Goal: Task Accomplishment & Management: Complete application form

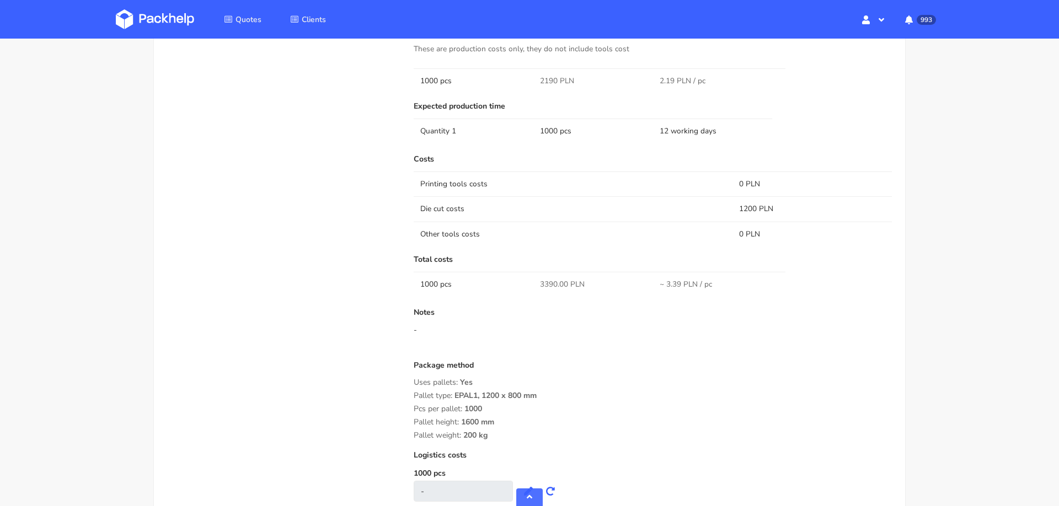
scroll to position [735, 0]
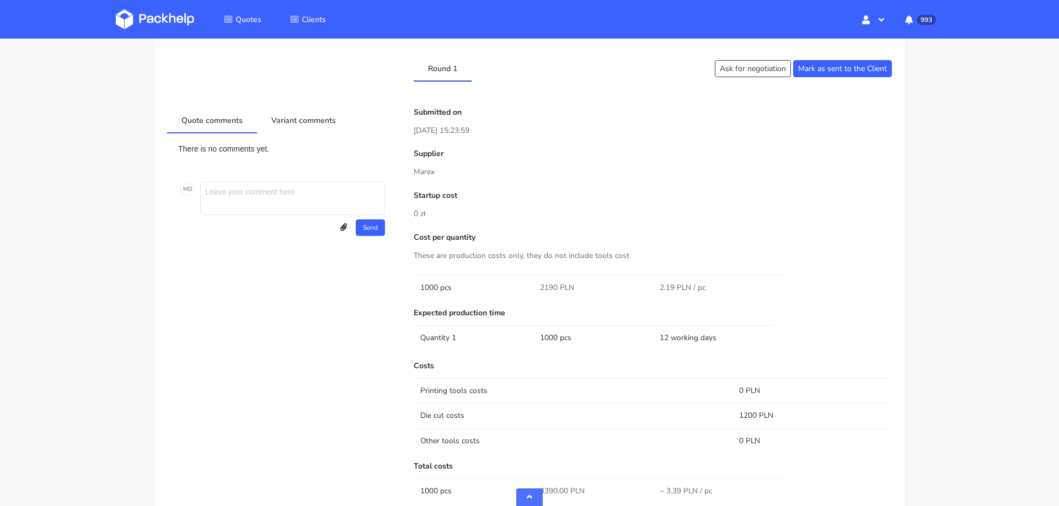
scroll to position [513, 0]
click at [684, 332] on td "12 working days" at bounding box center [713, 338] width 120 height 25
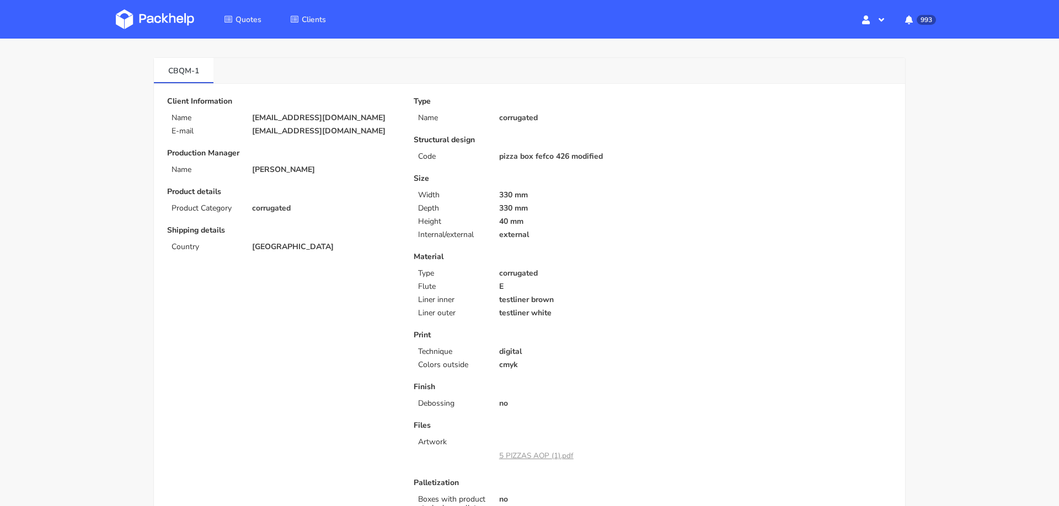
scroll to position [0, 0]
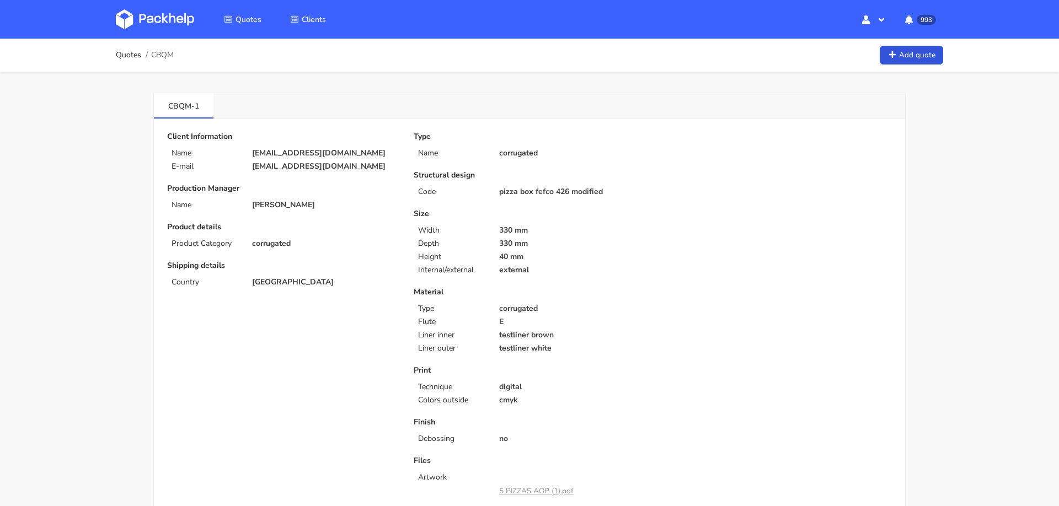
click at [168, 57] on span "CBQM" at bounding box center [162, 55] width 23 height 9
copy span "CBQM"
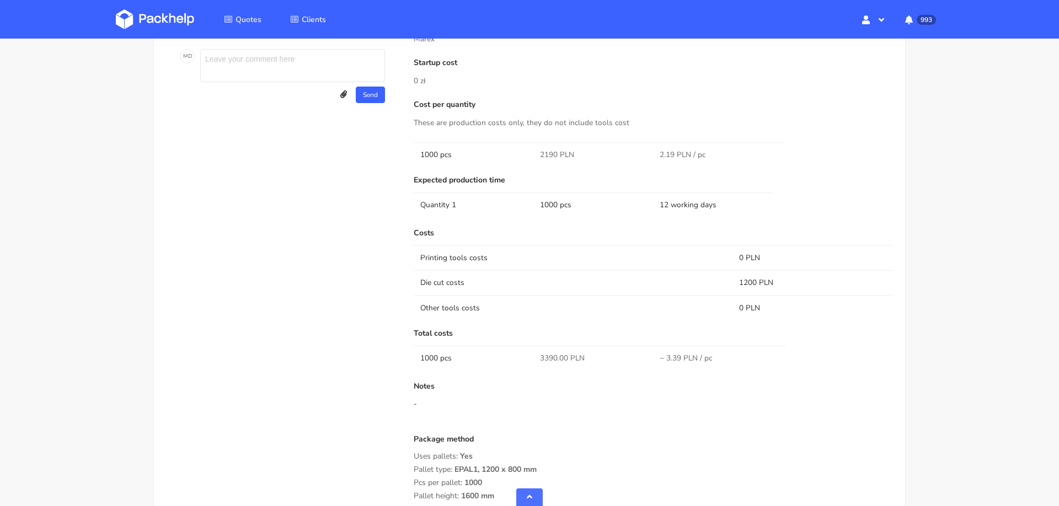
scroll to position [648, 0]
drag, startPoint x: 540, startPoint y: 355, endPoint x: 559, endPoint y: 356, distance: 18.2
click at [559, 356] on span "3390.00 PLN" at bounding box center [562, 357] width 45 height 11
copy span "3390."
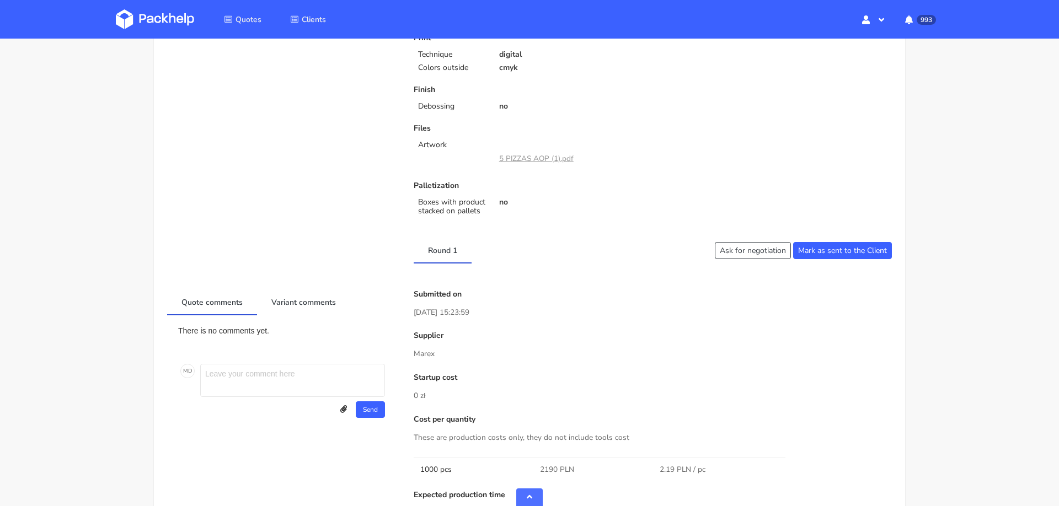
scroll to position [161, 0]
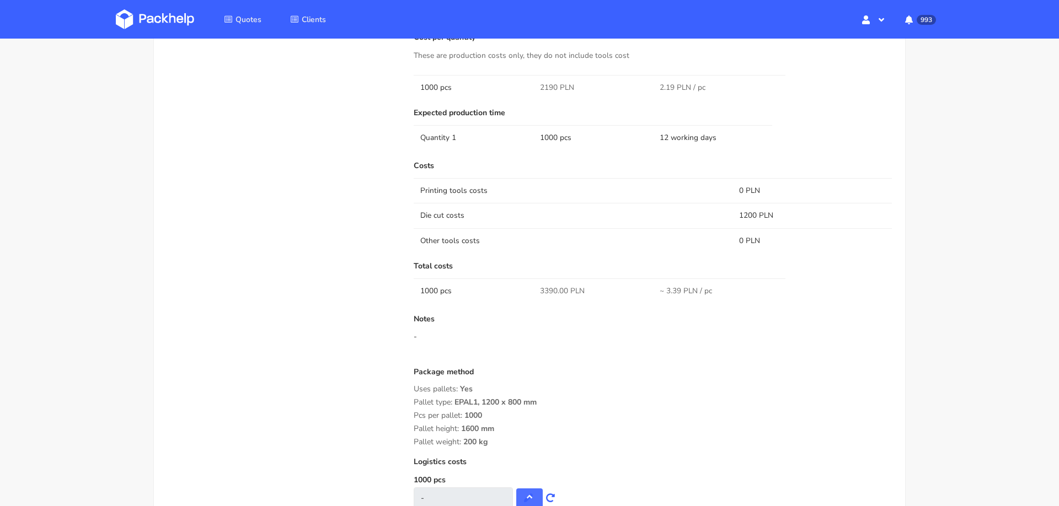
scroll to position [739, 0]
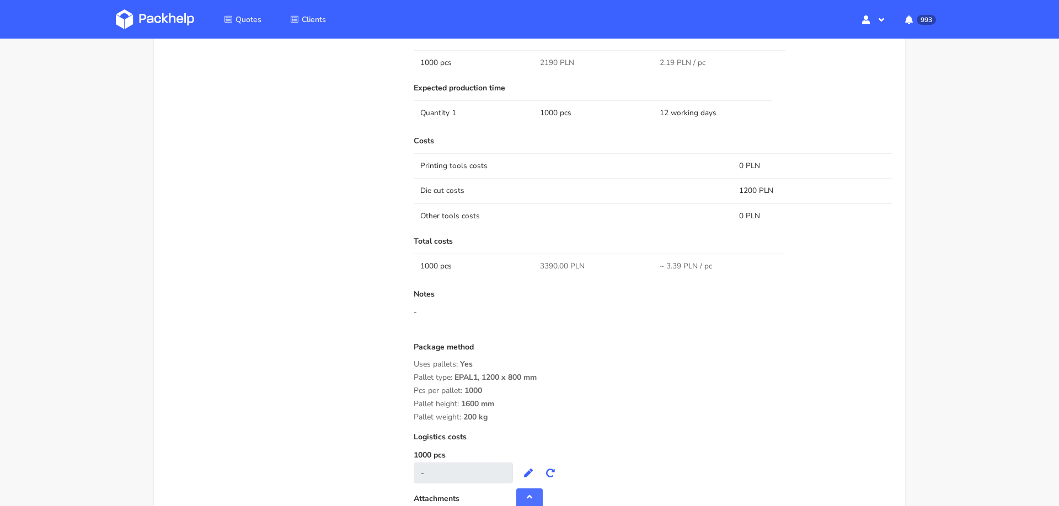
click at [770, 337] on div "Costs Printing tools costs 0 PLN Die cut costs 1200 PLN Other tools costs 0 PLN…" at bounding box center [653, 310] width 478 height 347
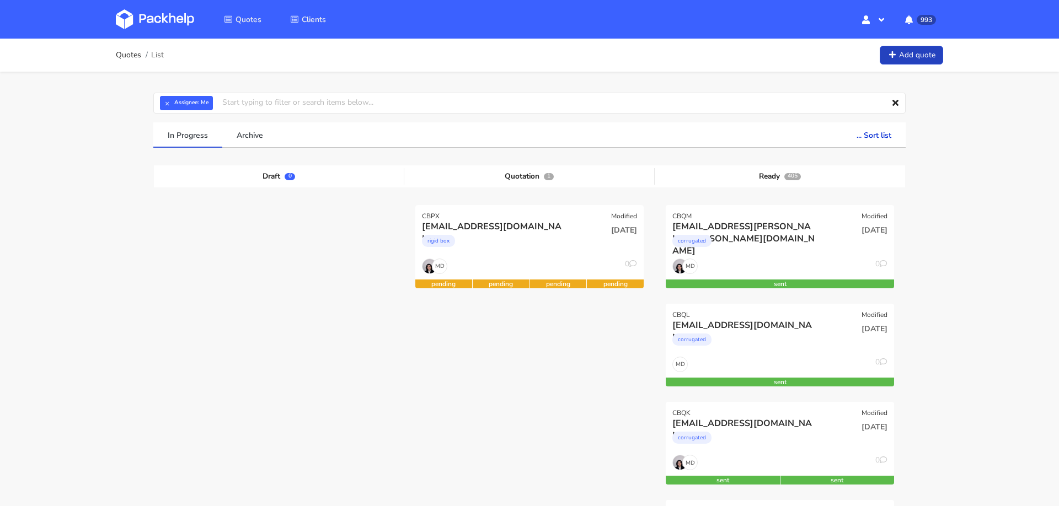
click at [920, 59] on link "Add quote" at bounding box center [910, 55] width 63 height 19
click at [898, 54] on link "Add quote" at bounding box center [910, 55] width 63 height 19
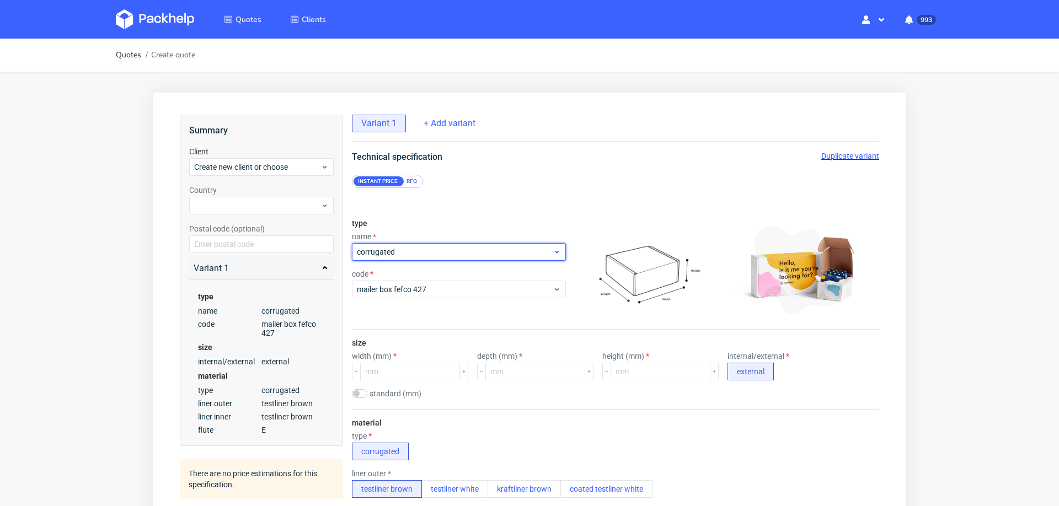
click at [458, 252] on span "corrugated" at bounding box center [455, 251] width 196 height 11
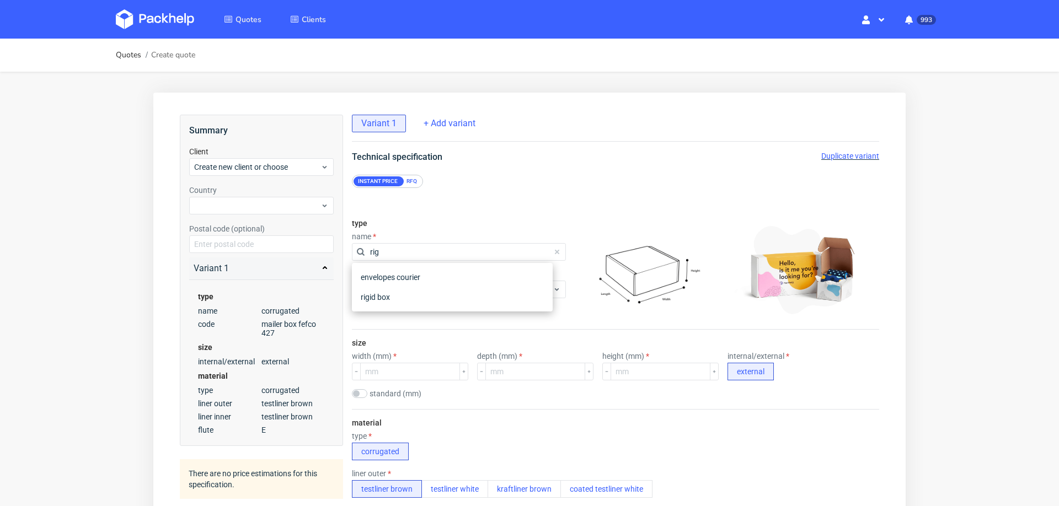
type input "rigi"
click at [417, 271] on div "rigid box" at bounding box center [452, 277] width 192 height 20
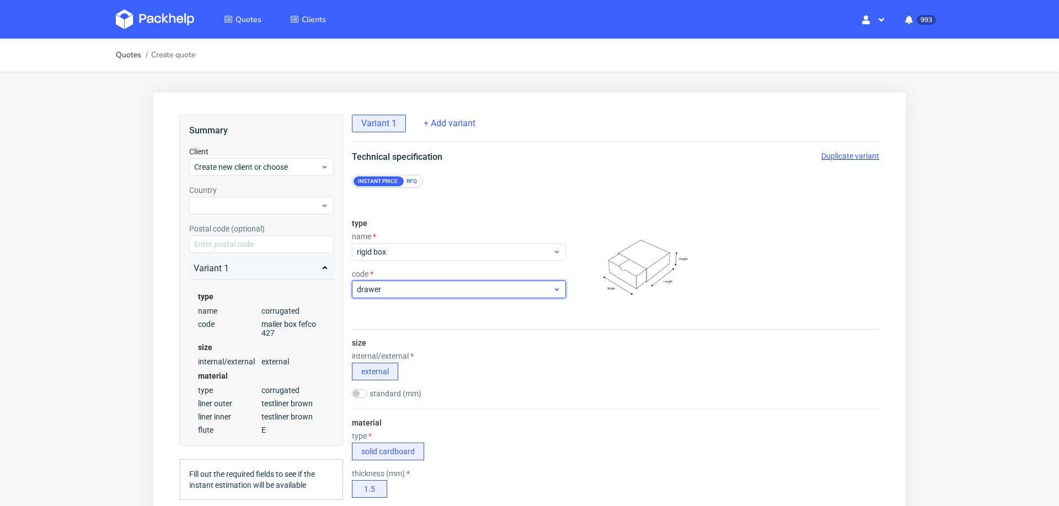
click at [408, 289] on span "drawer" at bounding box center [455, 289] width 196 height 11
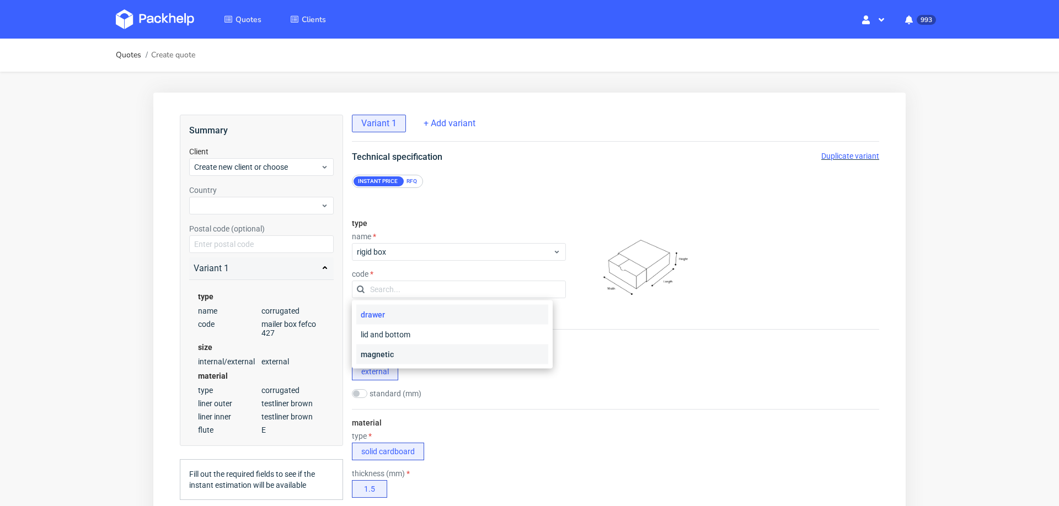
click at [400, 359] on div "magnetic" at bounding box center [452, 355] width 192 height 20
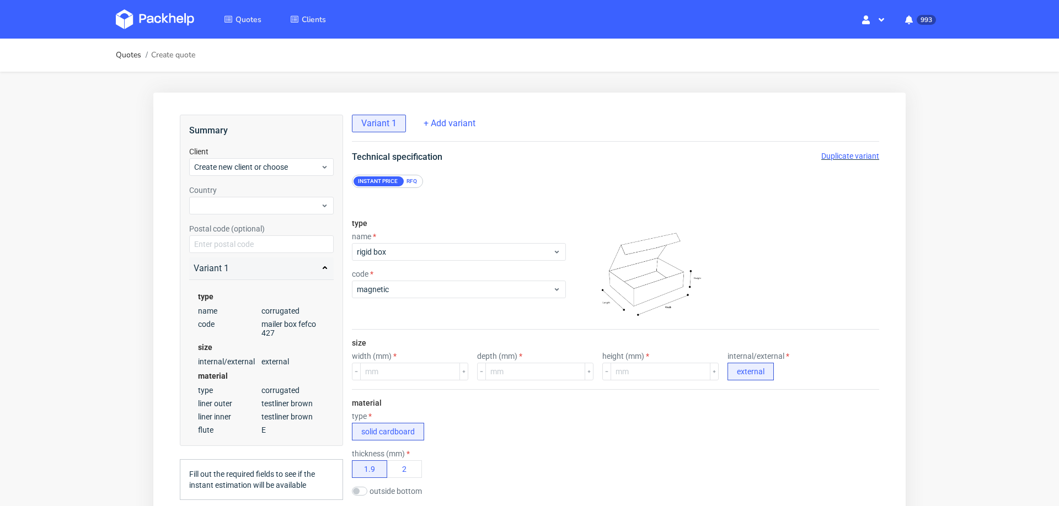
scroll to position [4, 0]
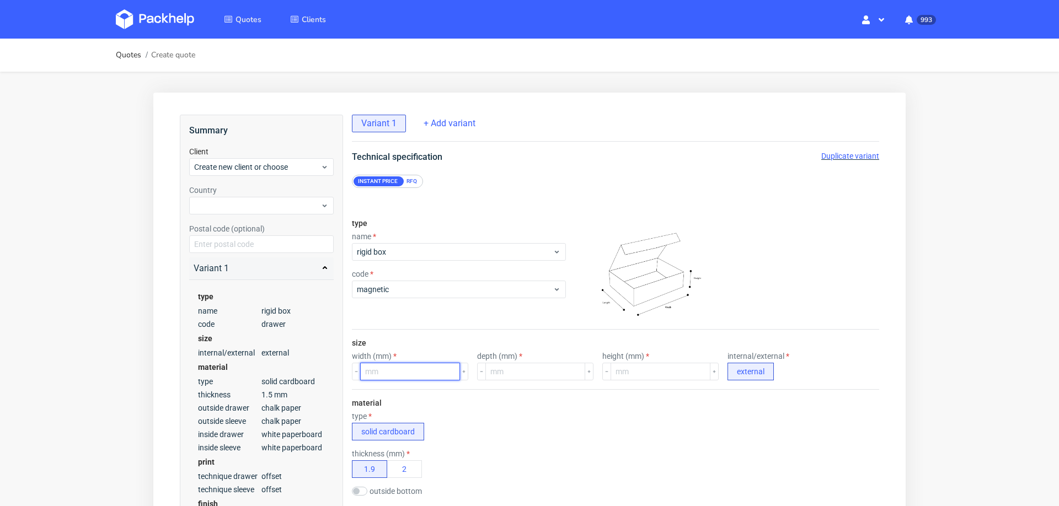
click at [409, 372] on input "number" at bounding box center [410, 372] width 100 height 18
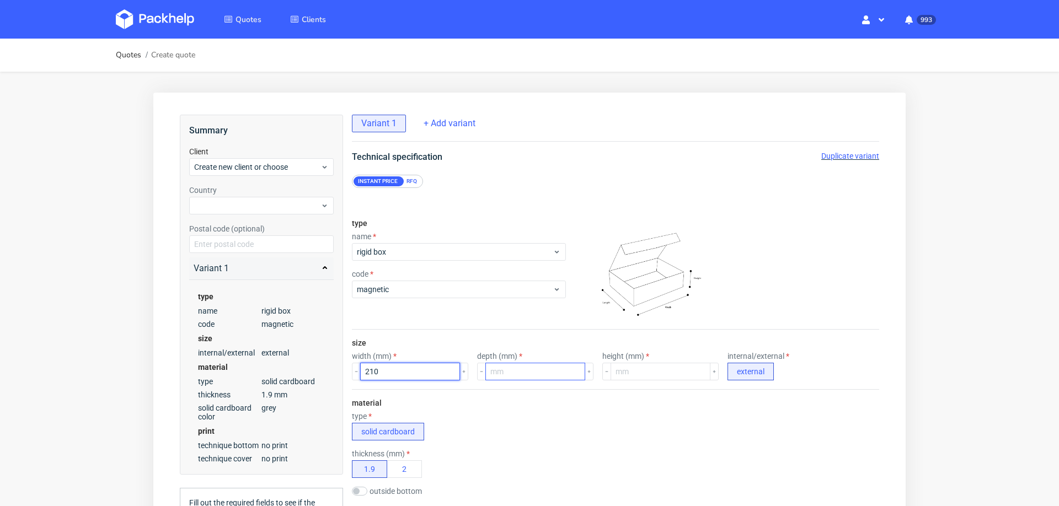
type input "210"
click at [507, 369] on input "number" at bounding box center [535, 372] width 100 height 18
type input "210"
click at [620, 366] on input "number" at bounding box center [660, 372] width 100 height 18
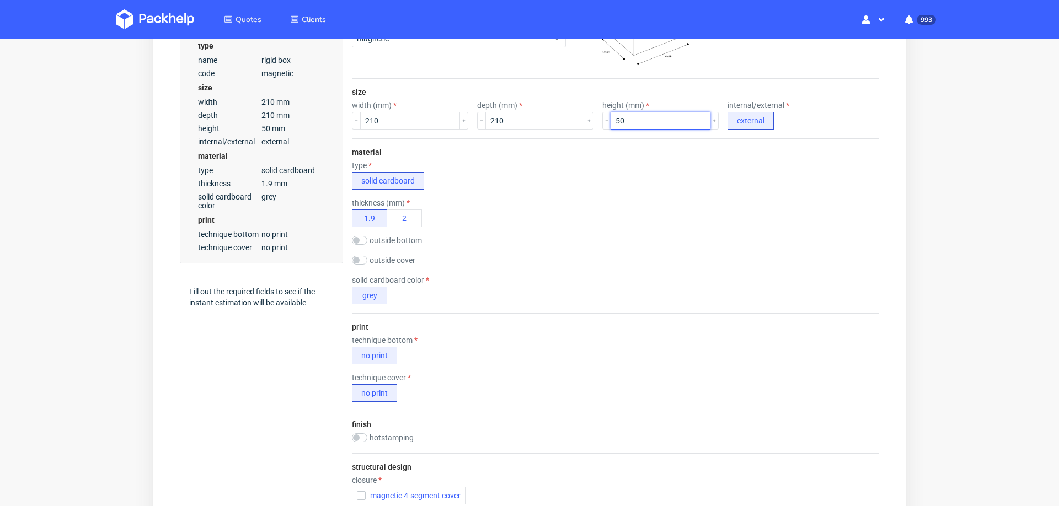
scroll to position [250, 0]
type input "50"
click at [361, 244] on input "checkbox" at bounding box center [359, 241] width 15 height 9
checkbox input "true"
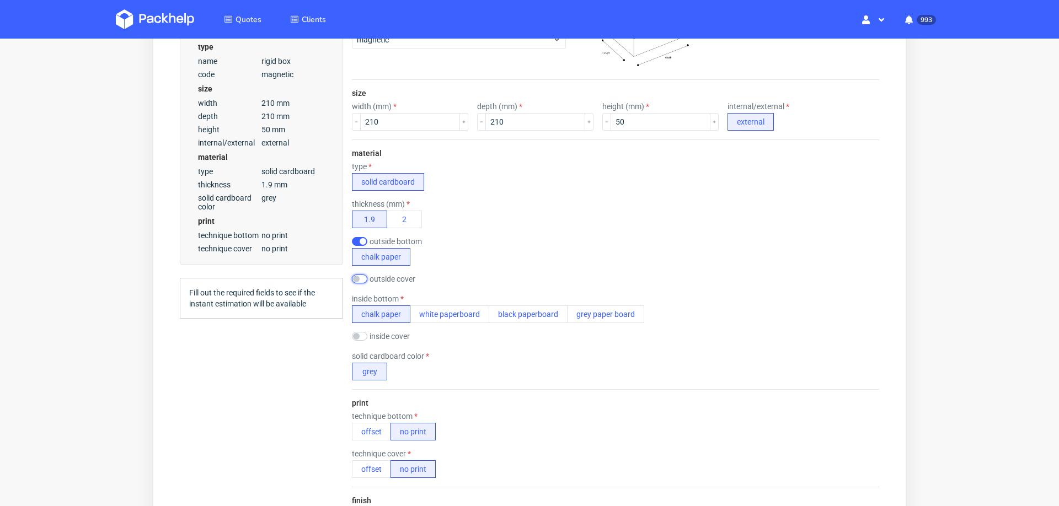
click at [359, 278] on input "checkbox" at bounding box center [359, 279] width 15 height 9
checkbox input "true"
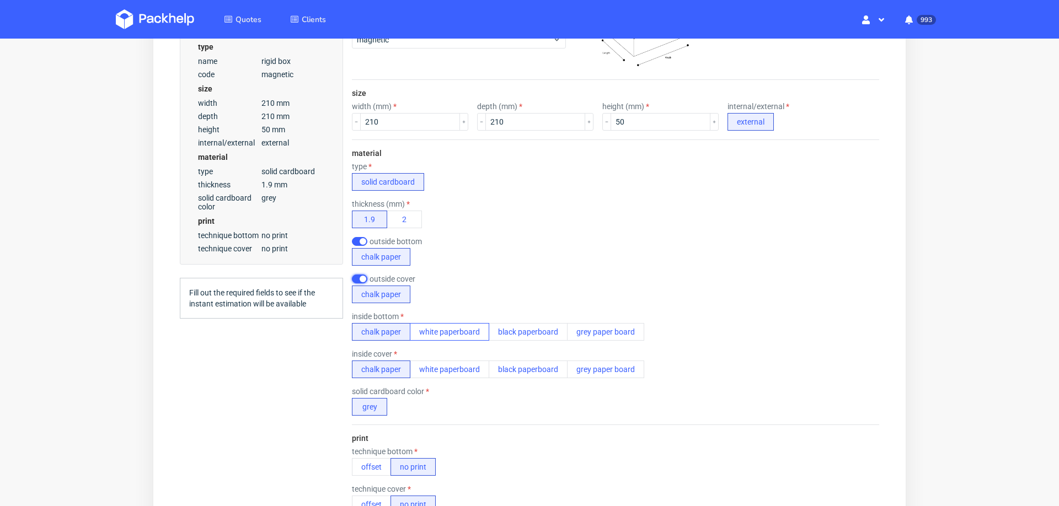
scroll to position [4, 0]
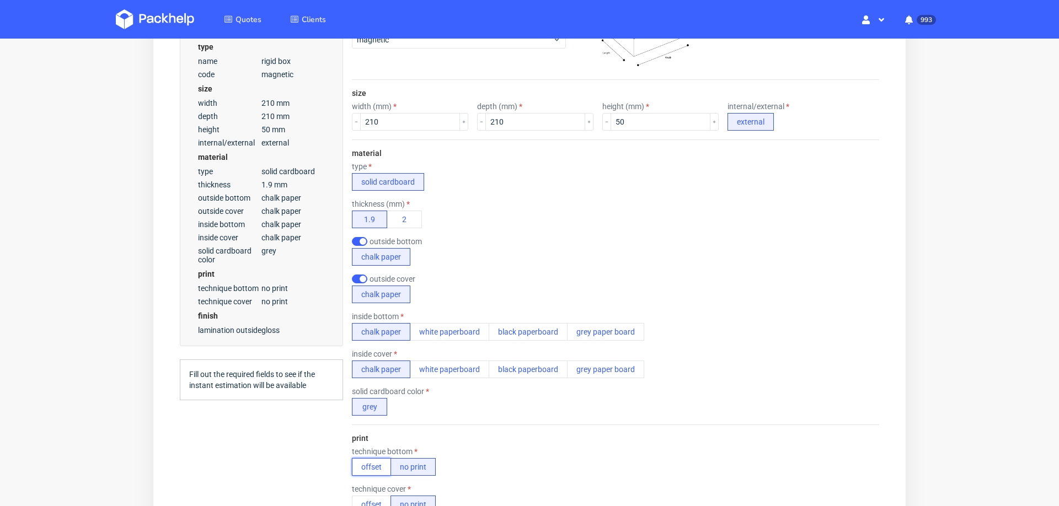
click at [368, 463] on button "offset" at bounding box center [371, 467] width 39 height 18
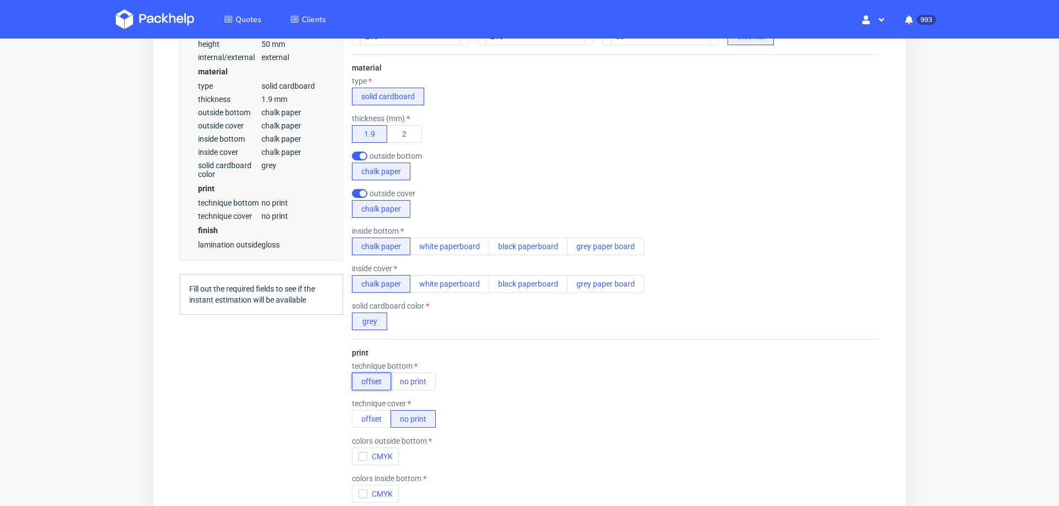
scroll to position [336, 0]
click at [368, 410] on button "offset" at bounding box center [371, 419] width 39 height 18
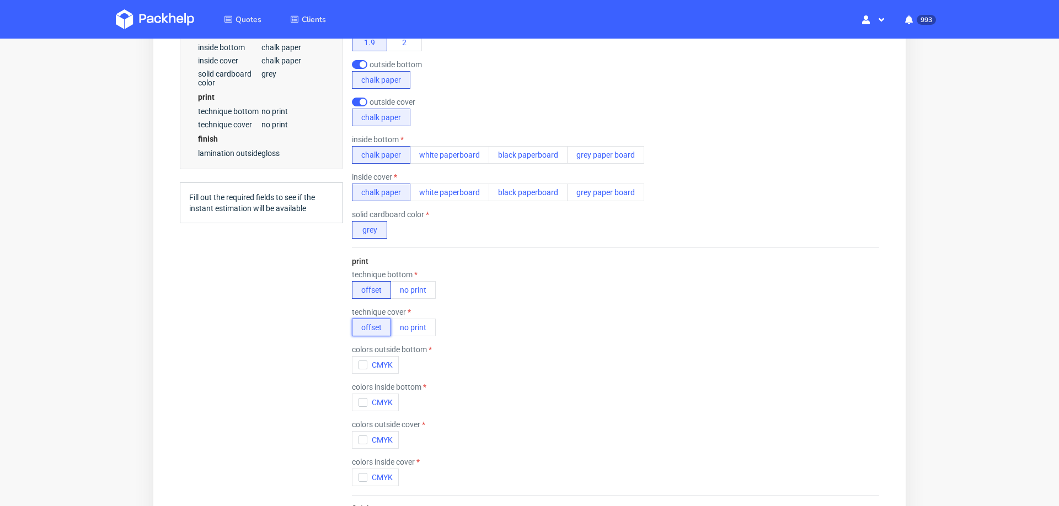
scroll to position [463, 0]
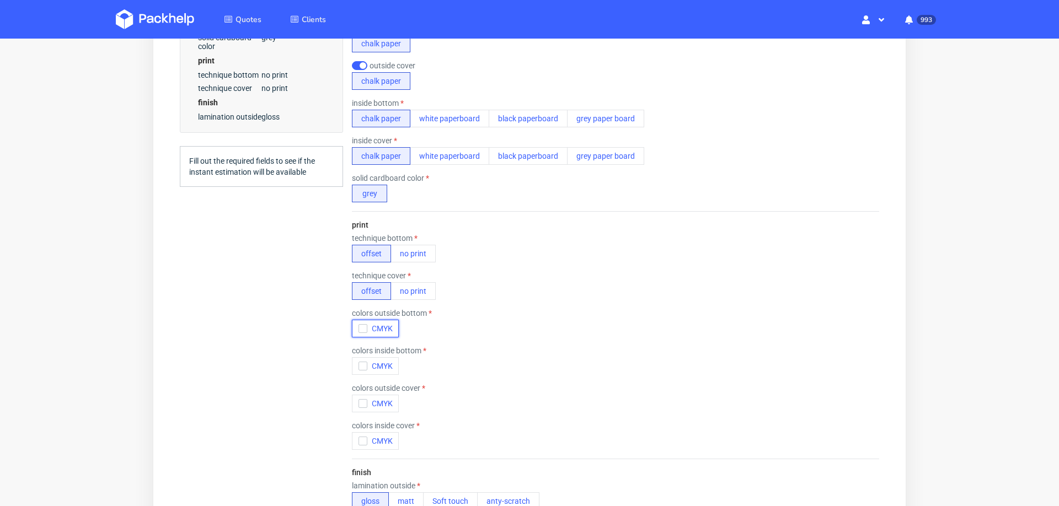
click at [359, 325] on icon "button" at bounding box center [363, 329] width 8 height 8
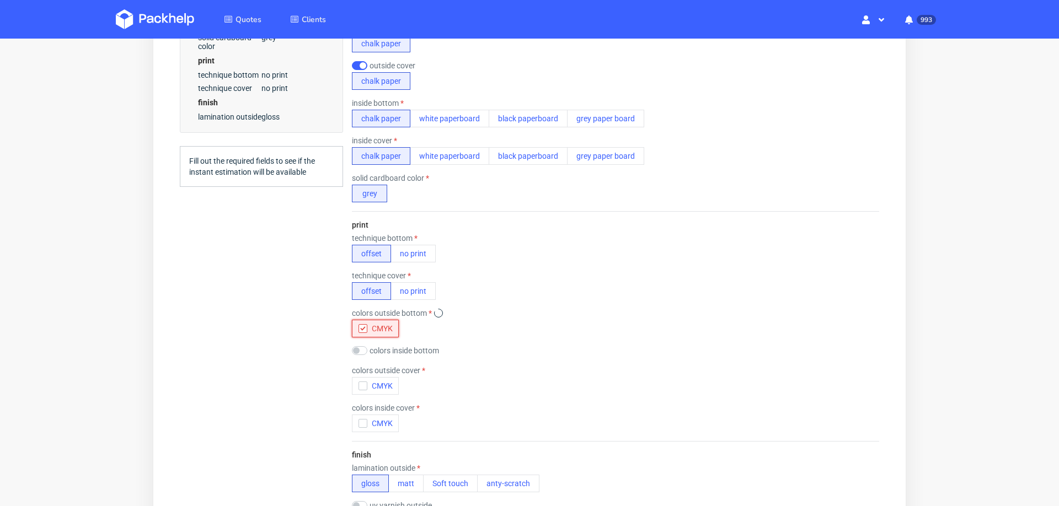
scroll to position [0, 0]
click at [359, 383] on icon "button" at bounding box center [363, 386] width 8 height 8
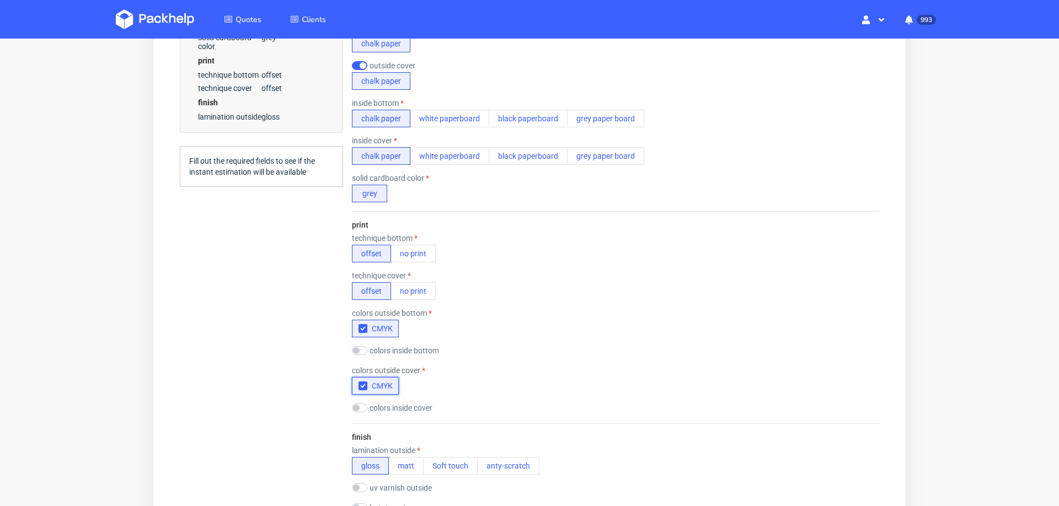
scroll to position [4, 0]
click at [359, 346] on input "checkbox" at bounding box center [359, 350] width 15 height 9
checkbox input "true"
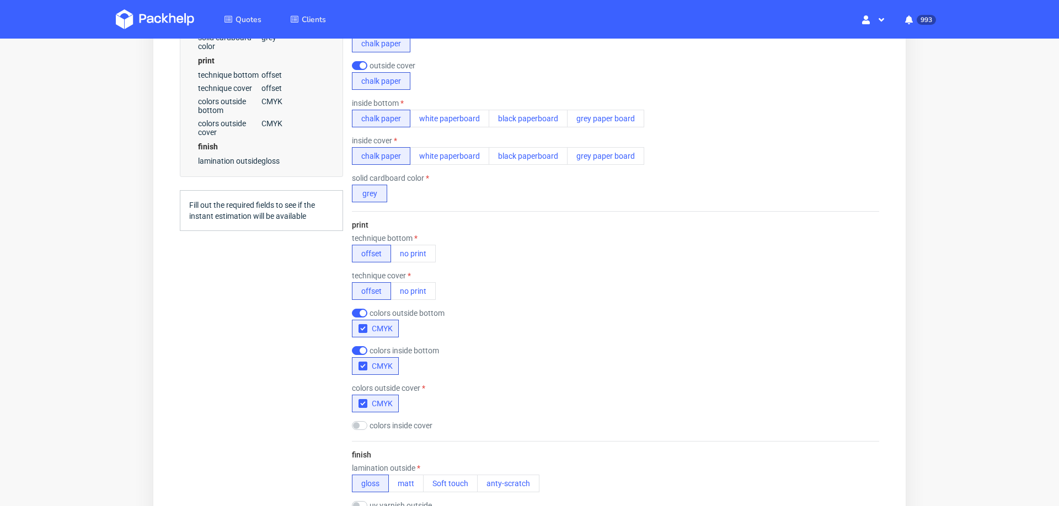
click at [358, 426] on div "colors inside cover CMYK" at bounding box center [396, 426] width 88 height 11
click at [361, 421] on input "checkbox" at bounding box center [359, 425] width 15 height 9
checkbox input "true"
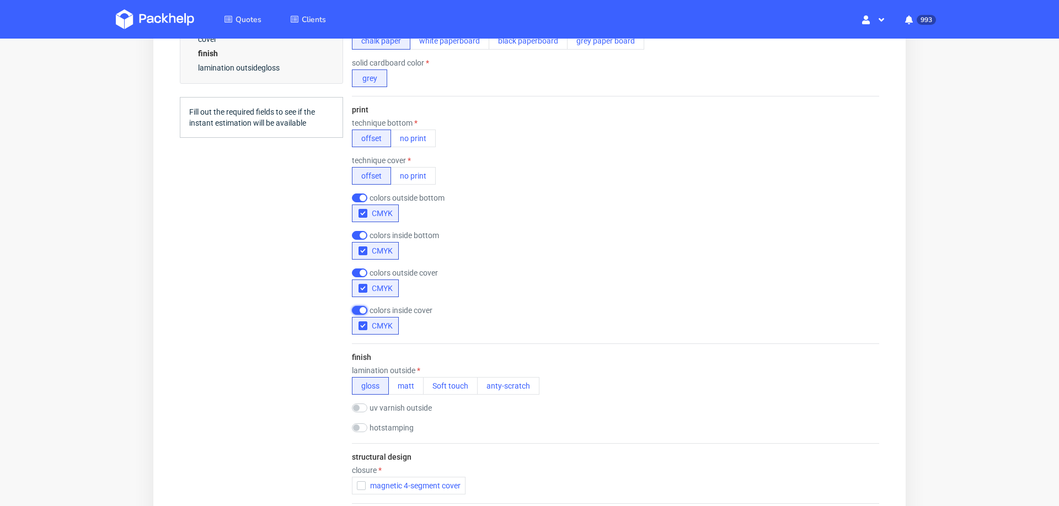
scroll to position [579, 0]
click at [408, 379] on button "matt" at bounding box center [405, 386] width 35 height 18
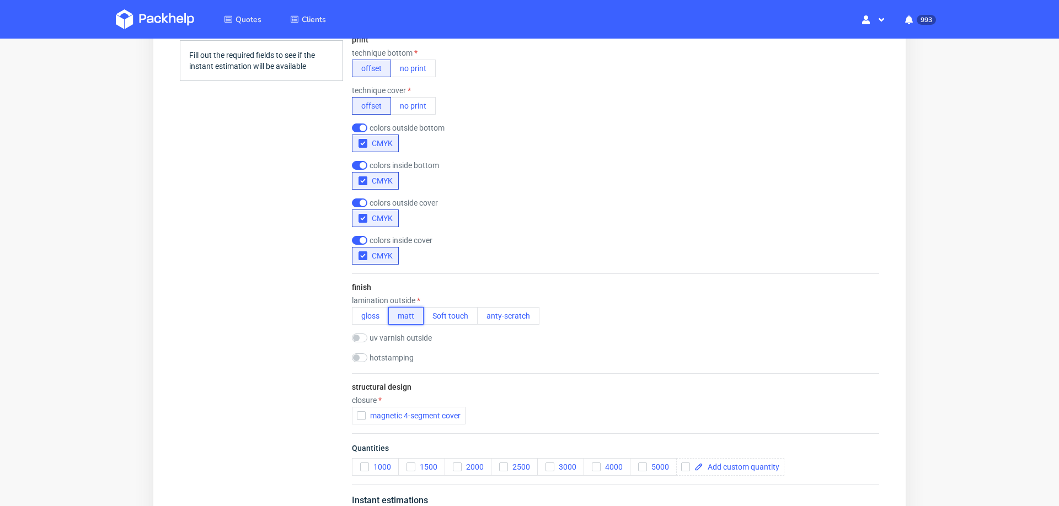
scroll to position [662, 0]
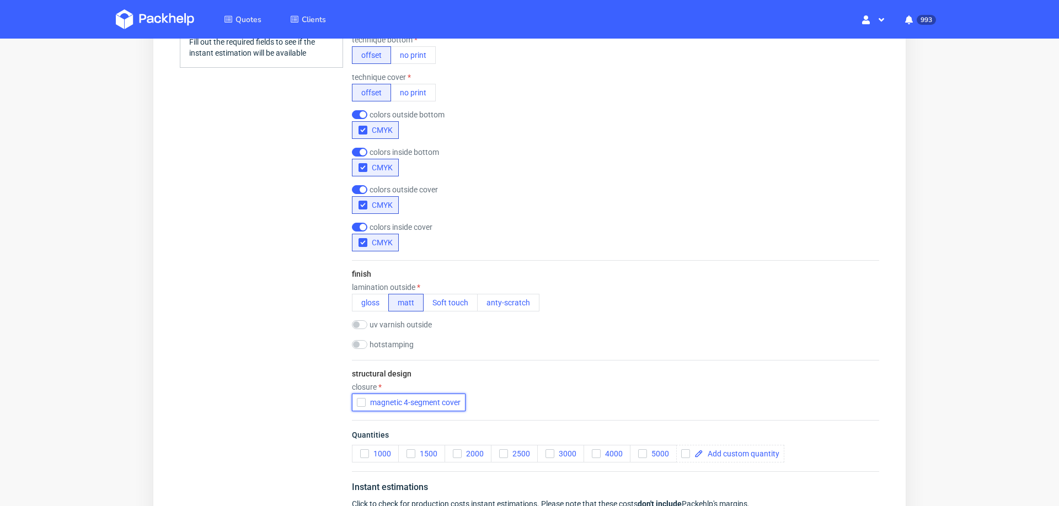
click at [361, 399] on icon "button" at bounding box center [361, 403] width 8 height 8
click at [727, 452] on span at bounding box center [741, 454] width 76 height 8
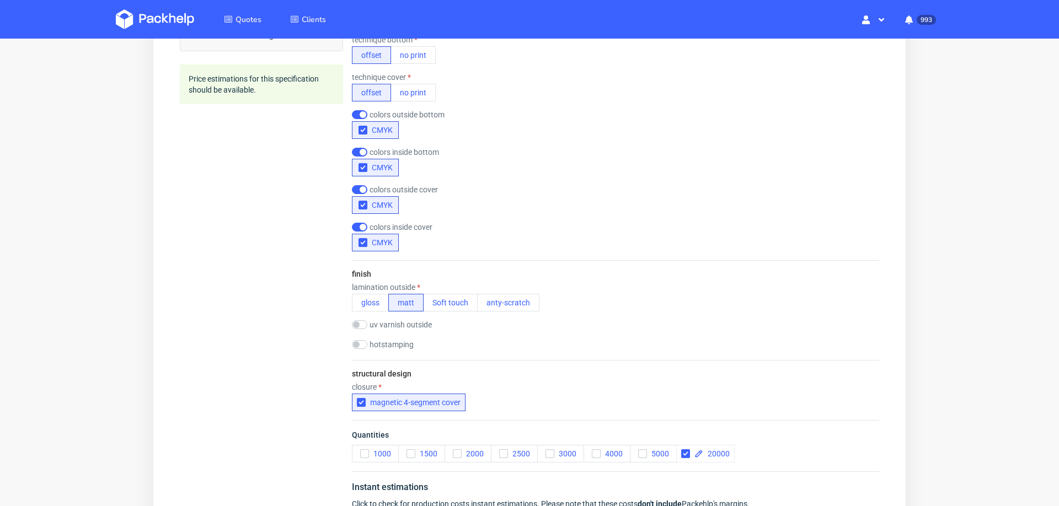
click at [791, 369] on div "structural design closure magnetic 4-segment cover" at bounding box center [615, 390] width 527 height 60
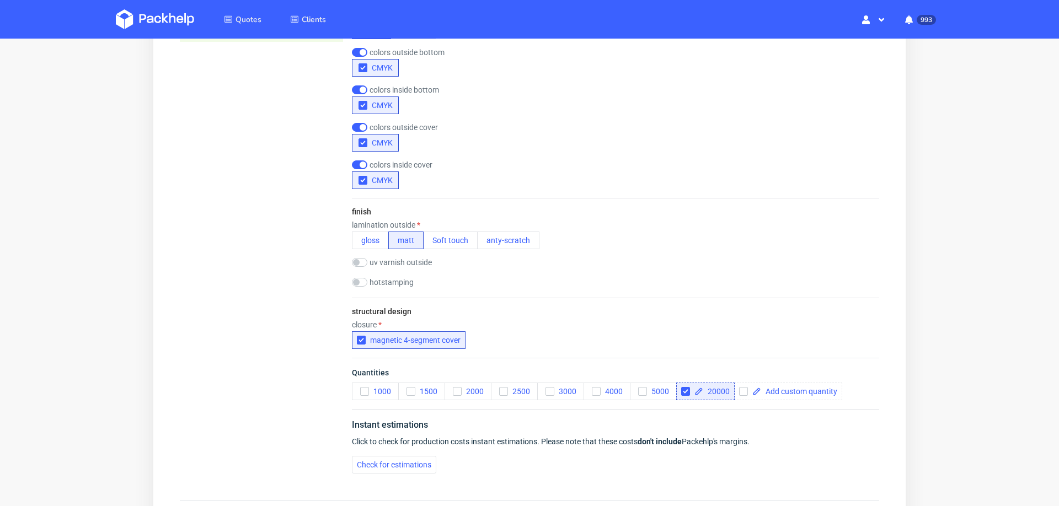
scroll to position [732, 0]
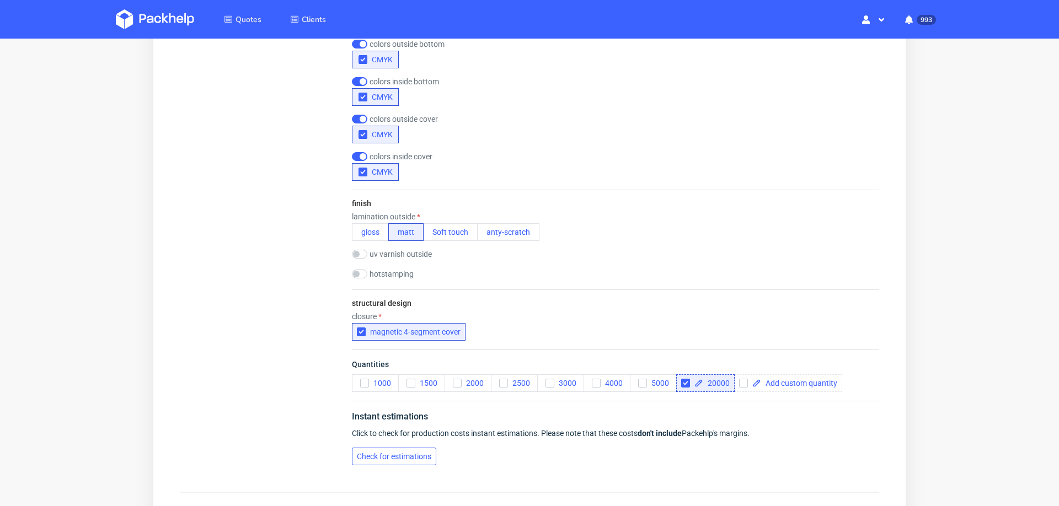
click at [410, 453] on span "Check for estimations" at bounding box center [394, 457] width 74 height 8
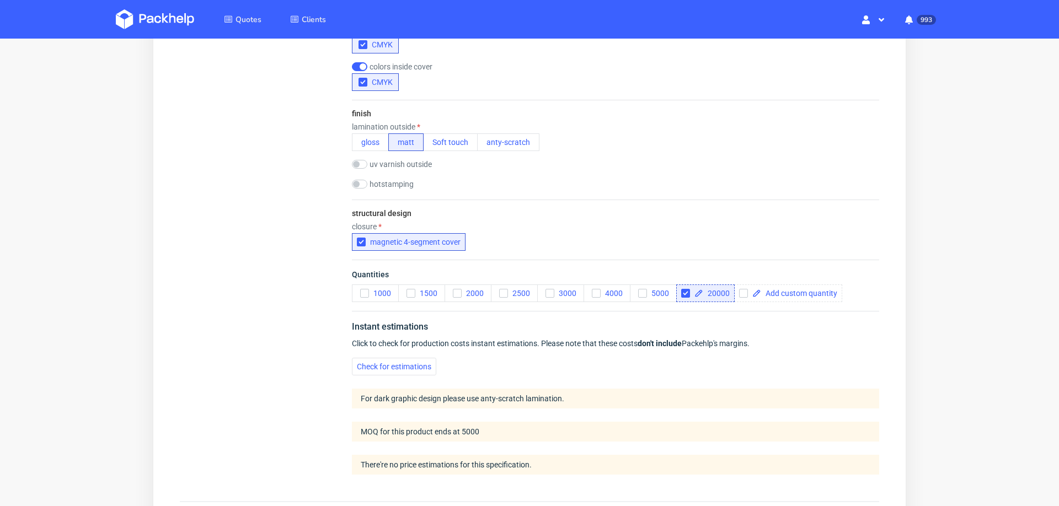
scroll to position [930, 0]
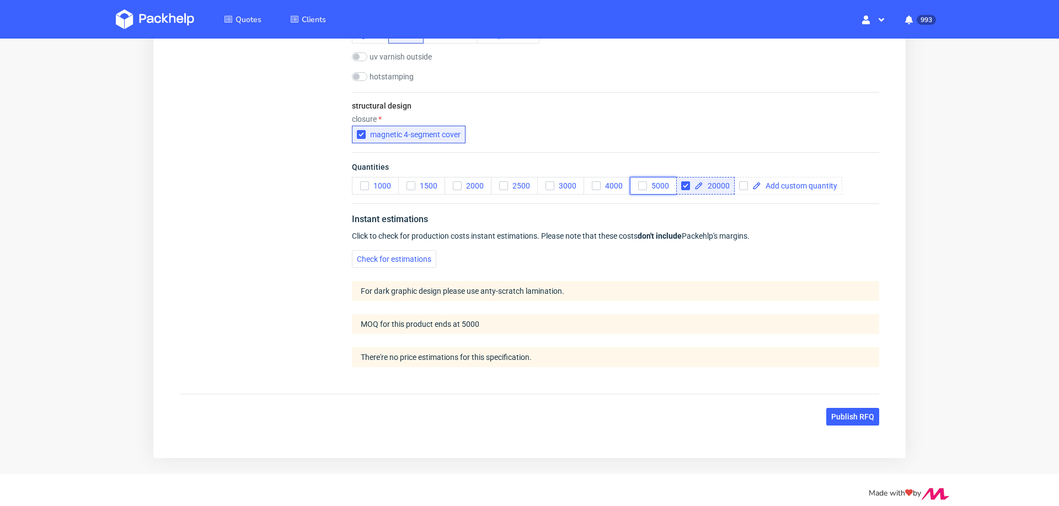
click at [651, 181] on span "5000" at bounding box center [658, 185] width 22 height 9
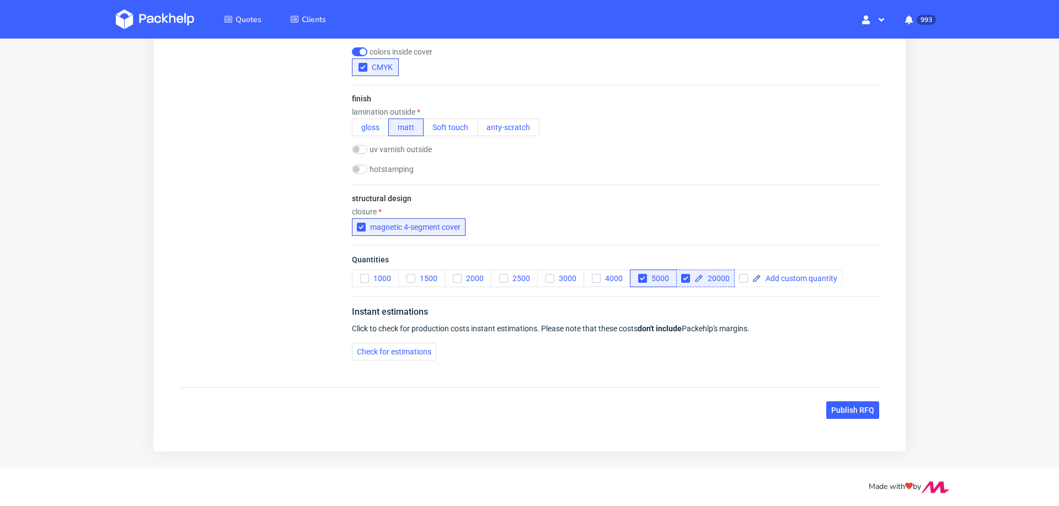
click at [689, 284] on div "20000" at bounding box center [705, 279] width 58 height 18
click at [683, 275] on input "checkbox" at bounding box center [685, 278] width 9 height 9
checkbox input "false"
click at [414, 357] on button "Check for estimations" at bounding box center [394, 352] width 84 height 18
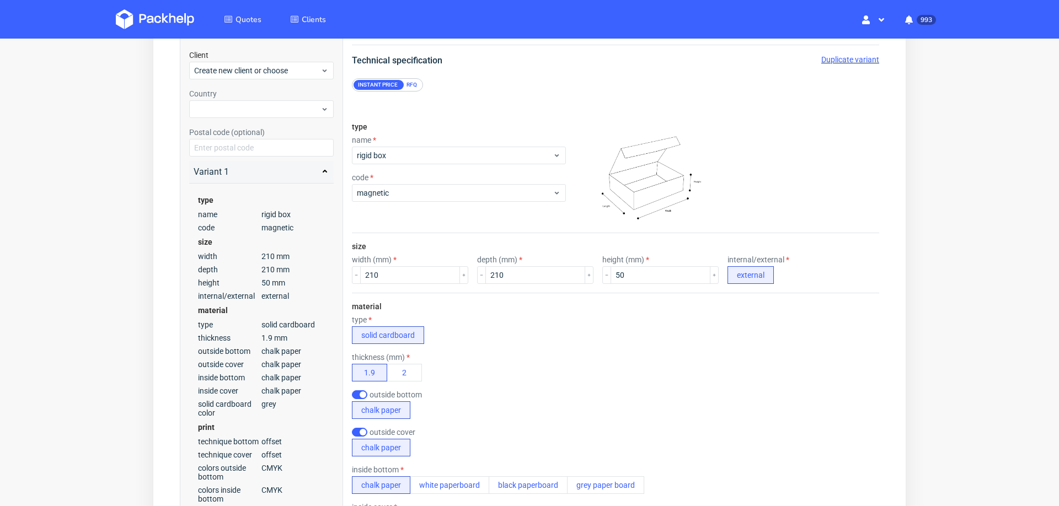
scroll to position [0, 0]
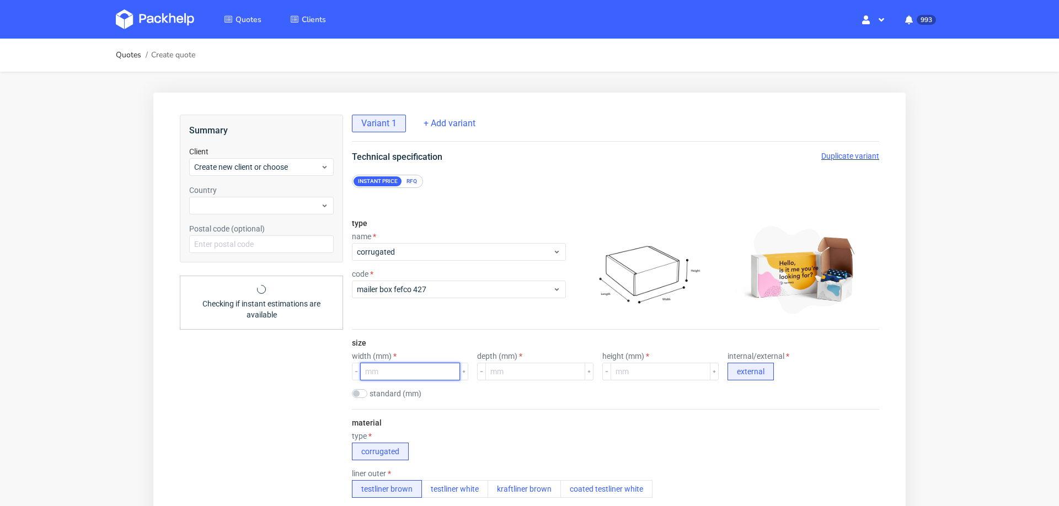
click at [409, 373] on input "number" at bounding box center [410, 372] width 100 height 18
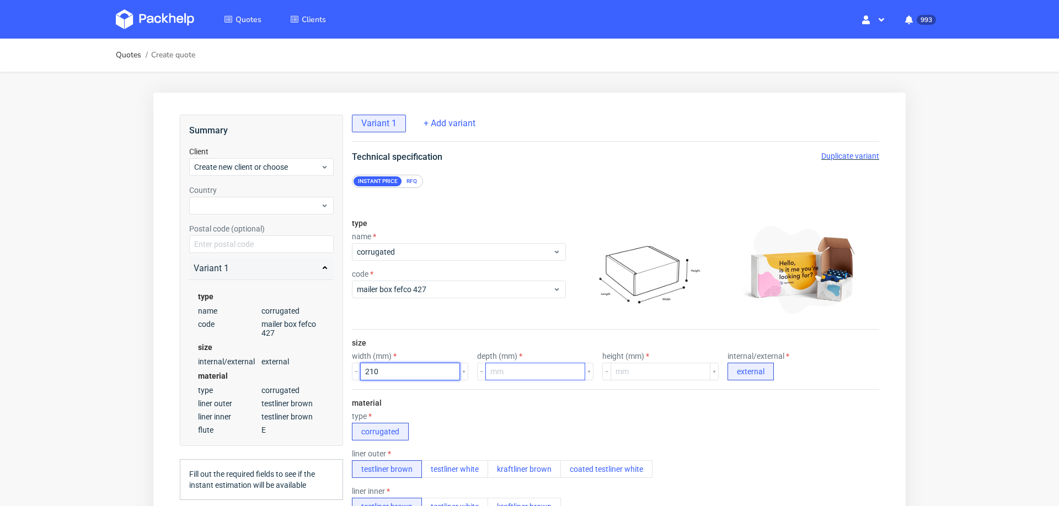
type input "210"
click at [529, 372] on input "number" at bounding box center [535, 372] width 100 height 18
type input "210"
click at [624, 373] on input "number" at bounding box center [660, 372] width 100 height 18
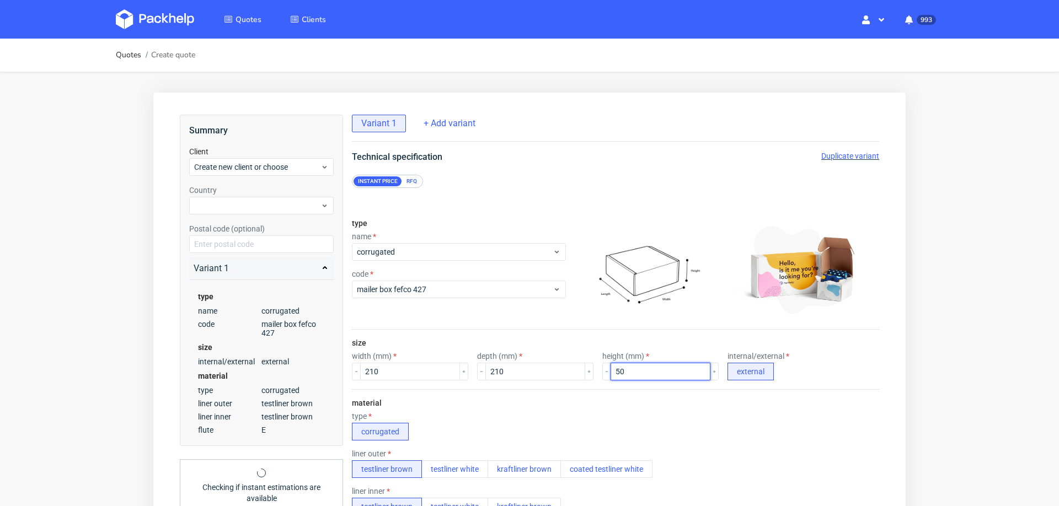
type input "50"
click at [677, 407] on div "material type corrugated liner outer testliner brown testliner white kraftliner…" at bounding box center [615, 495] width 527 height 212
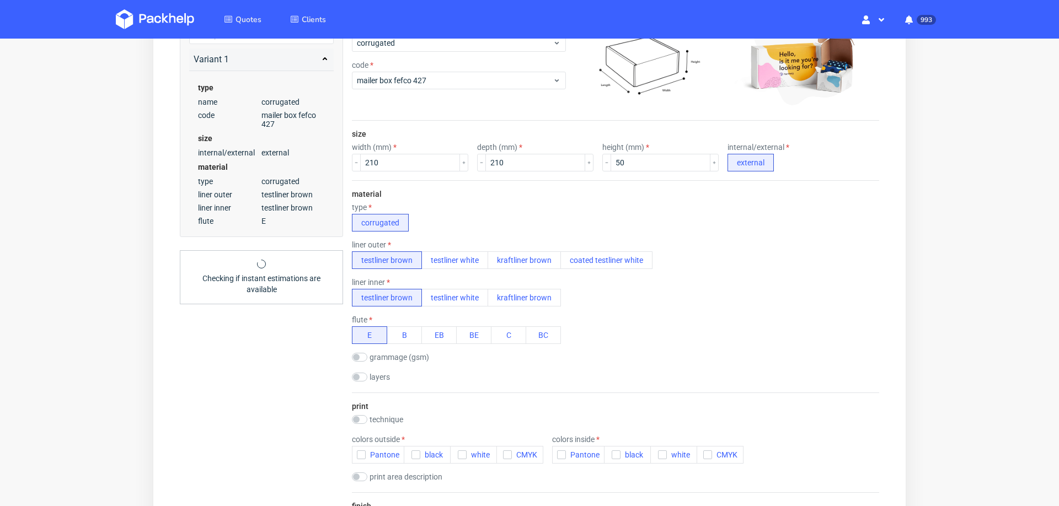
scroll to position [290, 0]
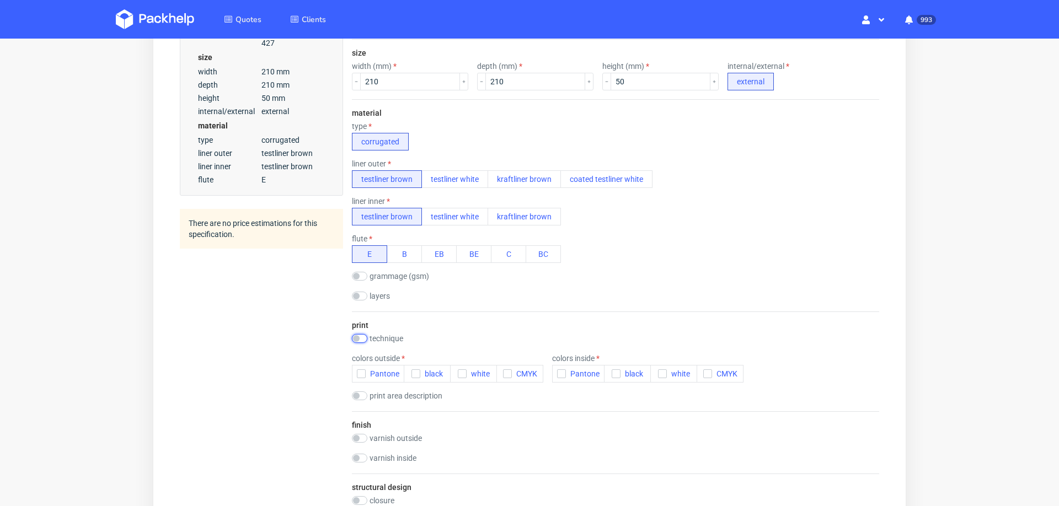
click at [364, 334] on input "checkbox" at bounding box center [359, 338] width 15 height 9
checkbox input "true"
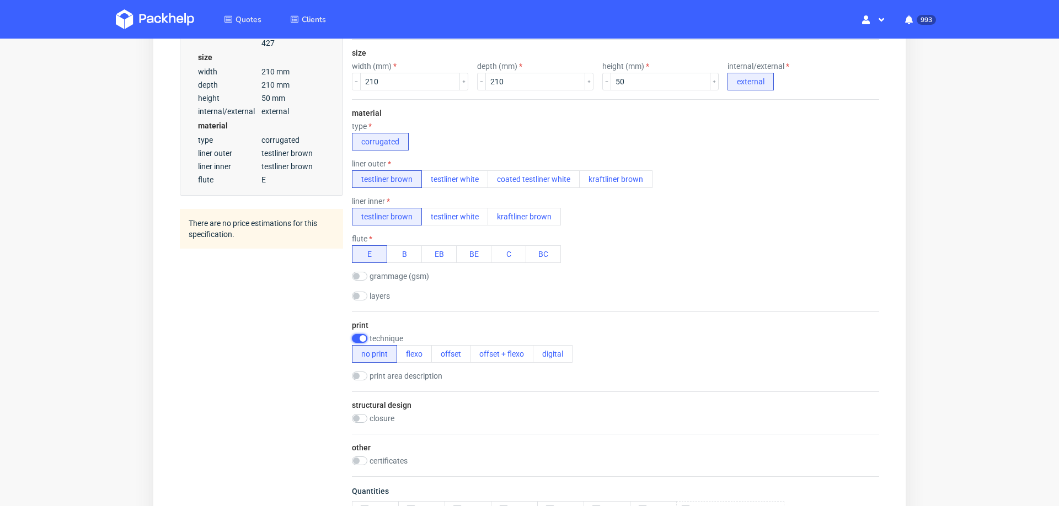
scroll to position [0, 0]
click at [450, 352] on button "offset" at bounding box center [450, 354] width 39 height 18
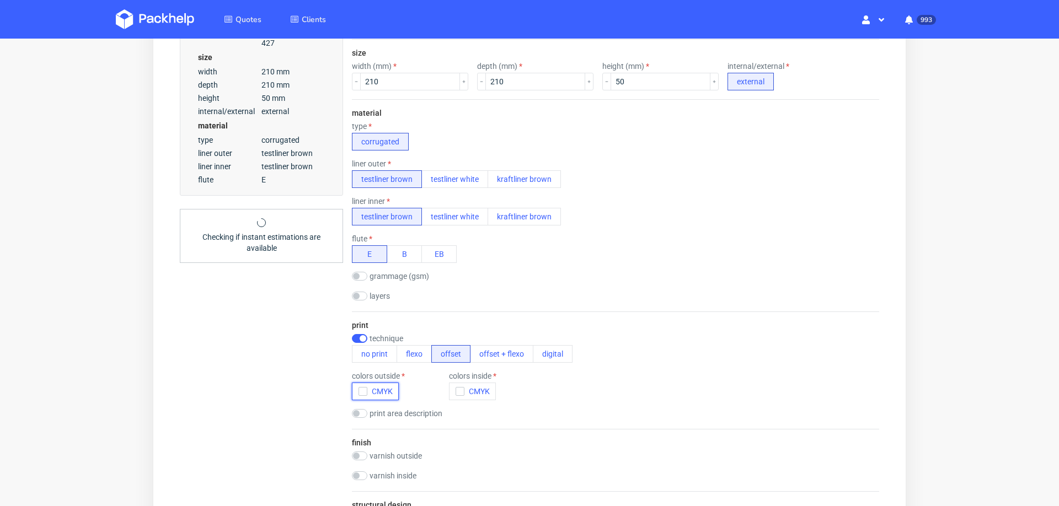
click at [360, 389] on icon "button" at bounding box center [363, 392] width 8 height 8
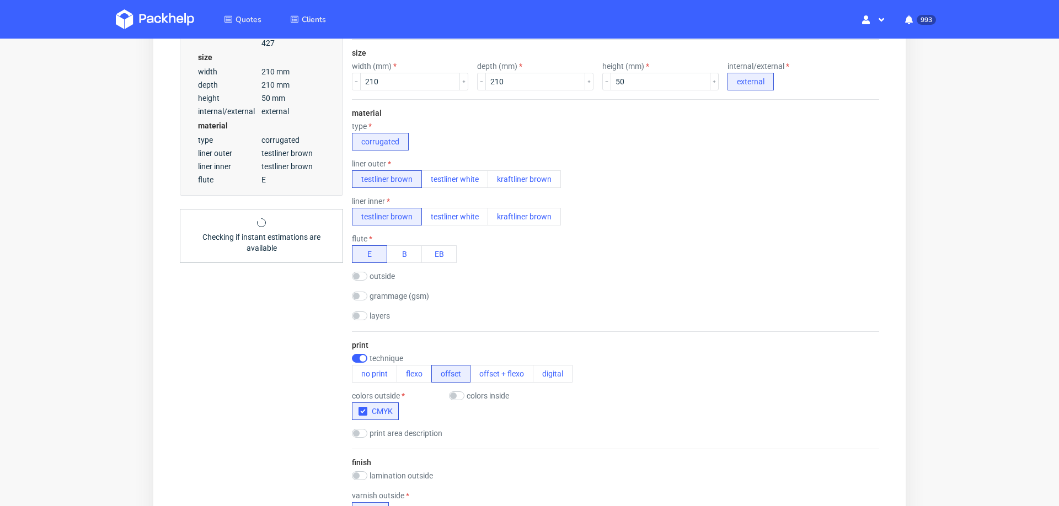
click at [465, 395] on div "colors inside" at bounding box center [493, 395] width 88 height 9
click at [459, 394] on input "checkbox" at bounding box center [456, 395] width 15 height 9
checkbox input "true"
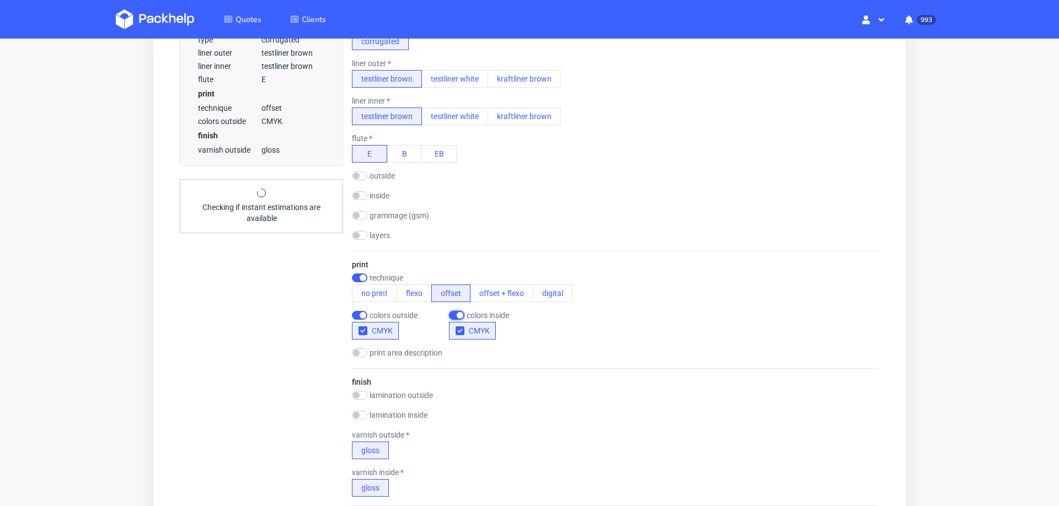
scroll to position [415, 0]
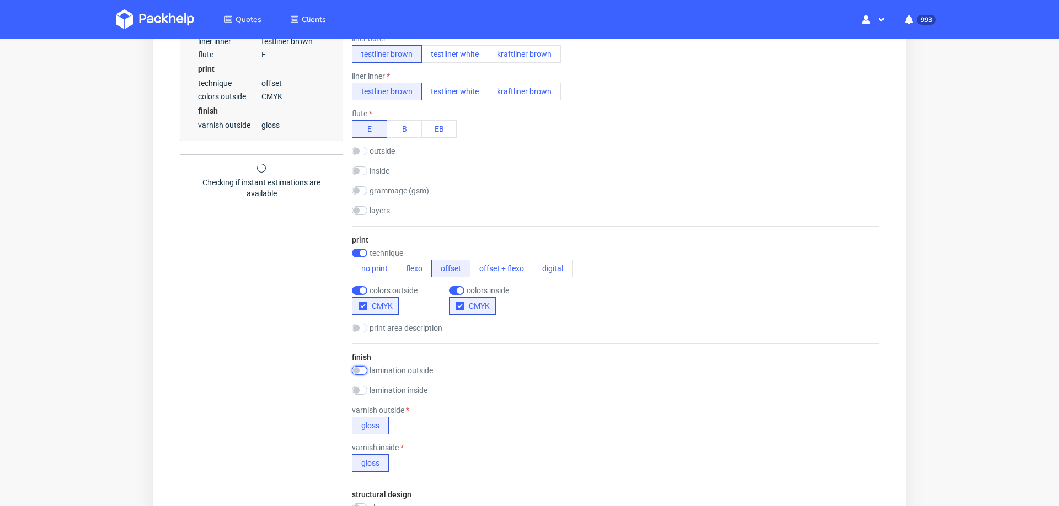
click at [358, 366] on input "checkbox" at bounding box center [359, 370] width 15 height 9
checkbox input "true"
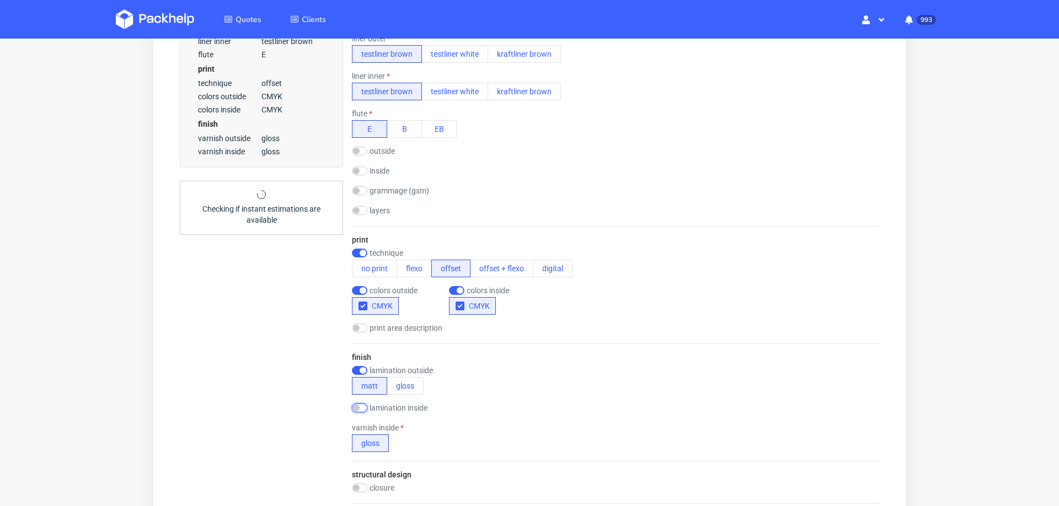
click at [361, 408] on input "checkbox" at bounding box center [359, 408] width 15 height 9
checkbox input "true"
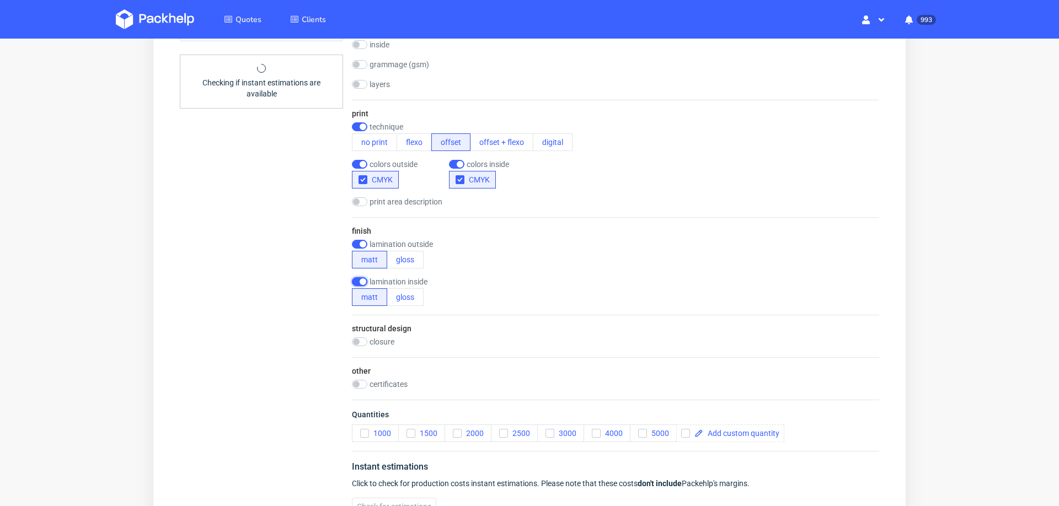
scroll to position [593, 0]
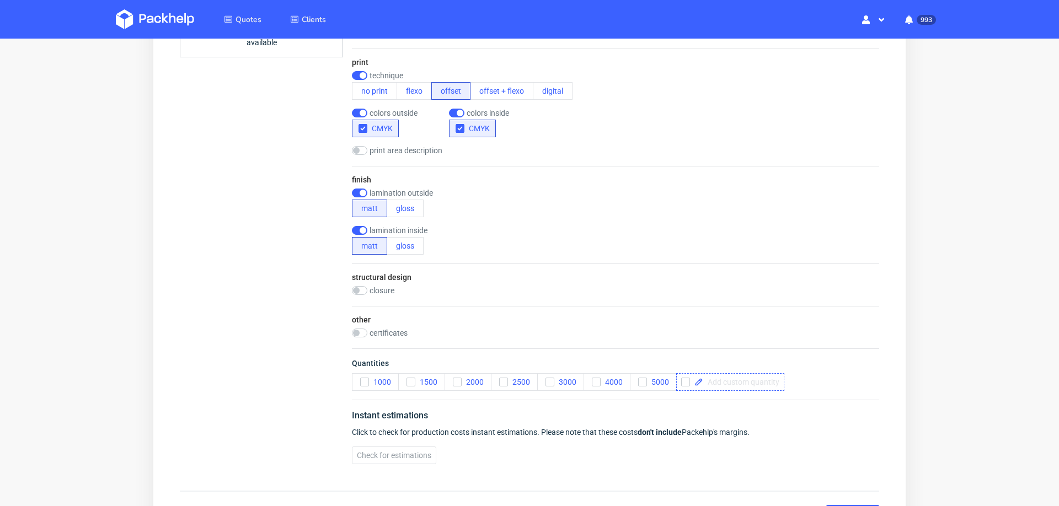
click at [768, 373] on div at bounding box center [730, 382] width 108 height 18
click at [853, 364] on span "Quantities" at bounding box center [615, 365] width 527 height 15
checkbox input "true"
click at [384, 452] on span "Check for estimations" at bounding box center [394, 456] width 74 height 8
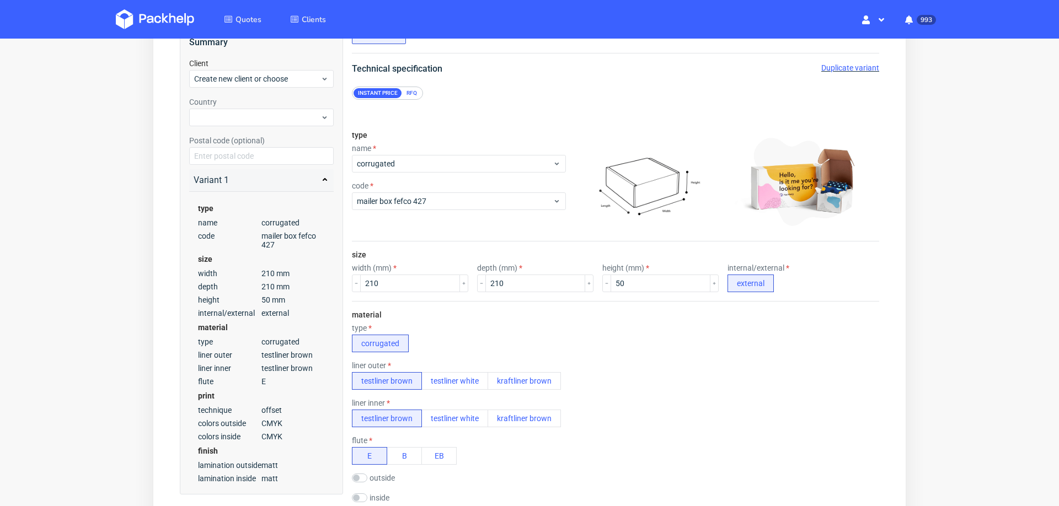
scroll to position [106, 0]
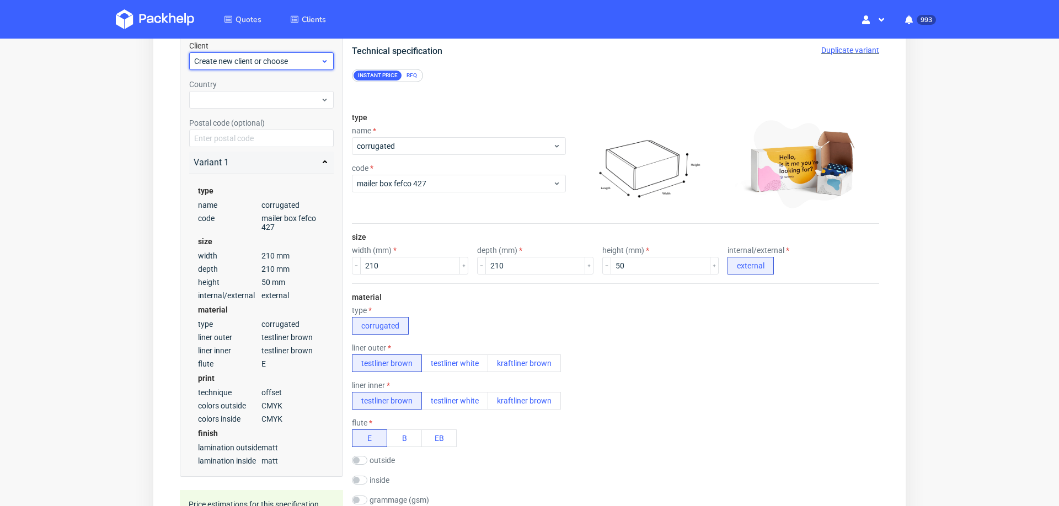
click at [274, 63] on div "Create new client or choose" at bounding box center [261, 61] width 144 height 18
type input "pia.haussmann@creata.com"
click at [263, 89] on div "Add new client" at bounding box center [262, 82] width 136 height 20
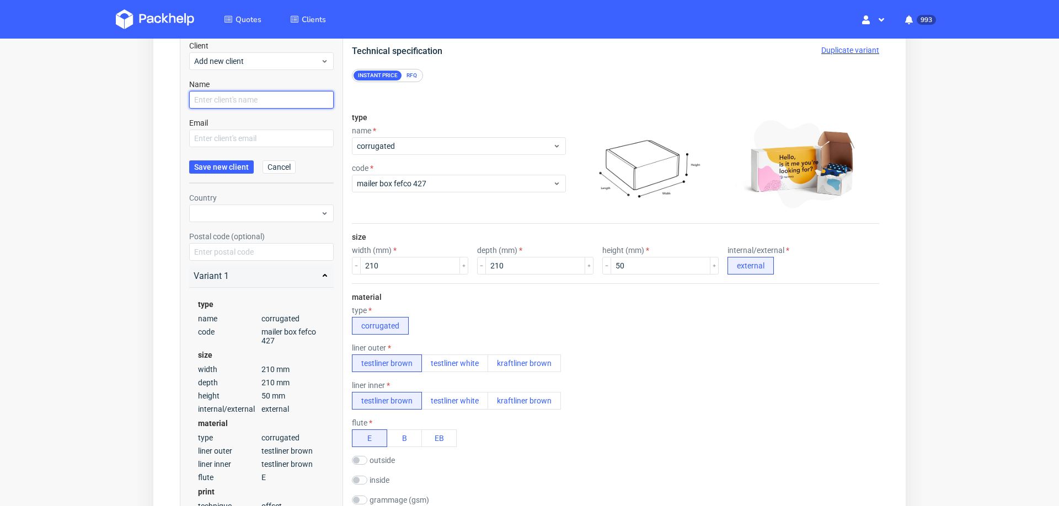
click at [259, 101] on input "text" at bounding box center [261, 100] width 144 height 18
paste input "pia.haussmann@creata.com"
type input "pia.haussmann@creata.com"
click at [256, 131] on input "text" at bounding box center [261, 139] width 144 height 18
paste input "pia.haussmann@creata.com"
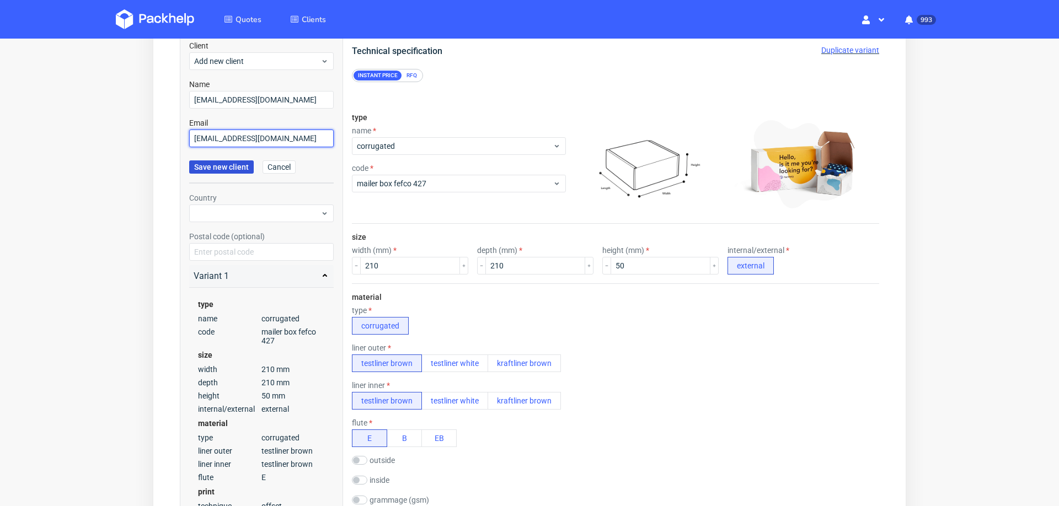
type input "pia.haussmann@creata.com"
click at [242, 163] on span "Save new client" at bounding box center [221, 167] width 55 height 8
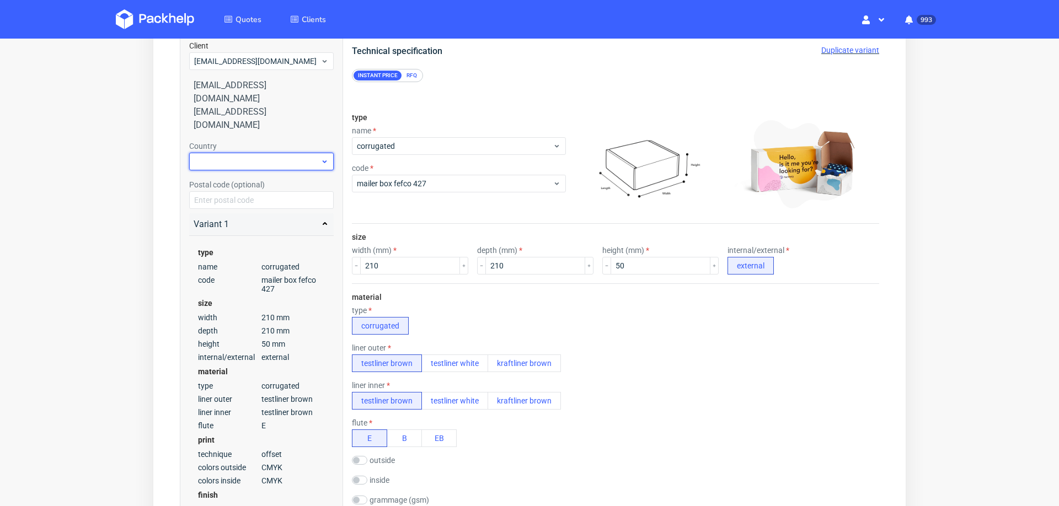
click at [261, 153] on div at bounding box center [261, 162] width 144 height 18
type input "ger"
click at [241, 186] on div "Niger" at bounding box center [262, 196] width 136 height 20
click at [257, 153] on div "Niger" at bounding box center [261, 162] width 144 height 18
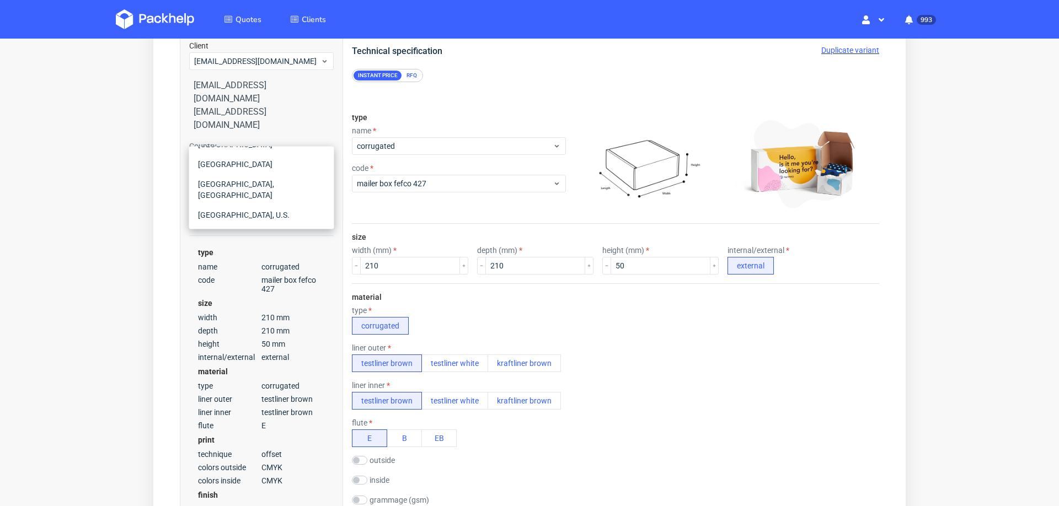
scroll to position [5, 0]
type input "ger"
click at [241, 176] on div "Germany" at bounding box center [262, 176] width 136 height 20
click at [124, 219] on div "Quotes Create quote Your browser does not support iframes." at bounding box center [529, 495] width 1059 height 1125
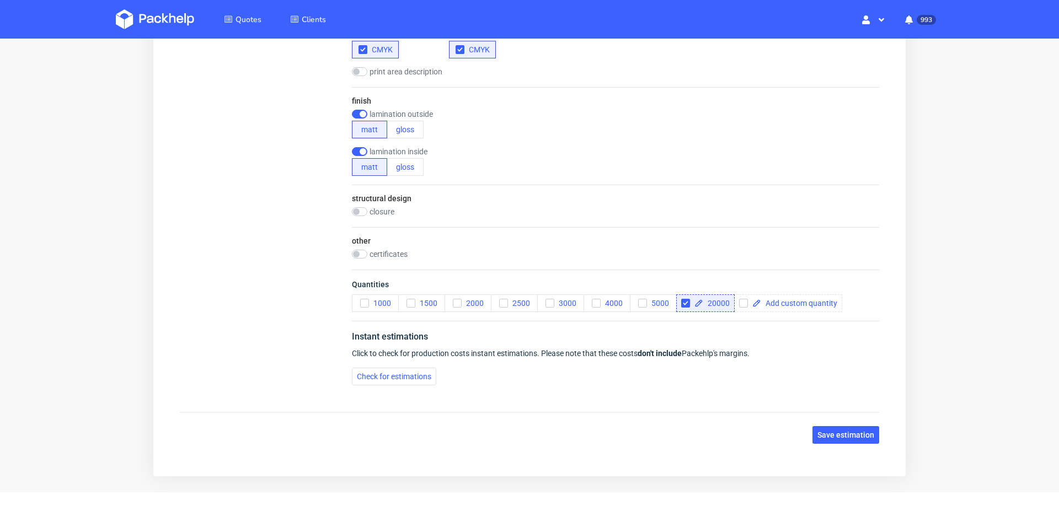
scroll to position [696, 0]
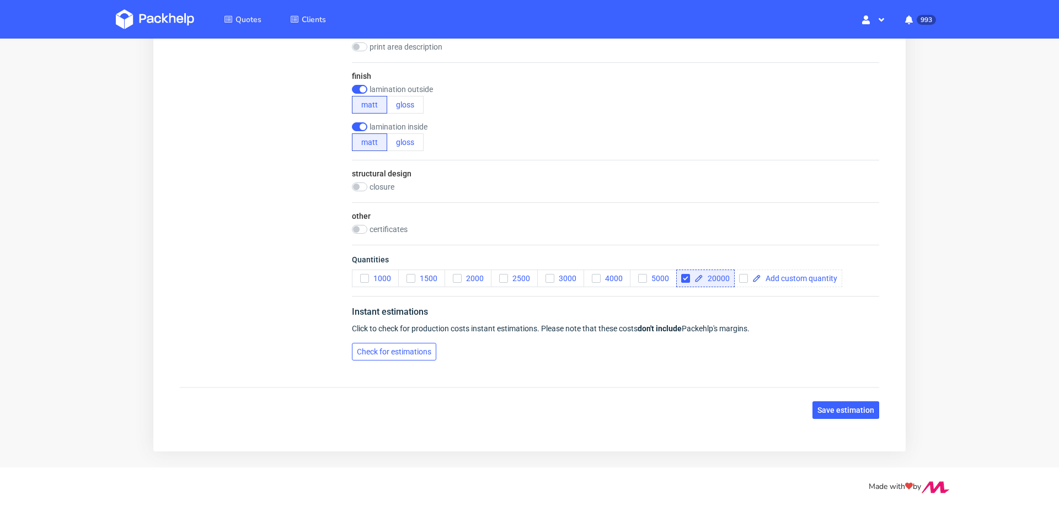
click at [366, 350] on span "Check for estimations" at bounding box center [394, 352] width 74 height 8
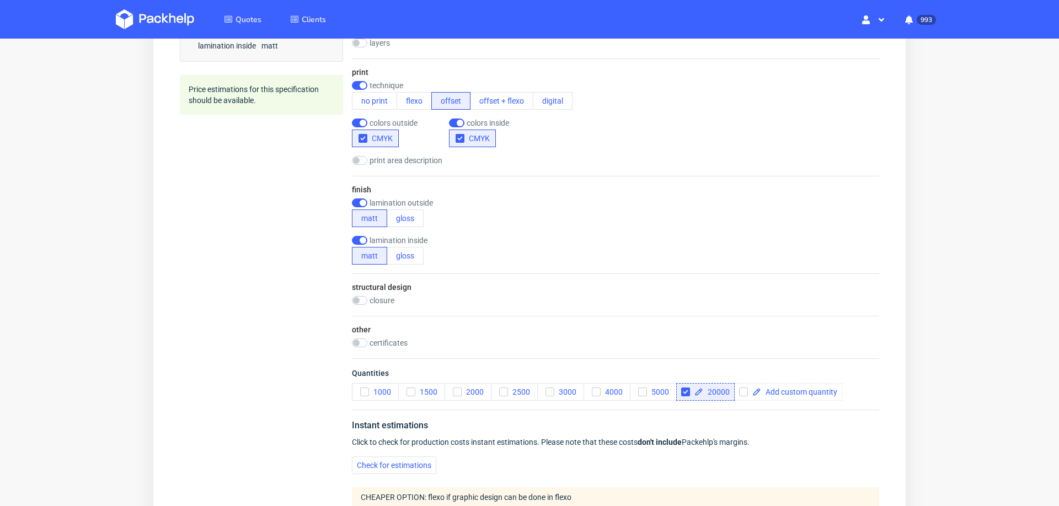
scroll to position [1011, 0]
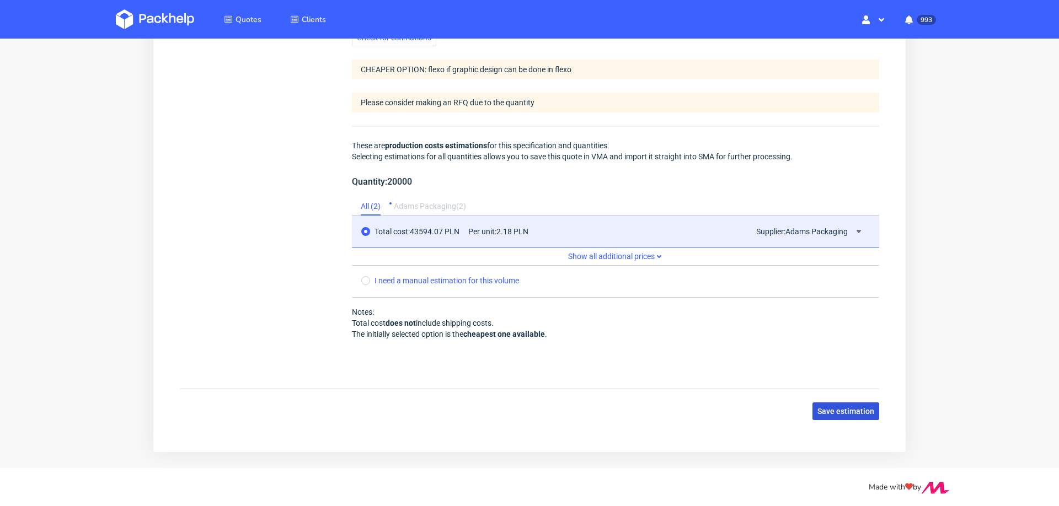
click at [817, 407] on span "Save estimation" at bounding box center [845, 411] width 57 height 8
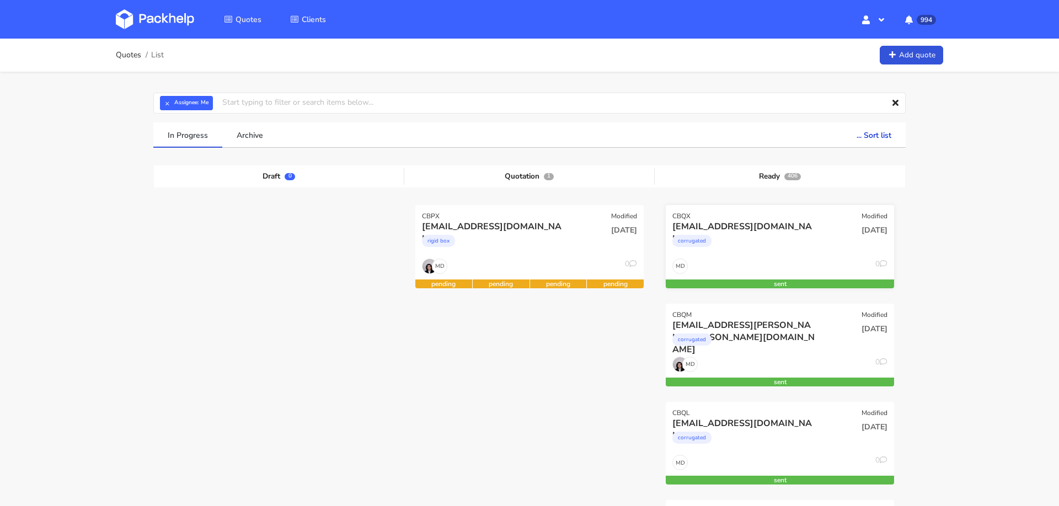
click at [779, 236] on div "corrugated" at bounding box center [745, 244] width 146 height 22
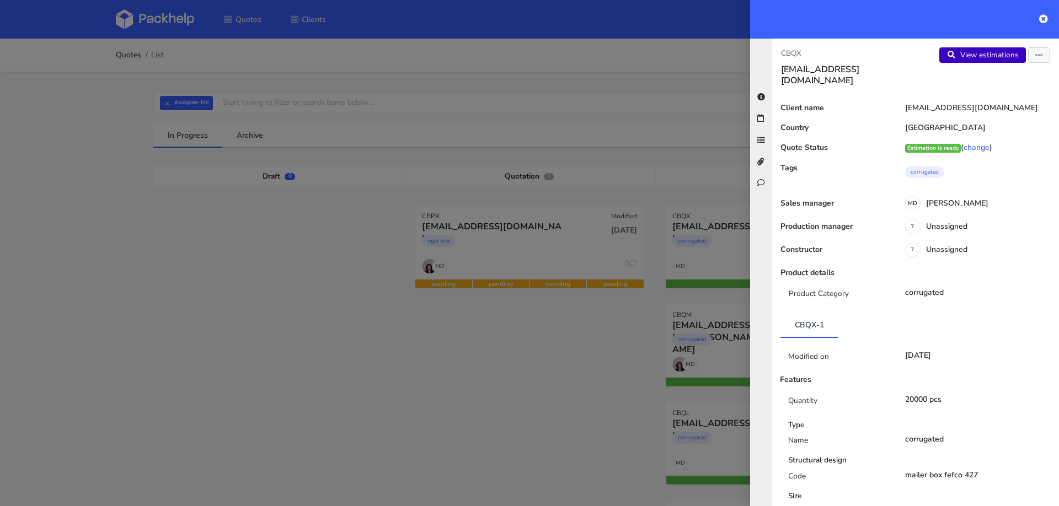
click at [1001, 57] on link "View estimations" at bounding box center [982, 54] width 87 height 15
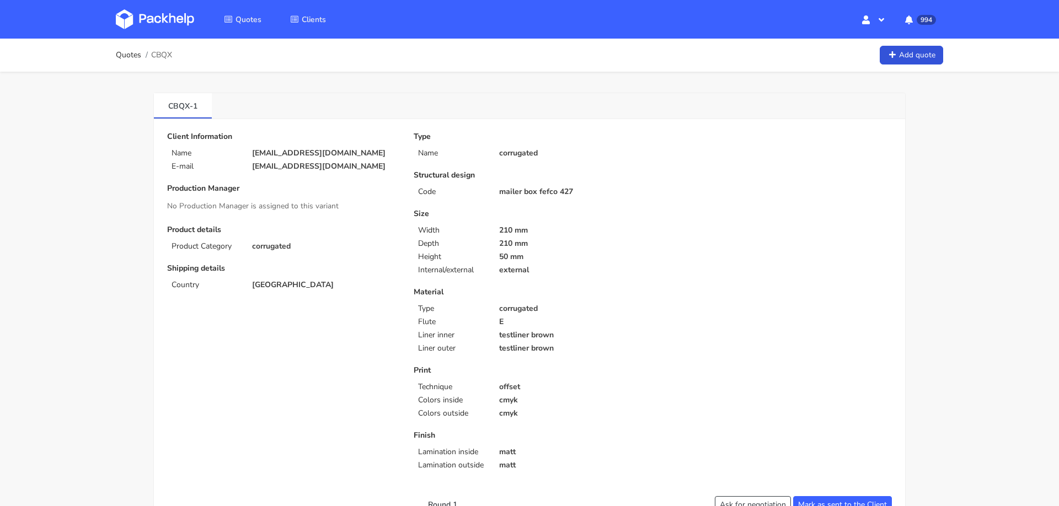
click at [165, 52] on span "CBQX" at bounding box center [161, 55] width 21 height 9
copy span "CBQX"
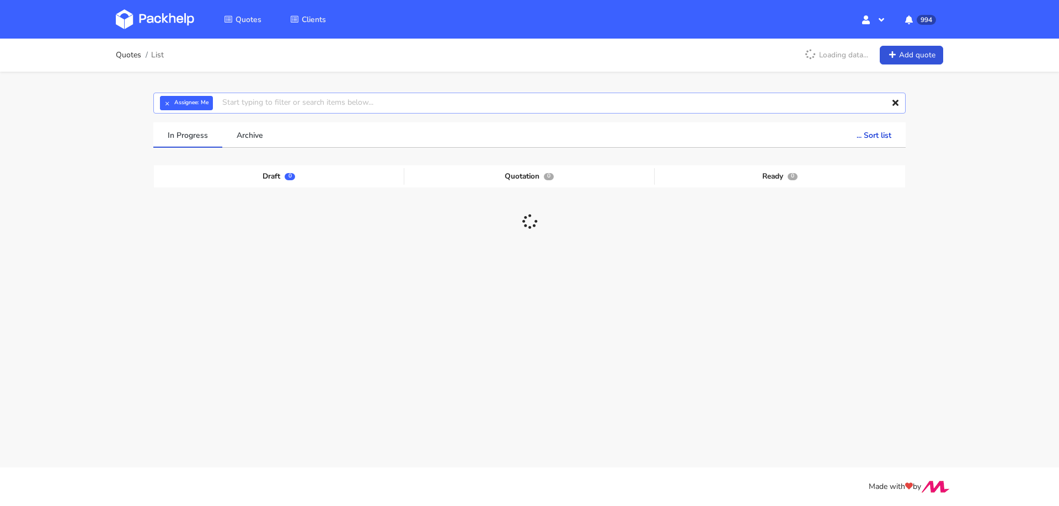
click at [332, 100] on input "text" at bounding box center [529, 103] width 752 height 21
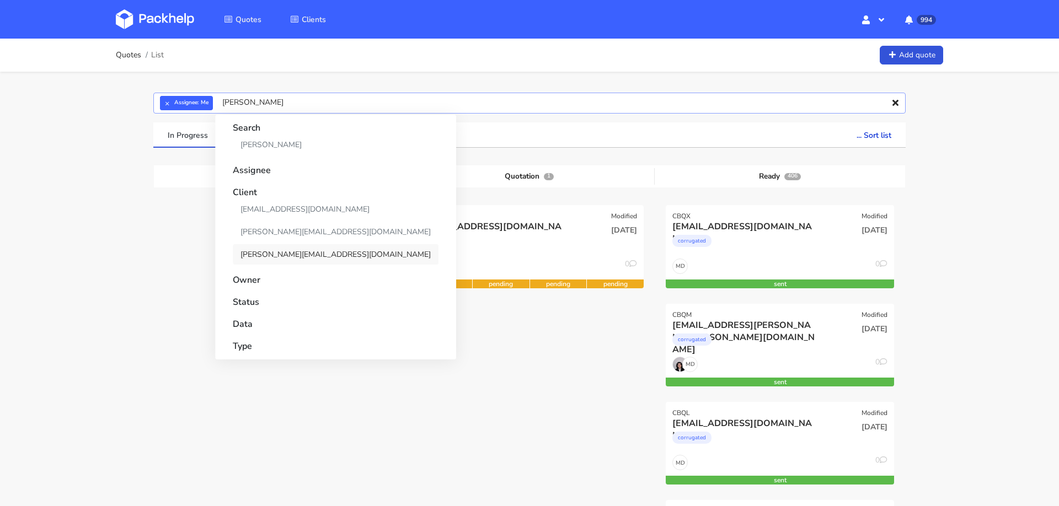
type input "stuart"
click at [260, 253] on link "[PERSON_NAME][EMAIL_ADDRESS][DOMAIN_NAME]" at bounding box center [336, 254] width 206 height 20
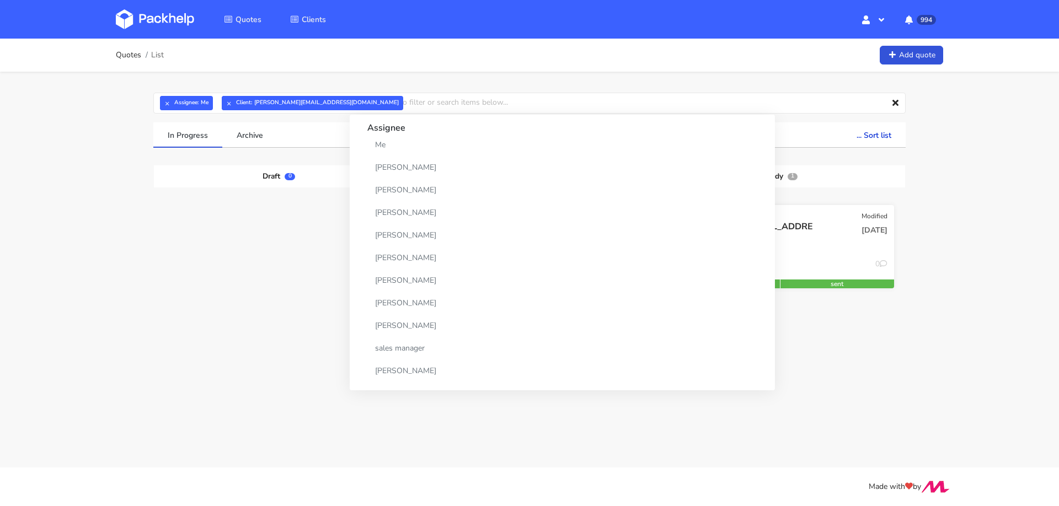
click at [822, 224] on div "26 Sep 2025" at bounding box center [856, 239] width 77 height 37
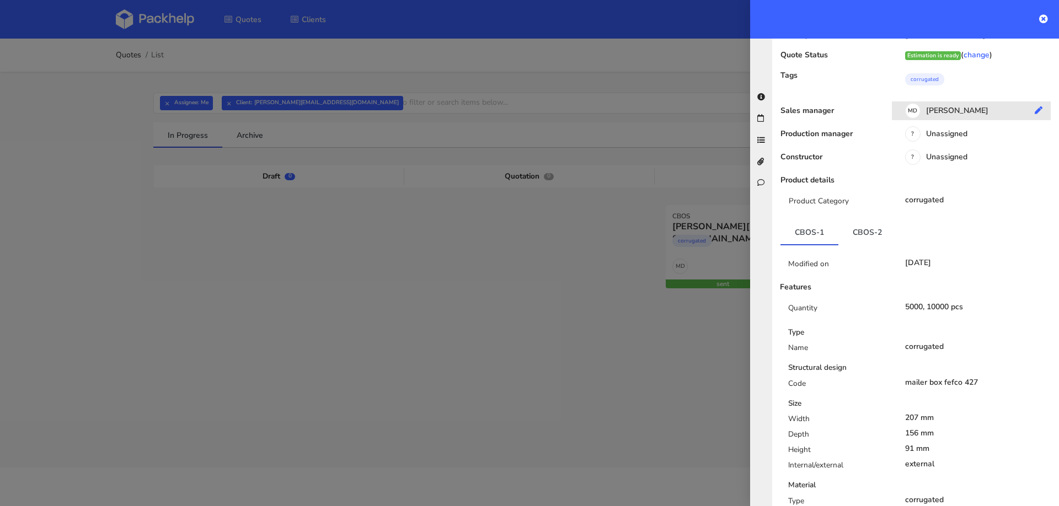
scroll to position [191, 0]
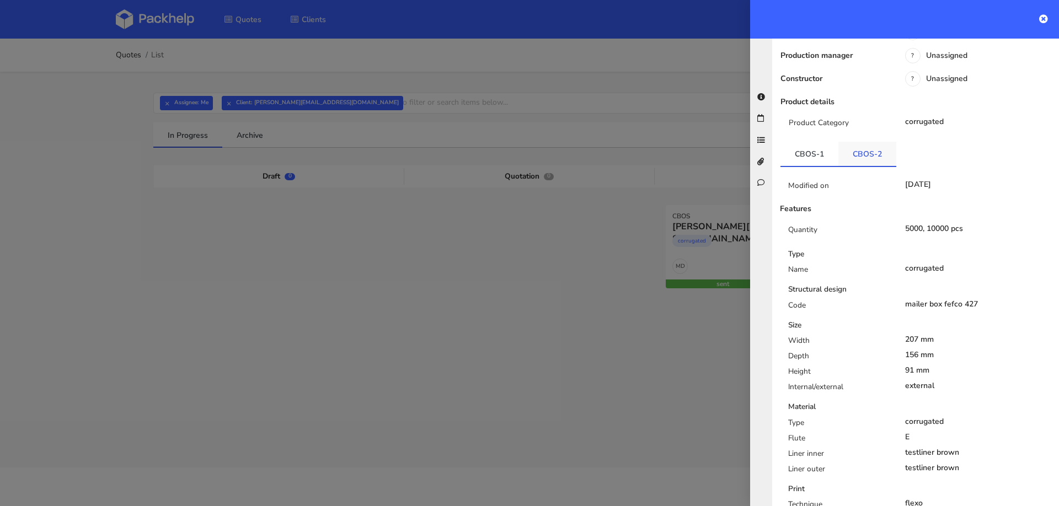
click at [869, 142] on link "CBOS-2" at bounding box center [867, 154] width 58 height 24
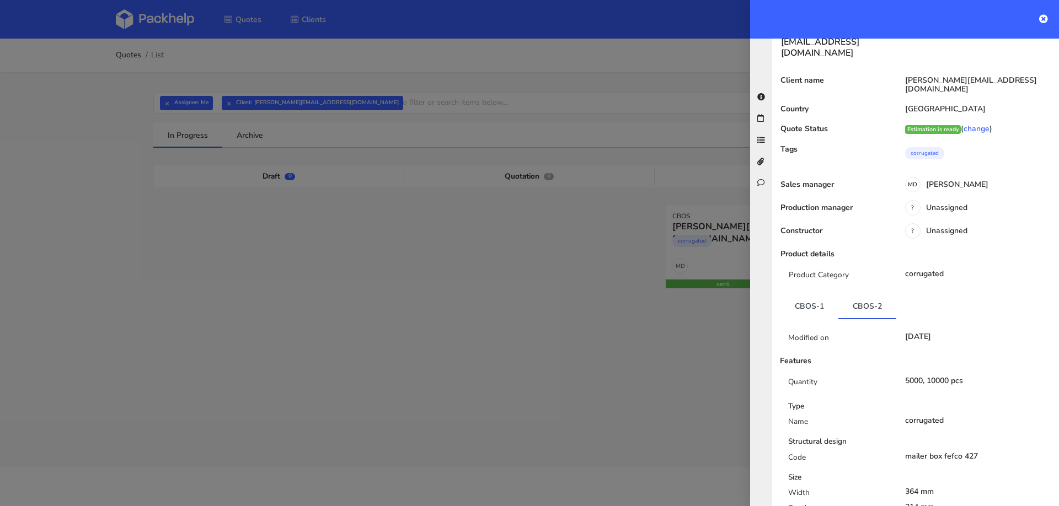
scroll to position [0, 0]
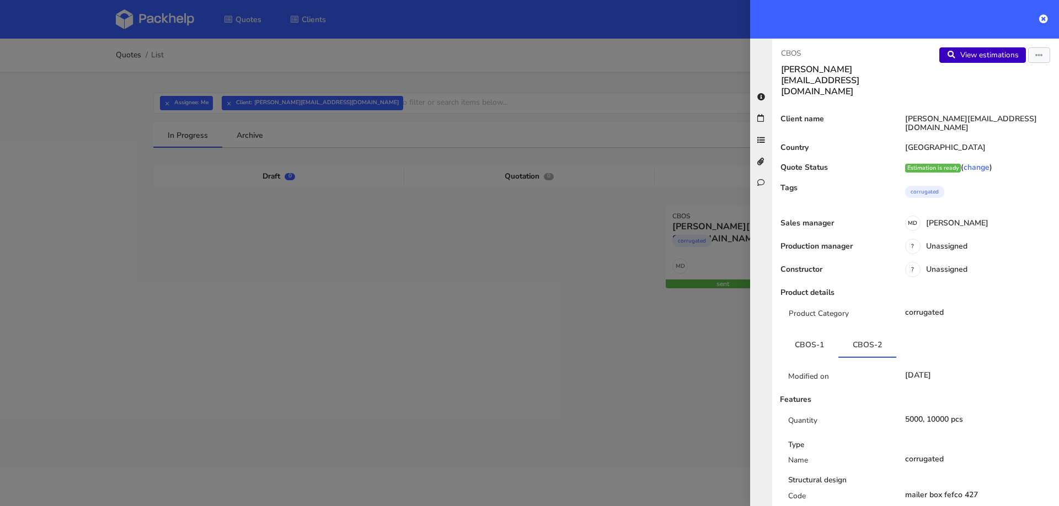
click at [980, 51] on link "View estimations" at bounding box center [982, 54] width 87 height 15
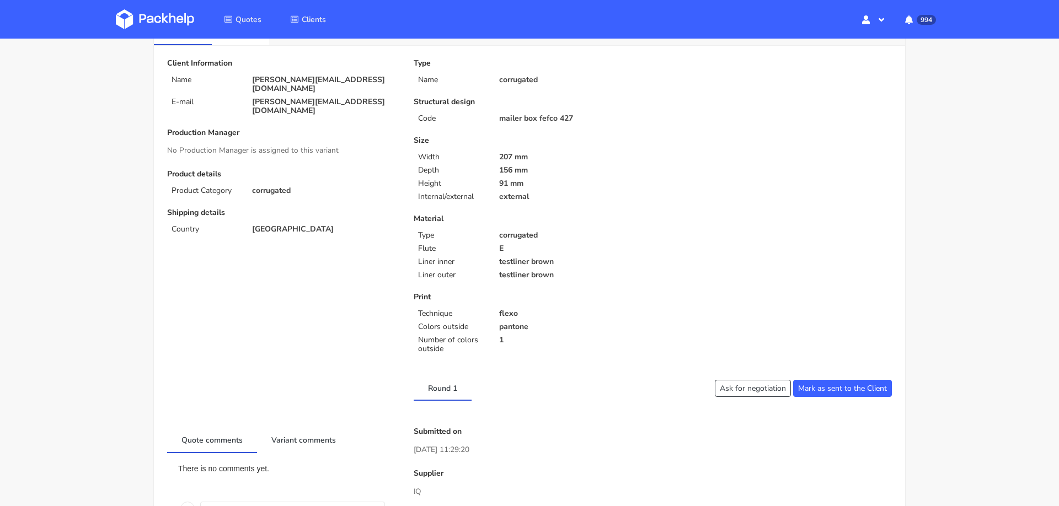
scroll to position [83, 0]
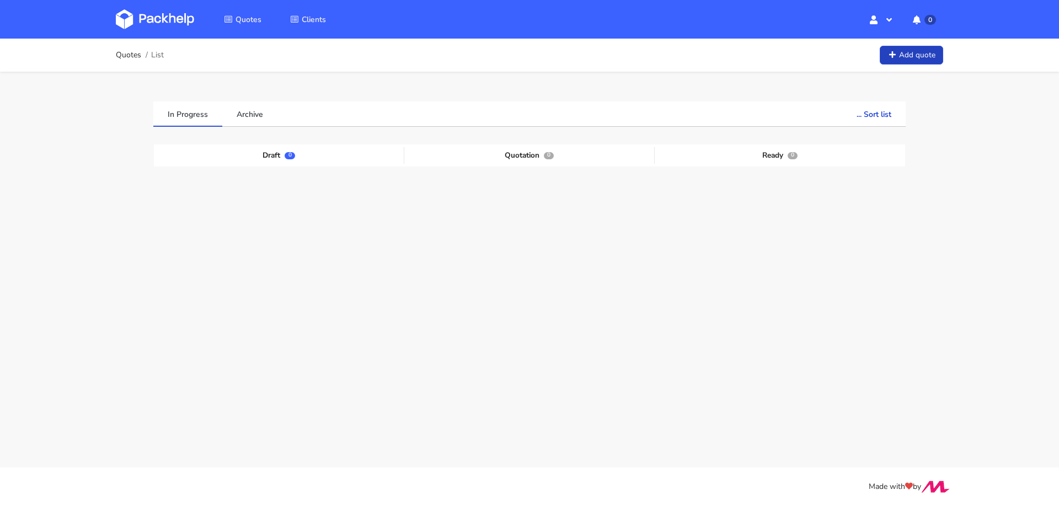
click at [912, 56] on link "Add quote" at bounding box center [910, 55] width 63 height 19
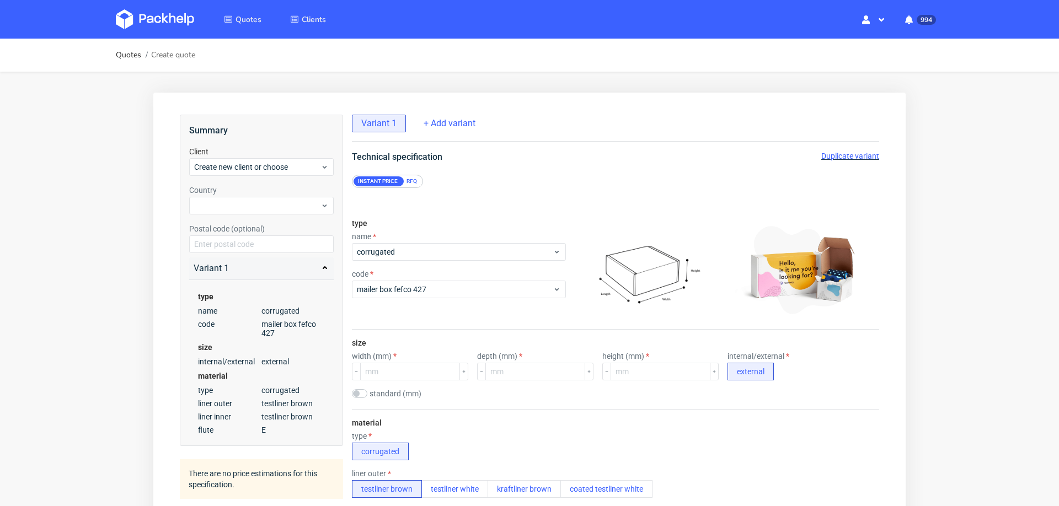
click at [412, 181] on div "RFQ" at bounding box center [411, 181] width 19 height 10
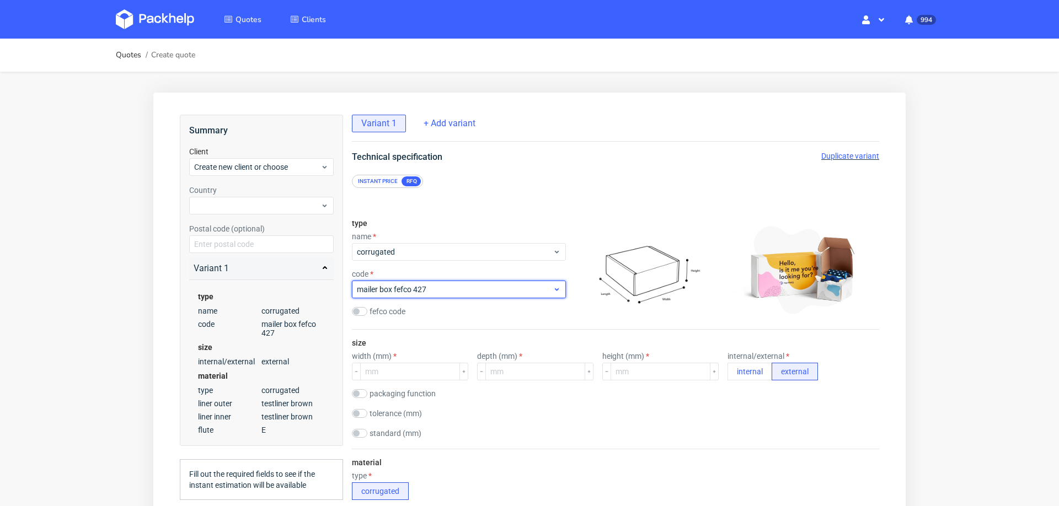
click at [406, 283] on div "mailer box fefco 427" at bounding box center [459, 290] width 214 height 18
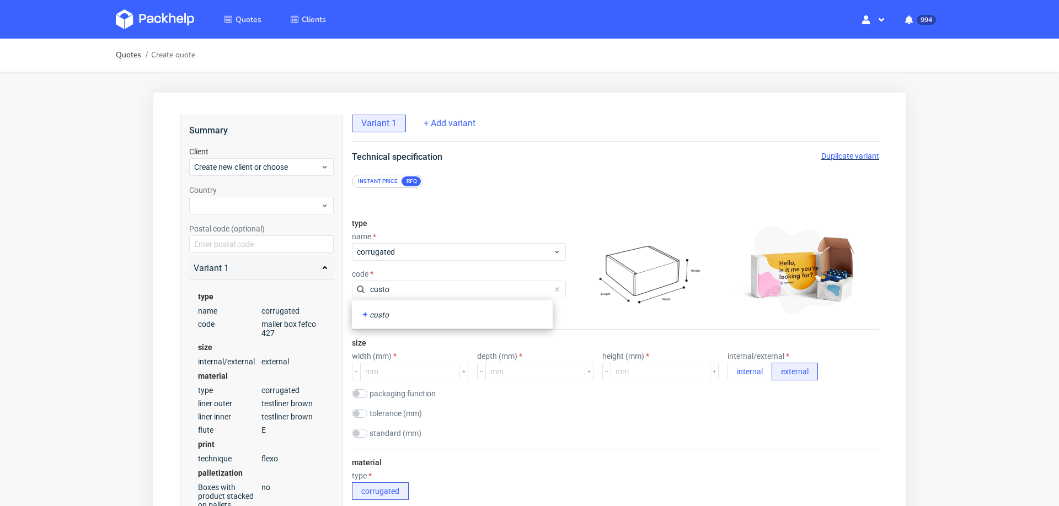
type input "custom"
click at [378, 312] on div "custom" at bounding box center [452, 314] width 183 height 11
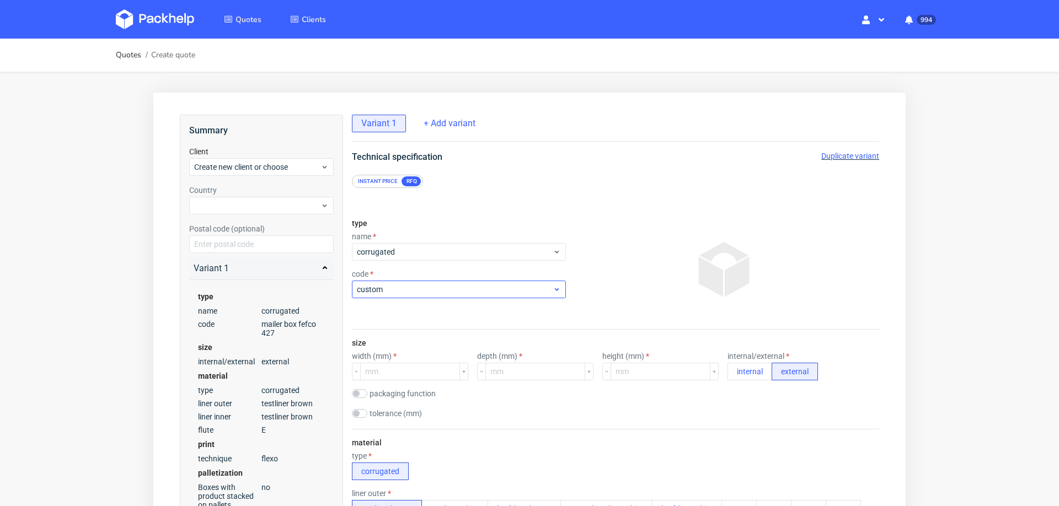
scroll to position [4, 0]
click at [414, 370] on input "number" at bounding box center [410, 372] width 100 height 18
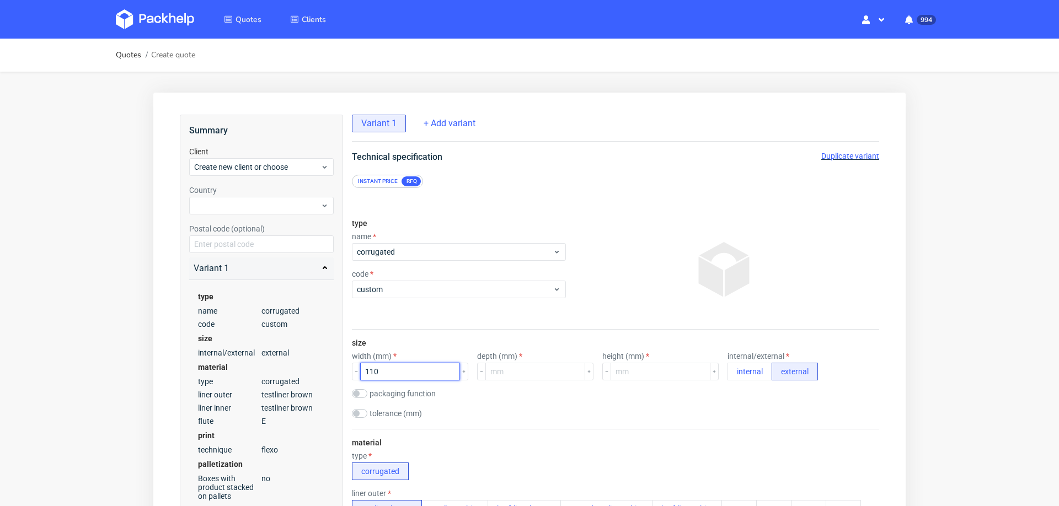
type input "110"
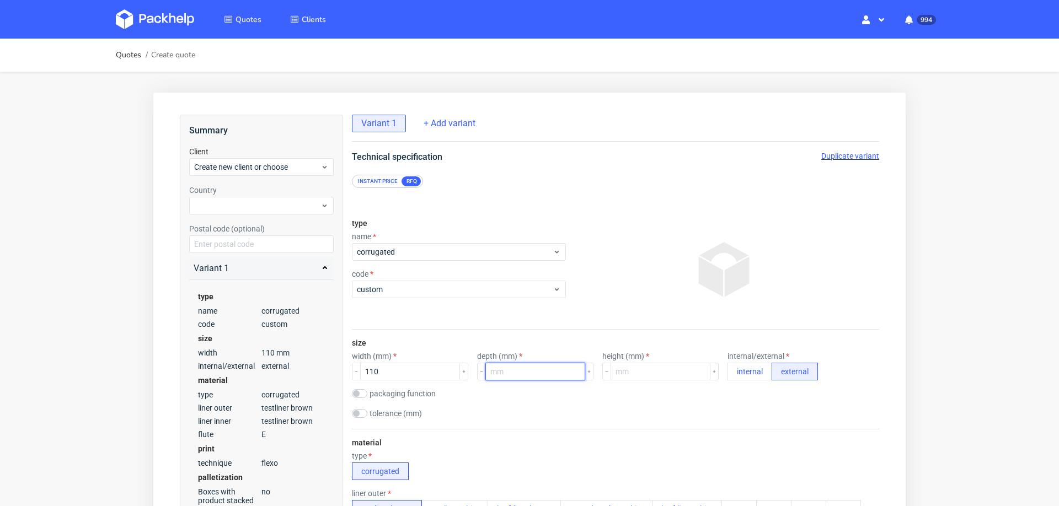
click at [514, 367] on input "number" at bounding box center [535, 372] width 100 height 18
type input "110"
click at [635, 366] on input "number" at bounding box center [660, 372] width 100 height 18
type input "127"
click at [594, 409] on div "tolerance (mm)" at bounding box center [615, 414] width 527 height 11
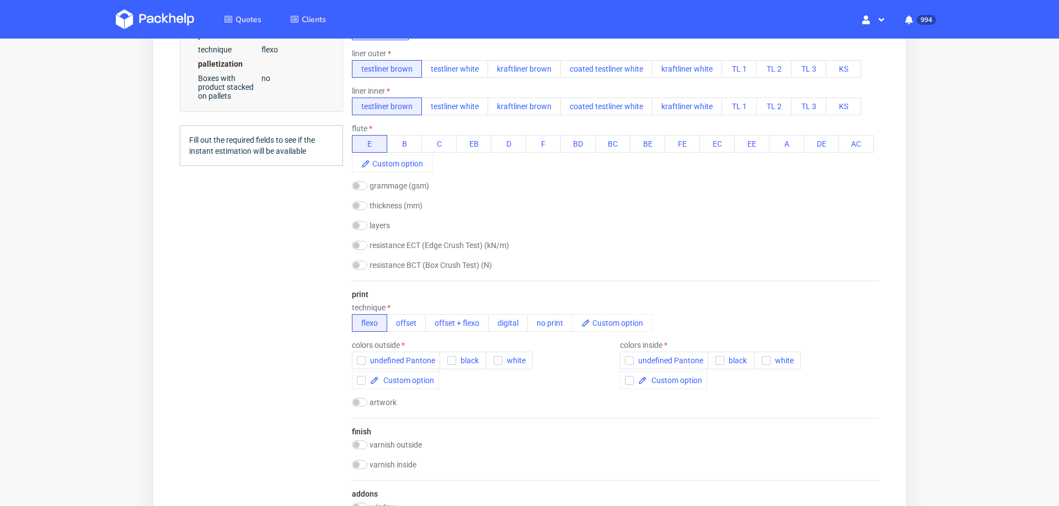
scroll to position [443, 0]
click at [407, 316] on button "offset" at bounding box center [405, 320] width 39 height 18
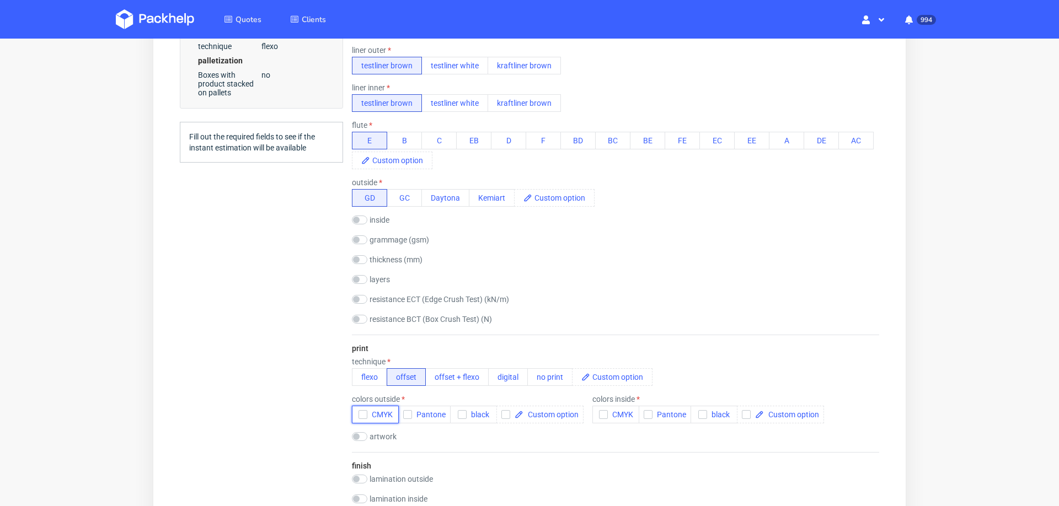
click at [361, 411] on icon "button" at bounding box center [363, 415] width 8 height 8
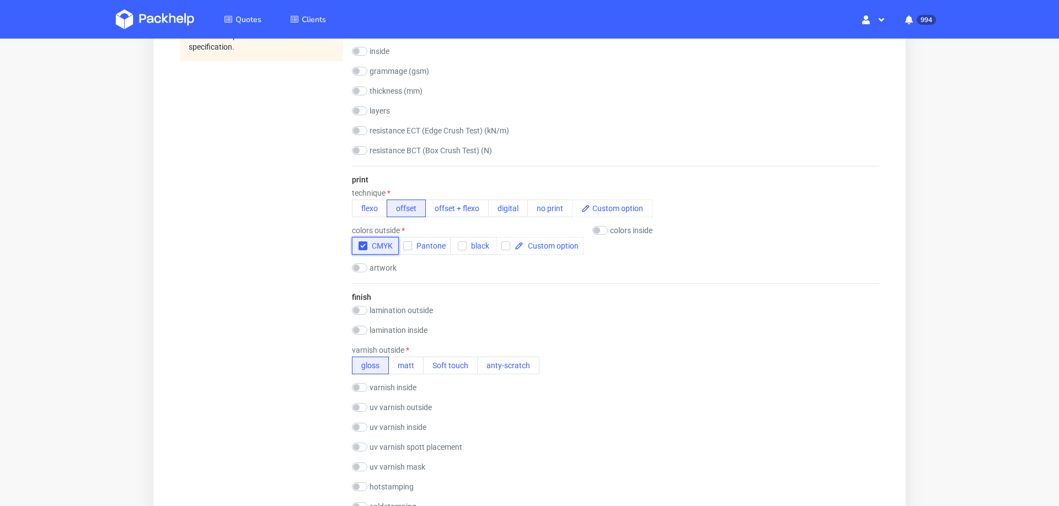
scroll to position [638, 0]
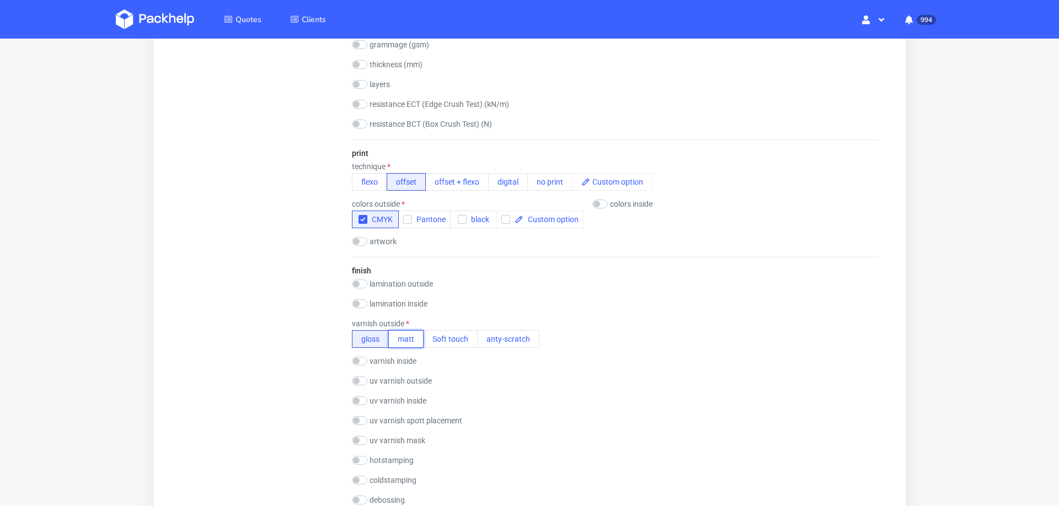
click at [407, 333] on button "matt" at bounding box center [405, 339] width 35 height 18
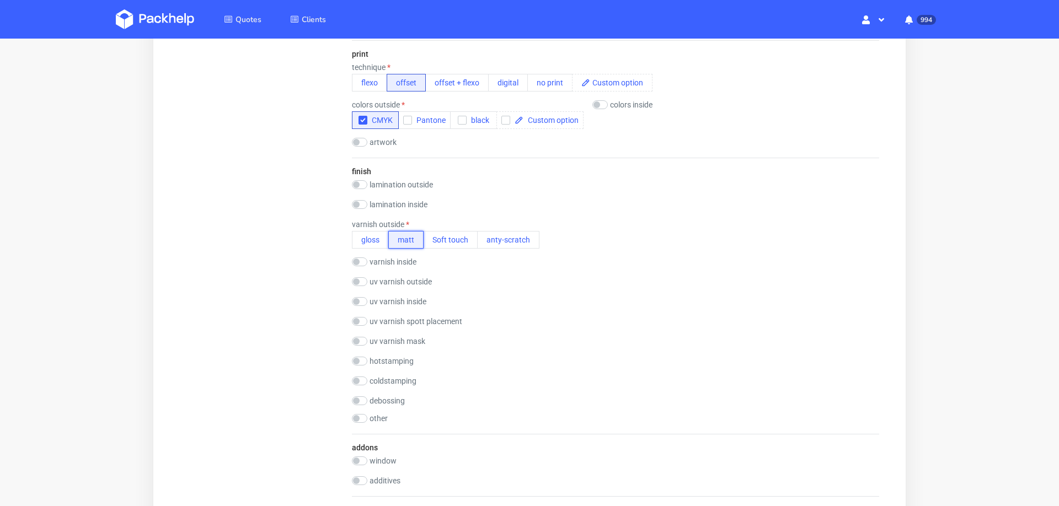
scroll to position [768, 0]
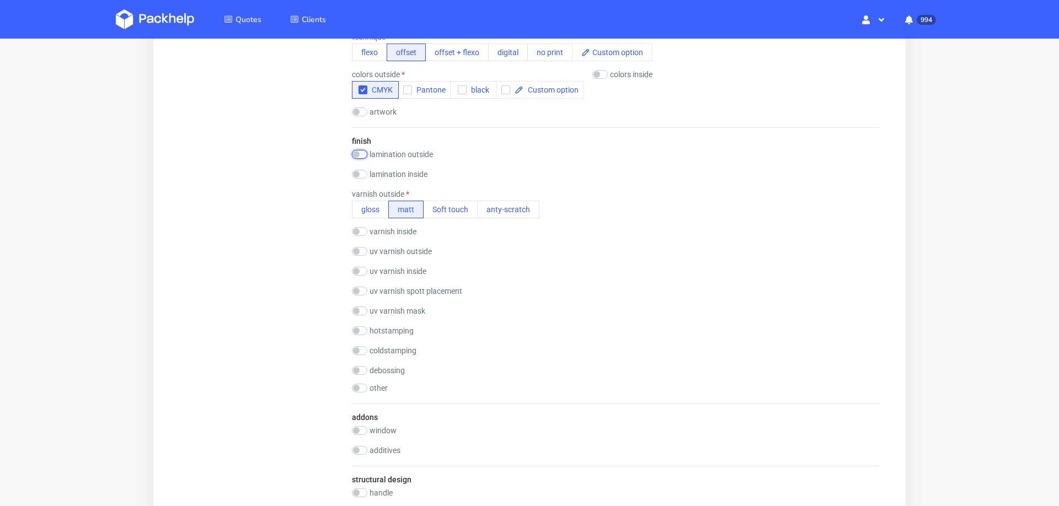
click at [364, 150] on input "checkbox" at bounding box center [359, 154] width 15 height 9
checkbox input "true"
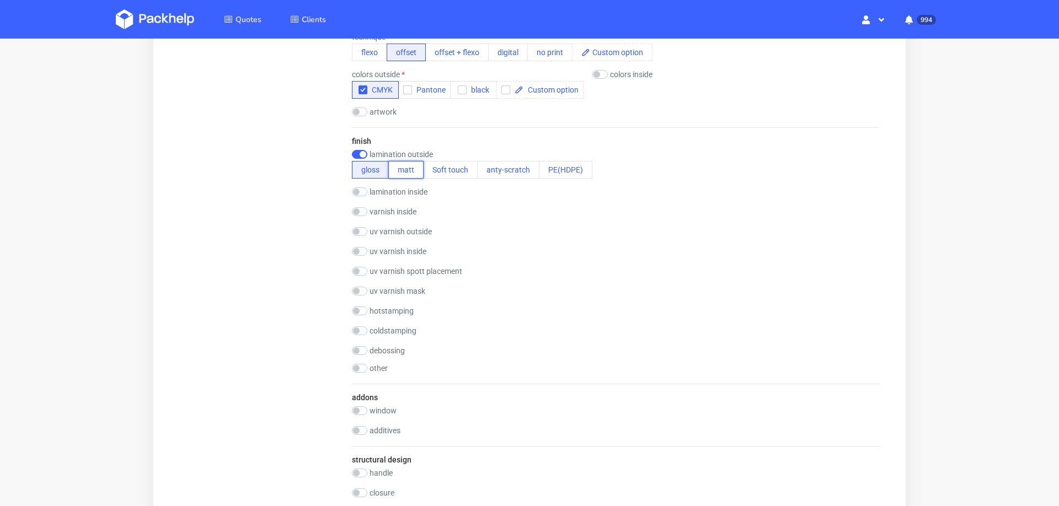
click at [405, 162] on button "matt" at bounding box center [405, 170] width 35 height 18
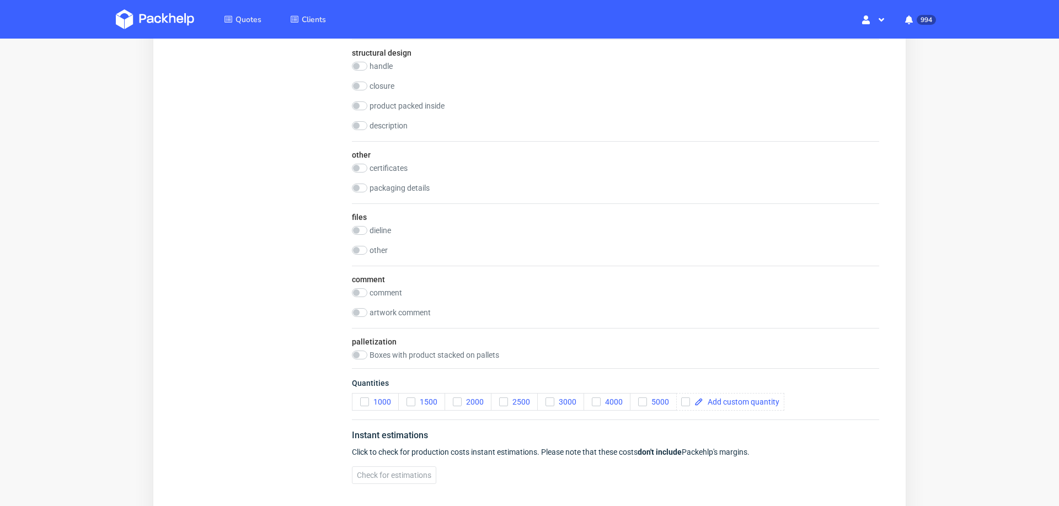
scroll to position [1297, 0]
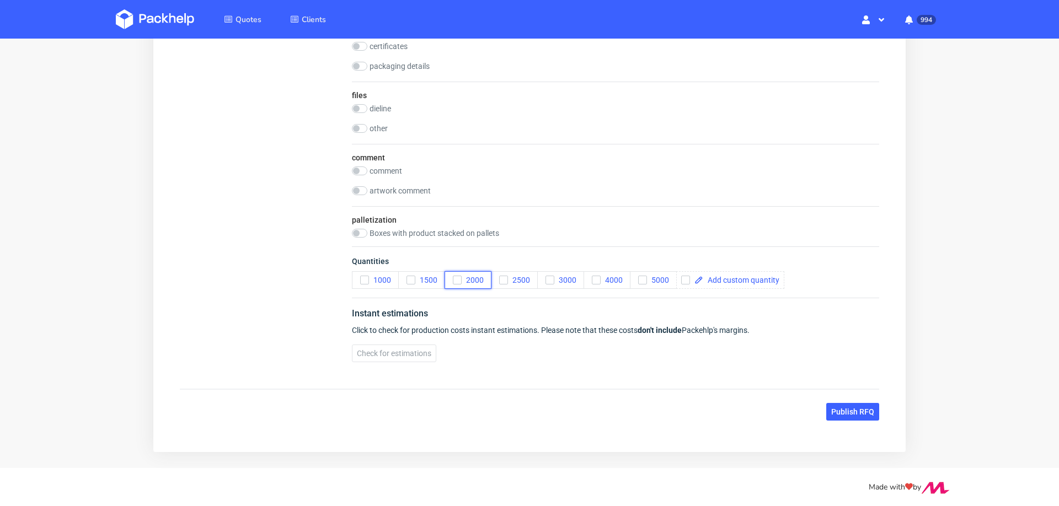
click at [454, 276] on icon "button" at bounding box center [457, 280] width 8 height 8
click at [394, 350] on span "Check for estimations" at bounding box center [394, 354] width 74 height 8
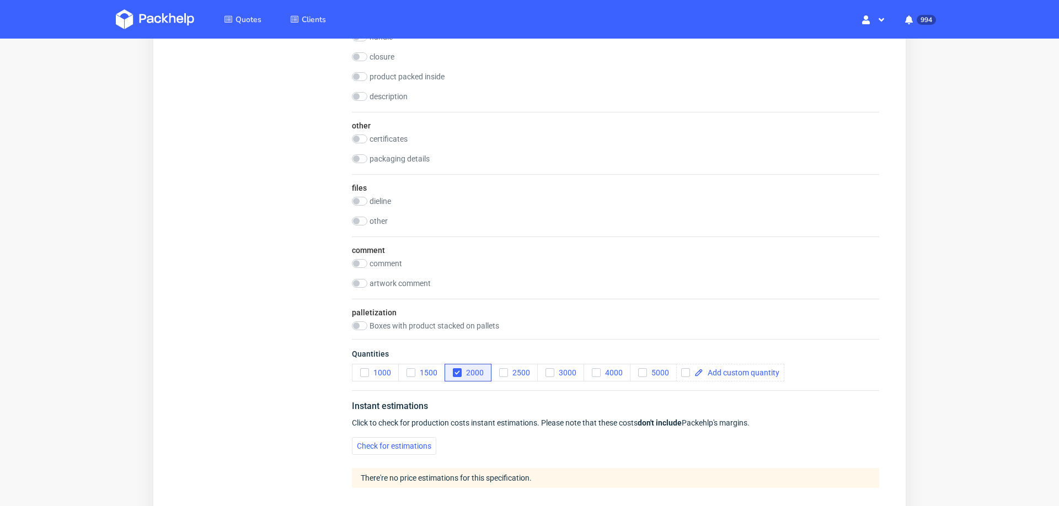
scroll to position [1202, 0]
click at [362, 199] on input "checkbox" at bounding box center [359, 202] width 15 height 9
checkbox input "true"
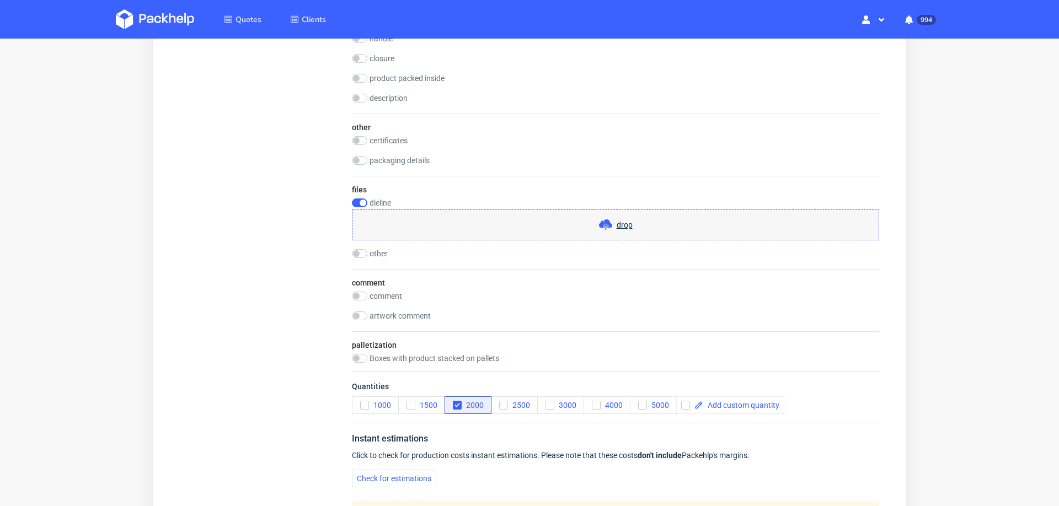
click at [605, 221] on icon at bounding box center [605, 224] width 13 height 13
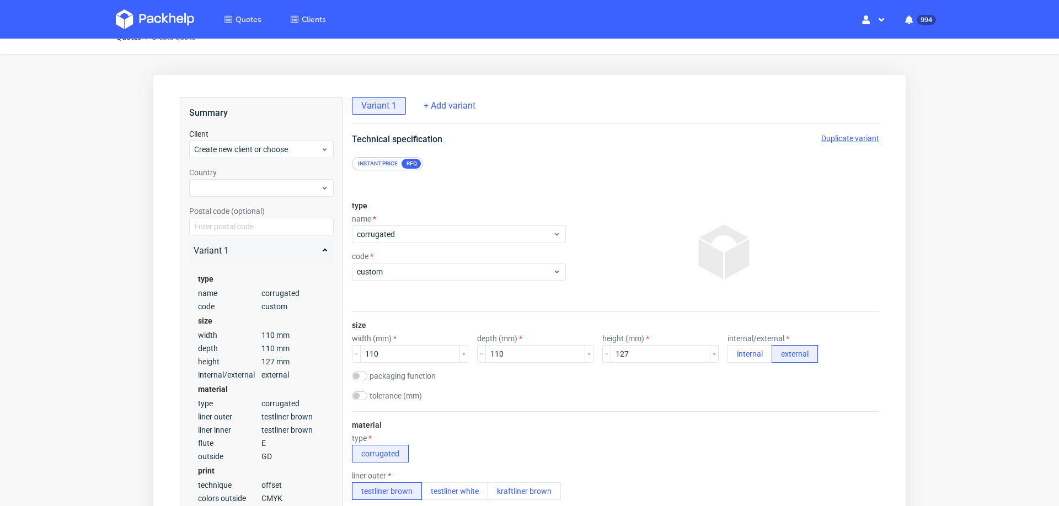
scroll to position [2, 0]
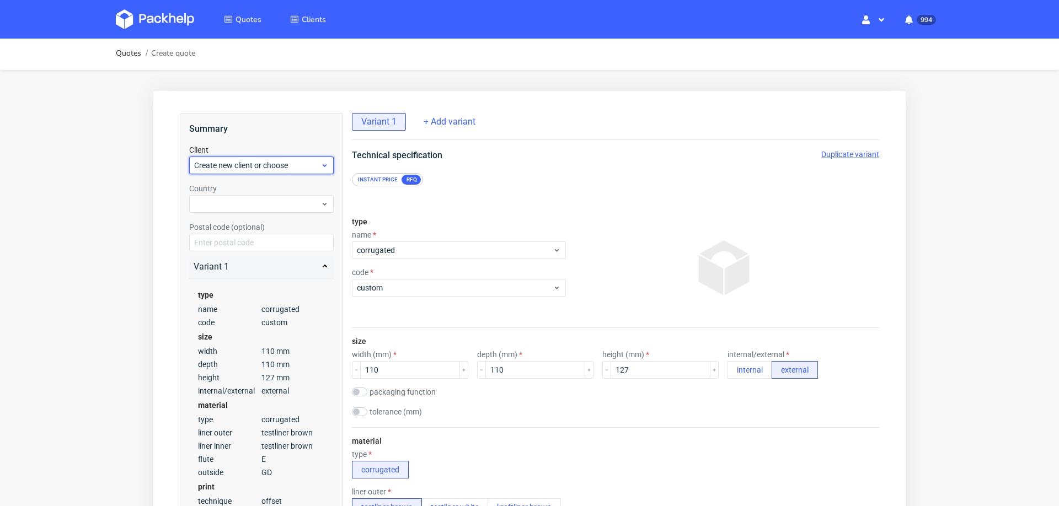
click at [258, 157] on div "Create new client or choose" at bounding box center [261, 166] width 144 height 18
type input "karina@natura-candles.uk"
click at [246, 189] on div "Add new client" at bounding box center [262, 191] width 136 height 20
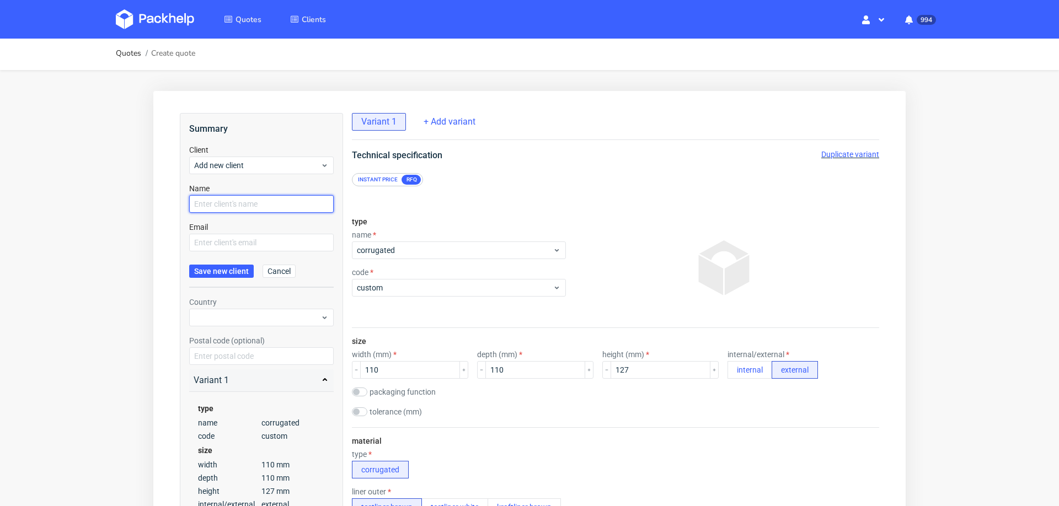
click at [255, 206] on input "text" at bounding box center [261, 204] width 144 height 18
paste input "[PERSON_NAME][EMAIL_ADDRESS][DOMAIN_NAME]"
type input "karina@natura-candles.uk"
click at [243, 245] on input "text" at bounding box center [261, 243] width 144 height 18
paste input "karina@natura-candles.uk"
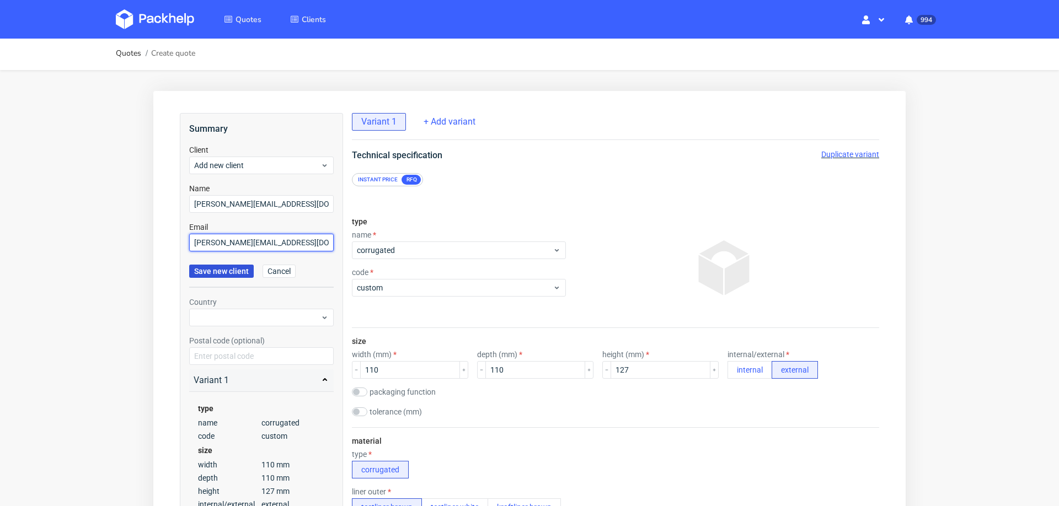
type input "karina@natura-candles.uk"
click at [230, 272] on span "Save new client" at bounding box center [221, 271] width 55 height 8
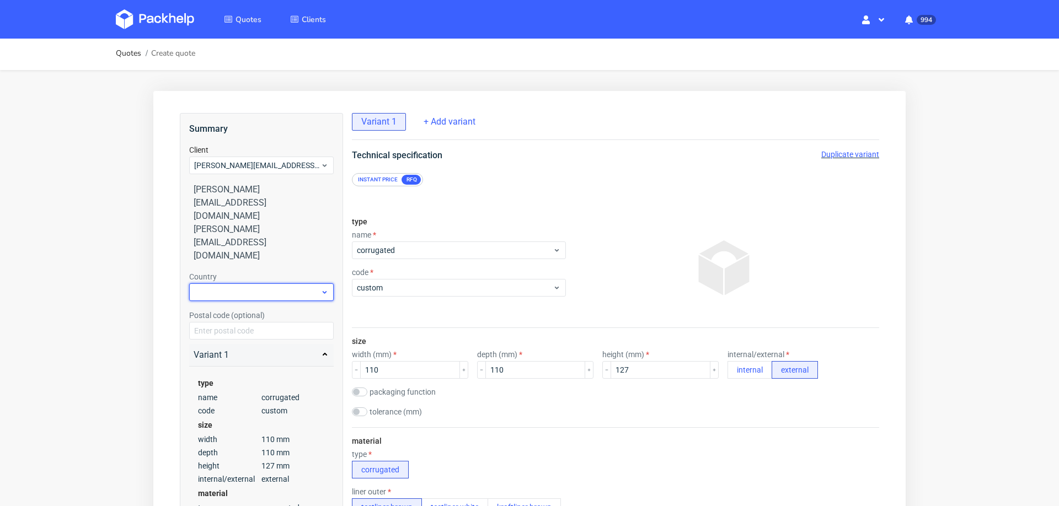
click at [241, 283] on div at bounding box center [261, 292] width 144 height 18
type input "spa"
click at [238, 262] on div "[GEOGRAPHIC_DATA]" at bounding box center [262, 265] width 136 height 20
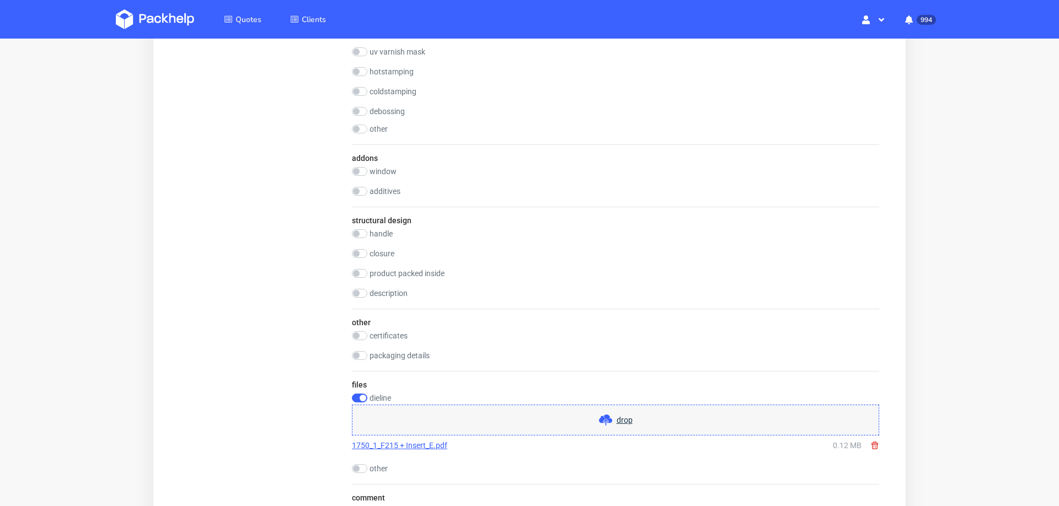
scroll to position [1348, 0]
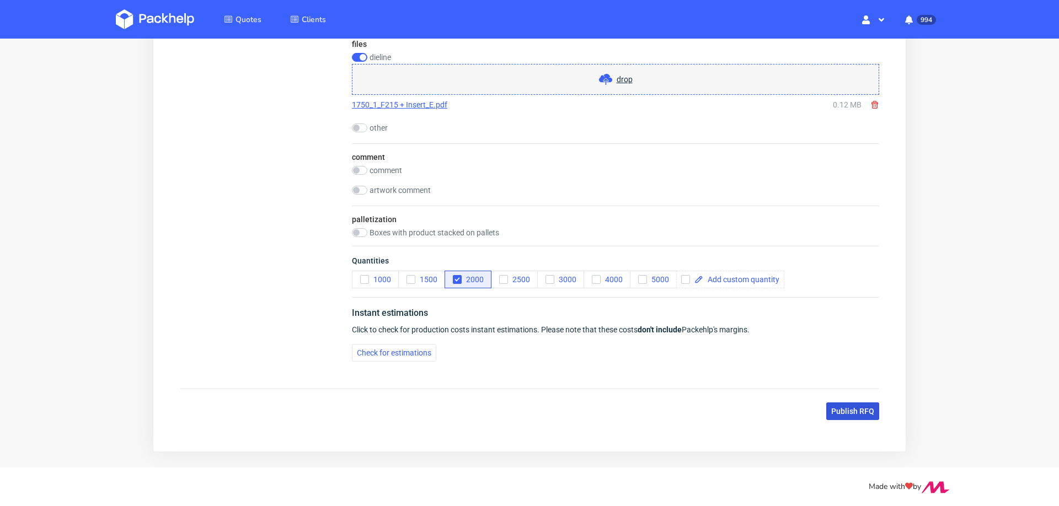
click at [833, 411] on span "Publish RFQ" at bounding box center [852, 411] width 43 height 8
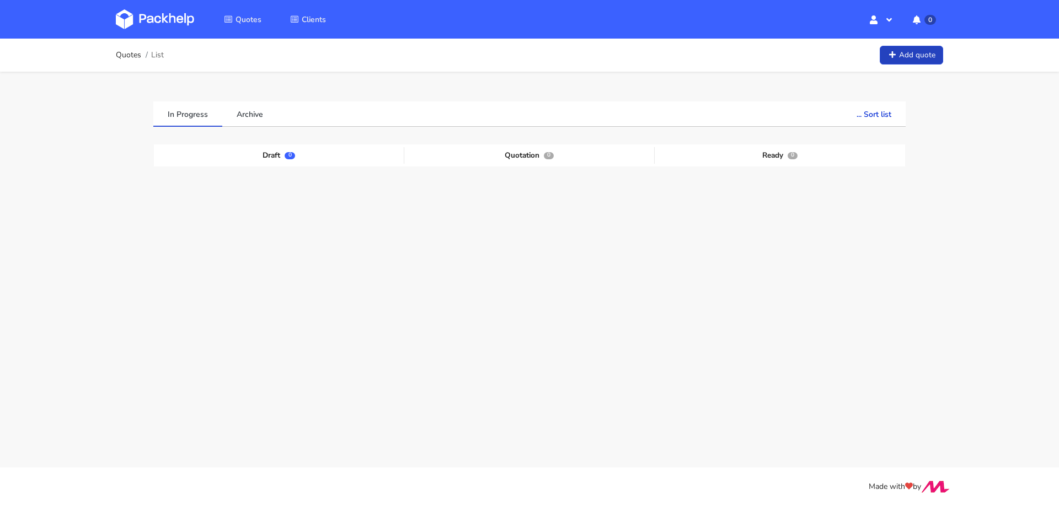
click at [899, 57] on link "Add quote" at bounding box center [910, 55] width 63 height 19
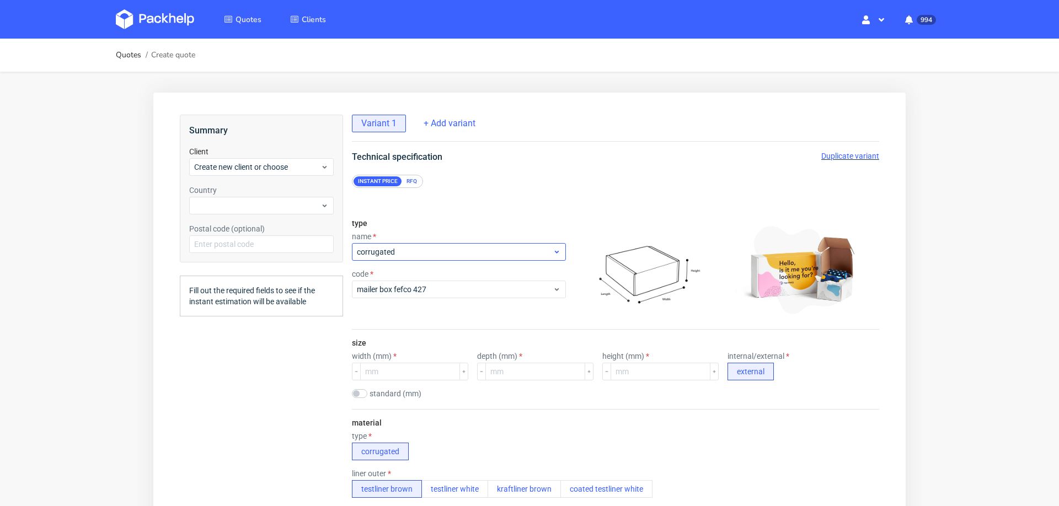
scroll to position [4, 0]
click at [401, 372] on input "number" at bounding box center [410, 372] width 100 height 18
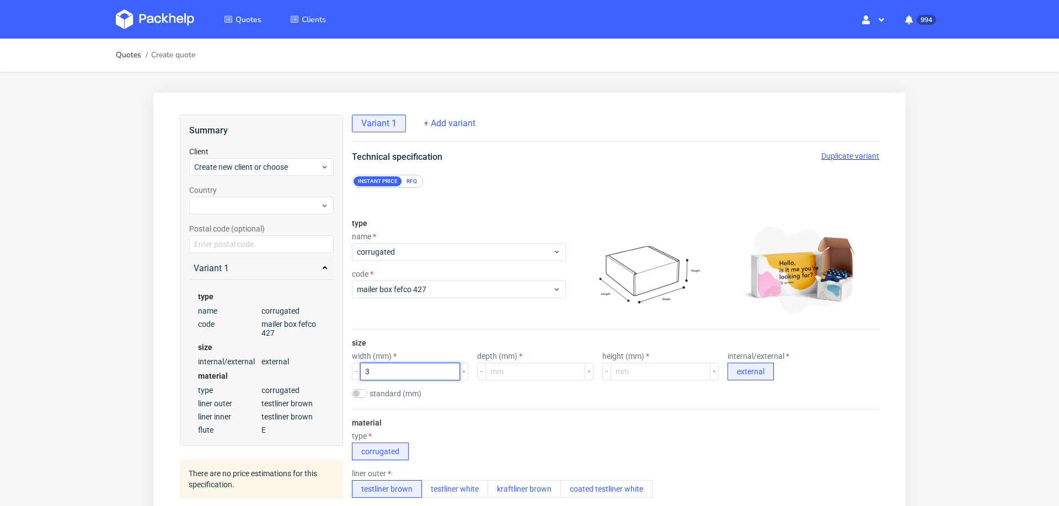
scroll to position [0, 0]
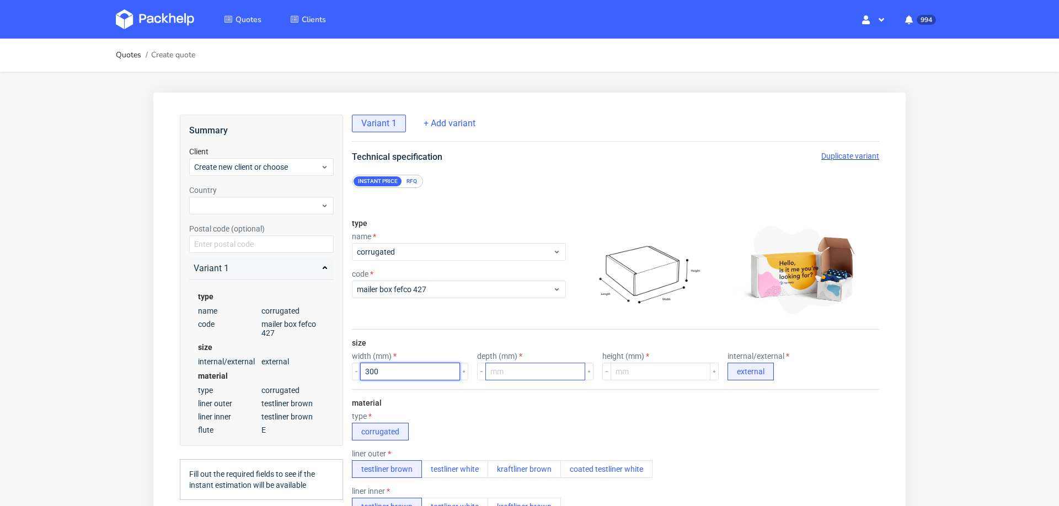
type input "300"
click at [511, 366] on input "number" at bounding box center [535, 372] width 100 height 18
type input "250"
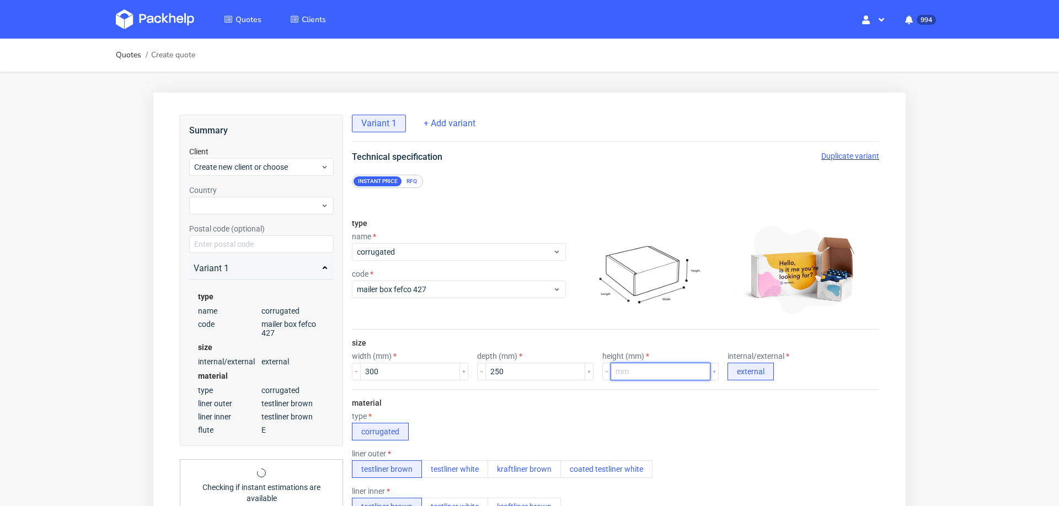
click at [631, 363] on input "number" at bounding box center [660, 372] width 100 height 18
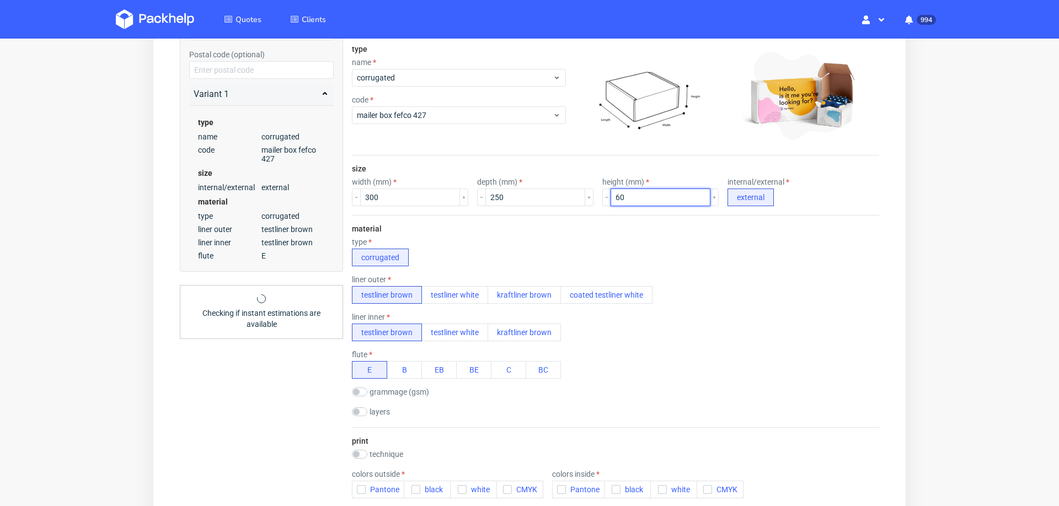
scroll to position [308, 0]
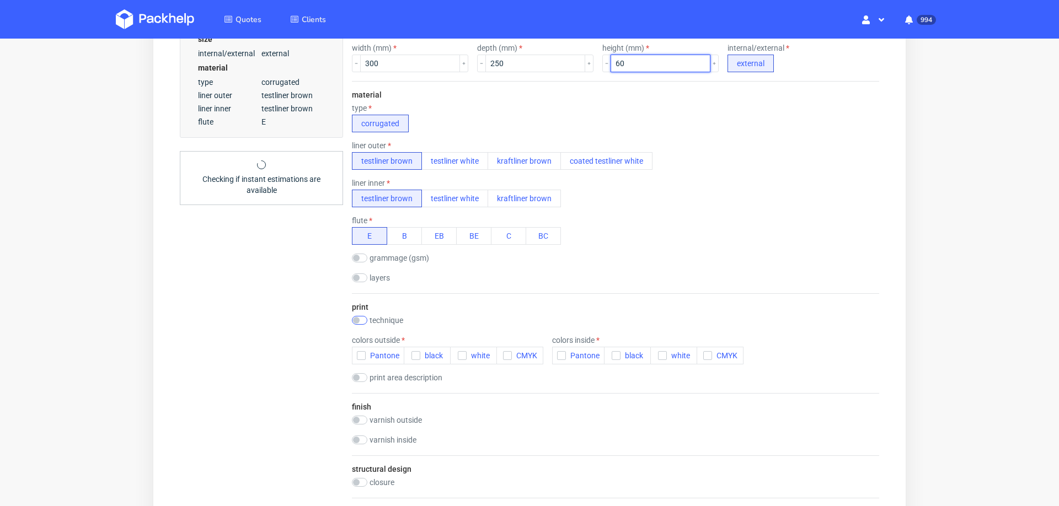
type input "60"
click at [362, 316] on input "checkbox" at bounding box center [359, 320] width 15 height 9
checkbox input "true"
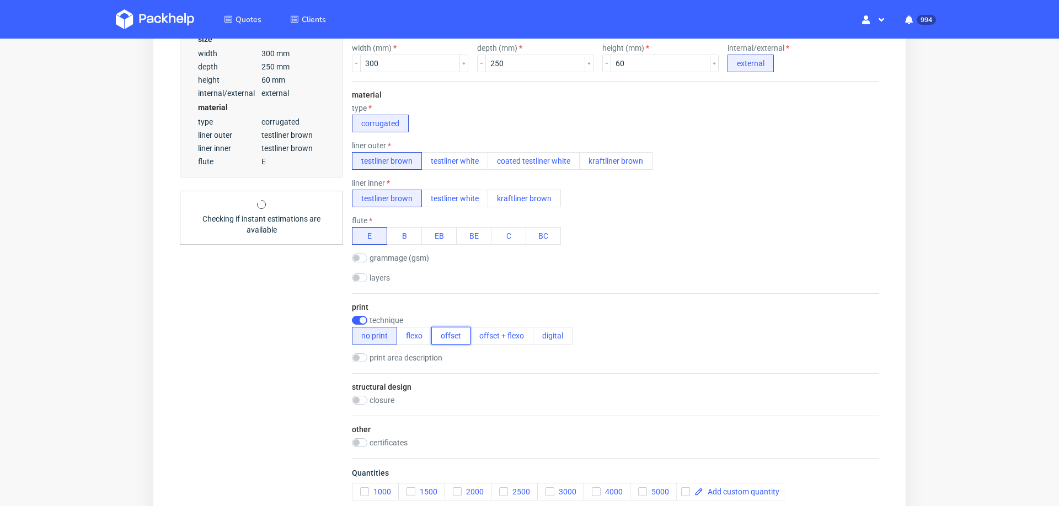
click at [452, 331] on button "offset" at bounding box center [450, 336] width 39 height 18
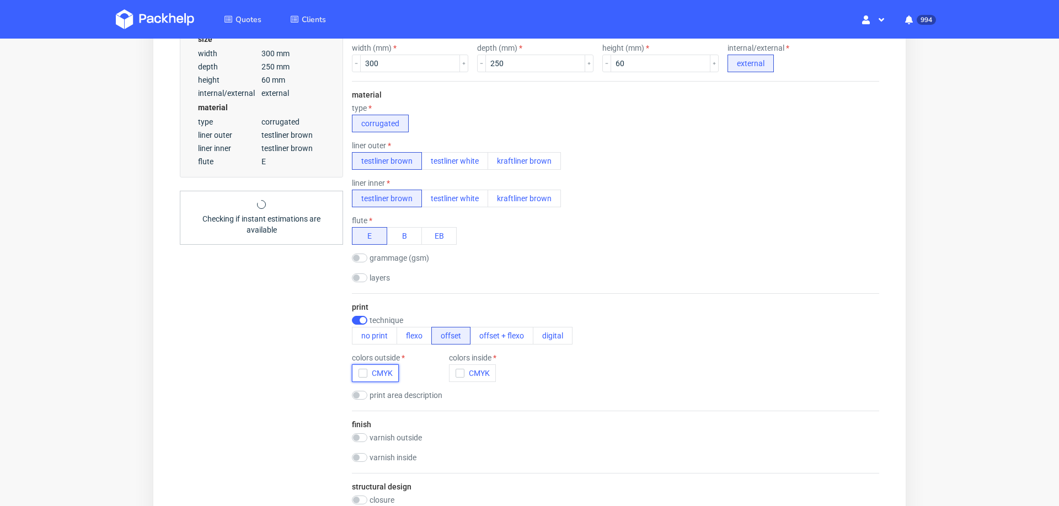
click at [362, 372] on icon "button" at bounding box center [363, 373] width 8 height 8
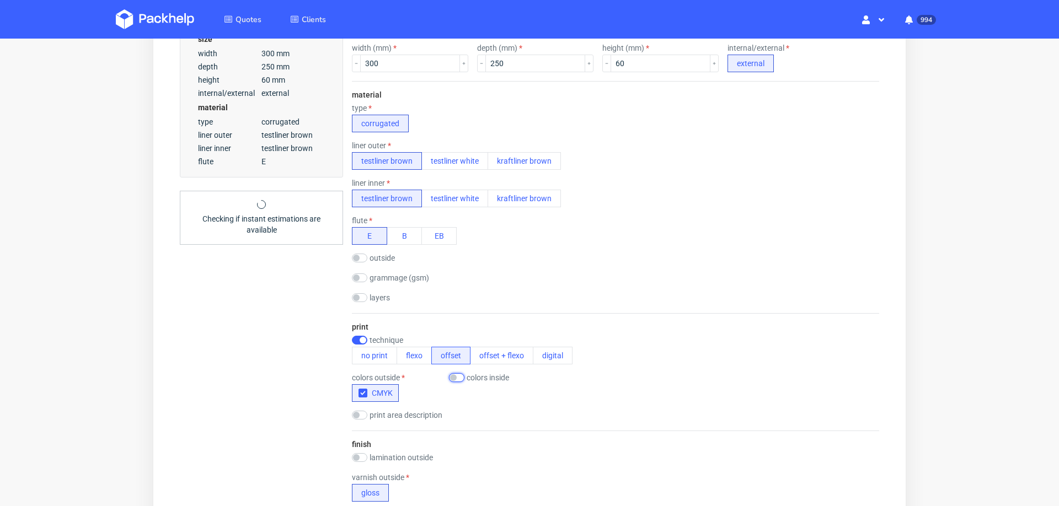
click at [463, 375] on input "checkbox" at bounding box center [456, 377] width 15 height 9
checkbox input "true"
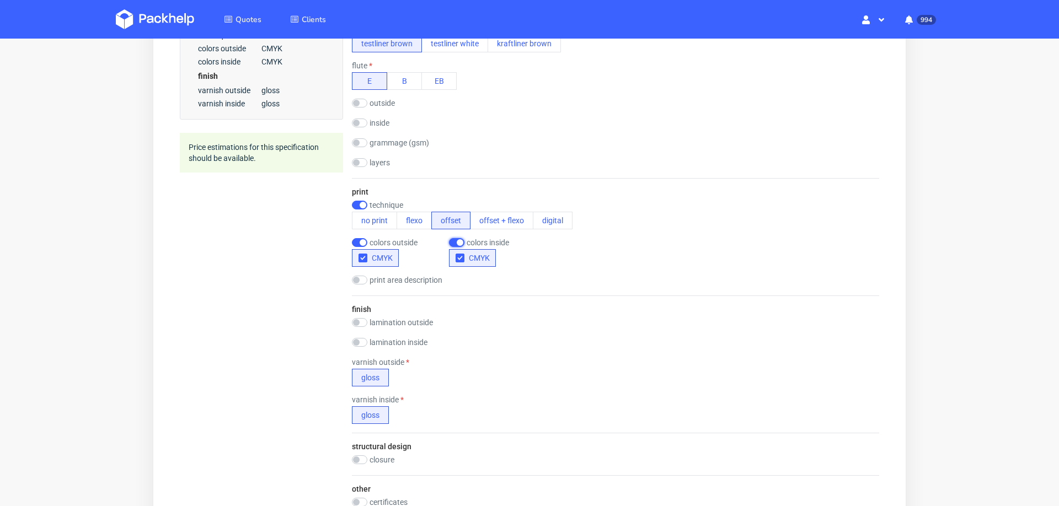
scroll to position [465, 0]
click at [364, 316] on input "checkbox" at bounding box center [359, 320] width 15 height 9
checkbox input "true"
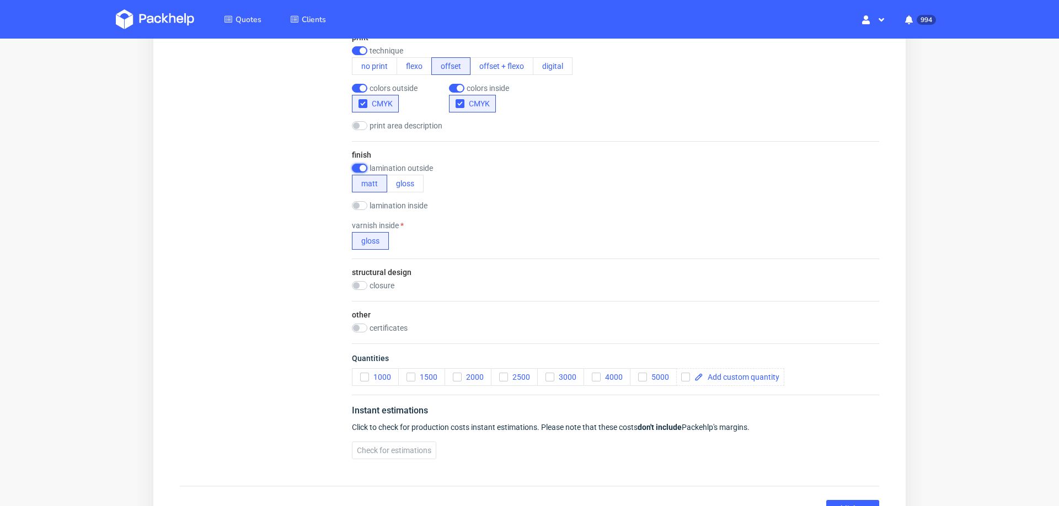
scroll to position [649, 0]
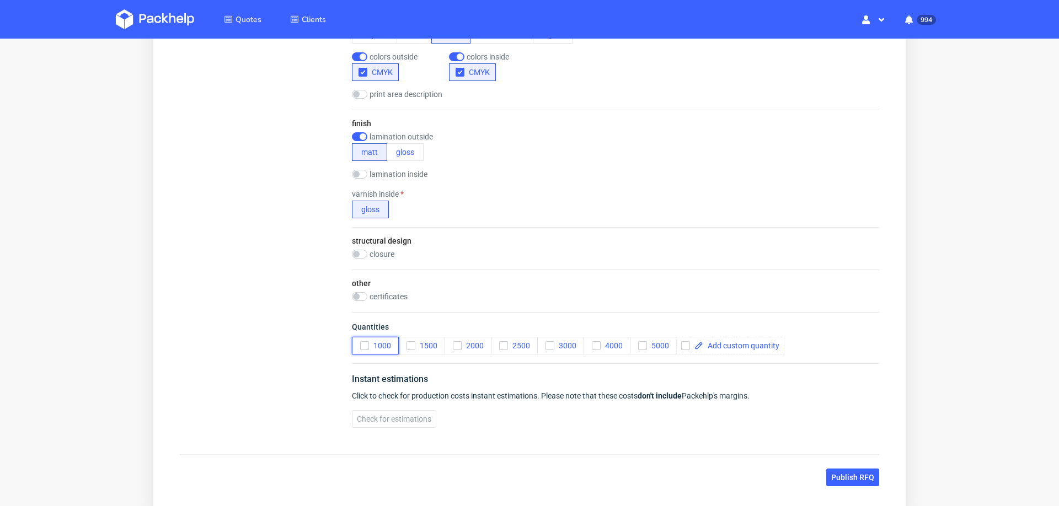
click at [363, 342] on icon "button" at bounding box center [365, 346] width 8 height 8
click at [374, 416] on span "Check for estimations" at bounding box center [394, 419] width 74 height 8
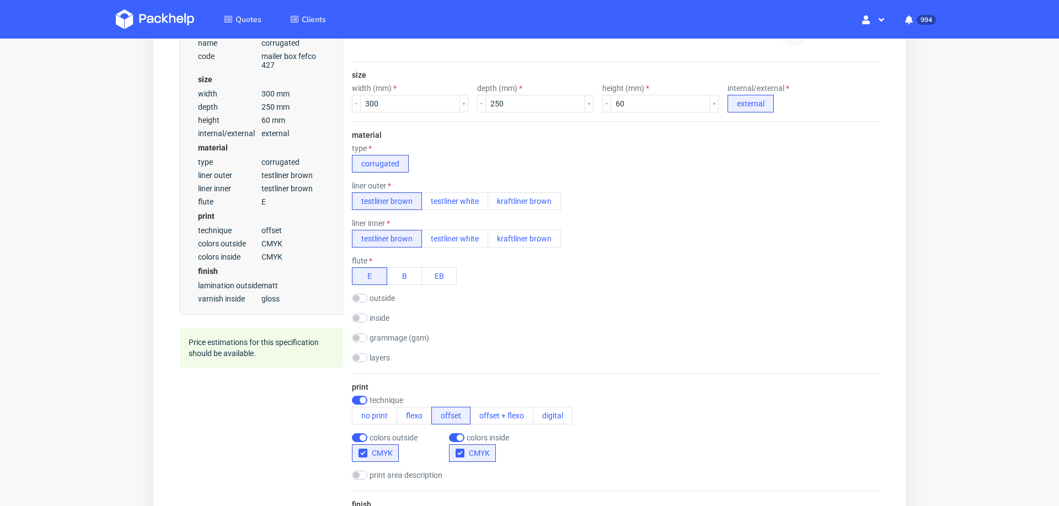
scroll to position [0, 0]
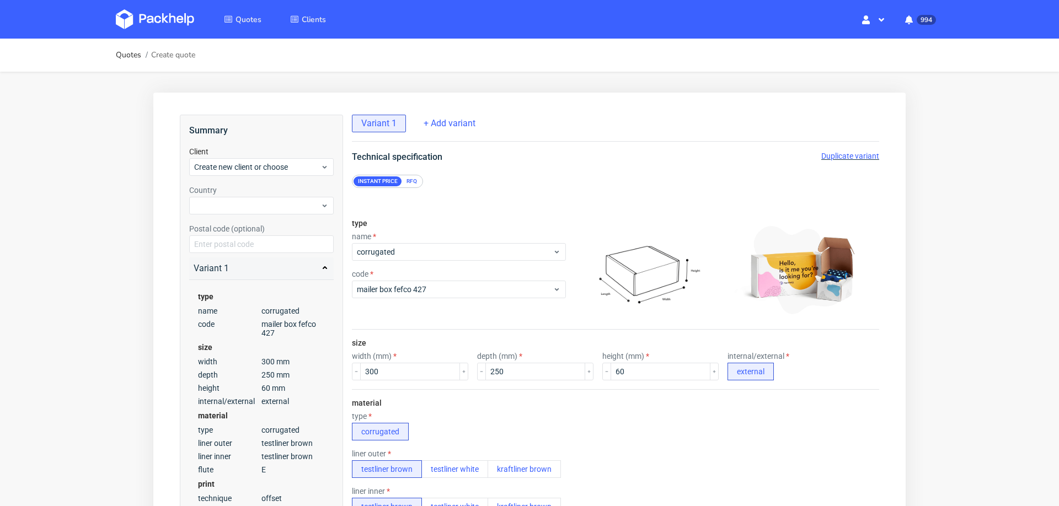
click at [831, 154] on span "Duplicate variant" at bounding box center [850, 156] width 58 height 9
click at [402, 373] on input "300" at bounding box center [410, 372] width 100 height 18
click at [412, 371] on input "300340" at bounding box center [410, 372] width 100 height 18
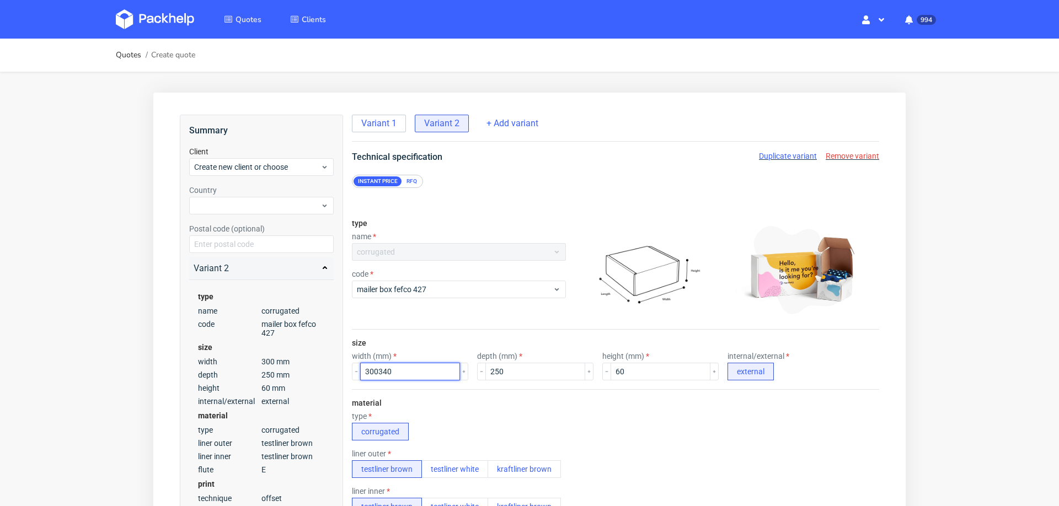
click at [412, 371] on input "300340" at bounding box center [410, 372] width 100 height 18
type input "340"
click at [493, 373] on input "250" at bounding box center [535, 372] width 100 height 18
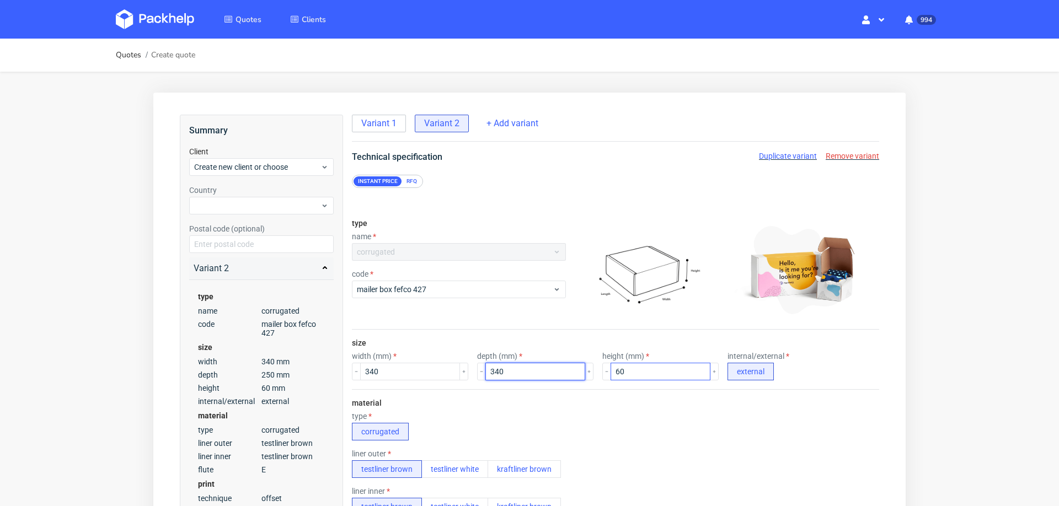
type input "340"
click at [610, 368] on input "60" at bounding box center [660, 372] width 100 height 18
type input "140"
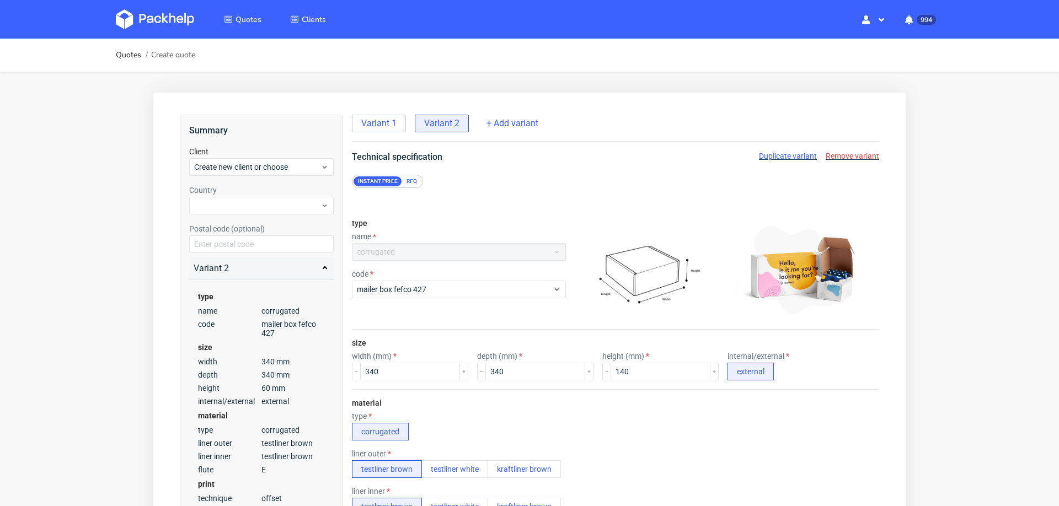
click at [582, 420] on div "type corrugated" at bounding box center [615, 426] width 527 height 29
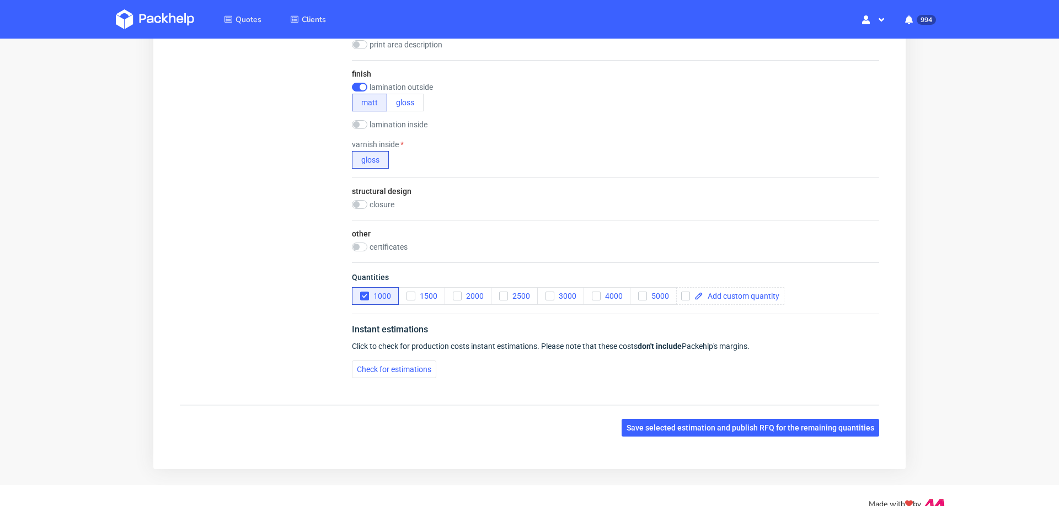
scroll to position [716, 0]
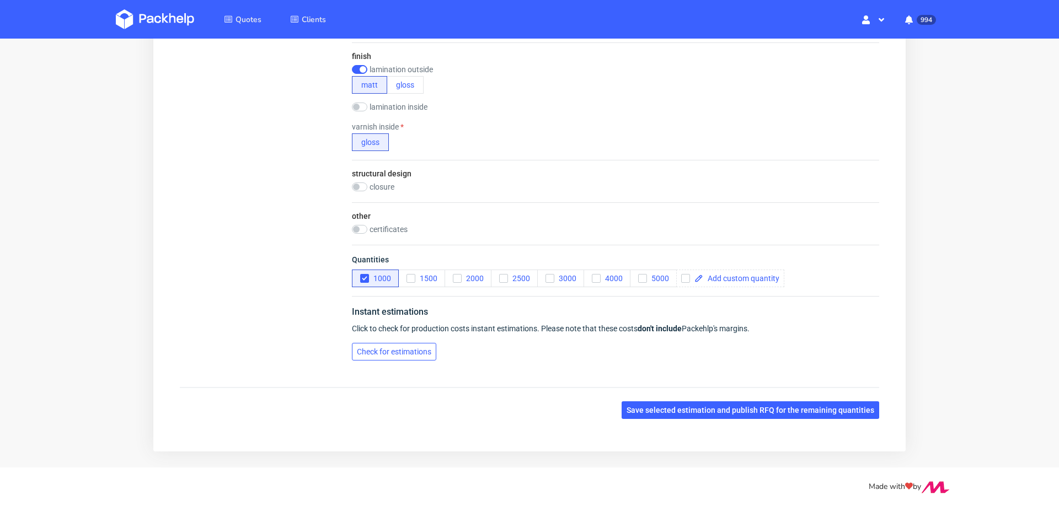
click at [407, 352] on button "Check for estimations" at bounding box center [394, 352] width 84 height 18
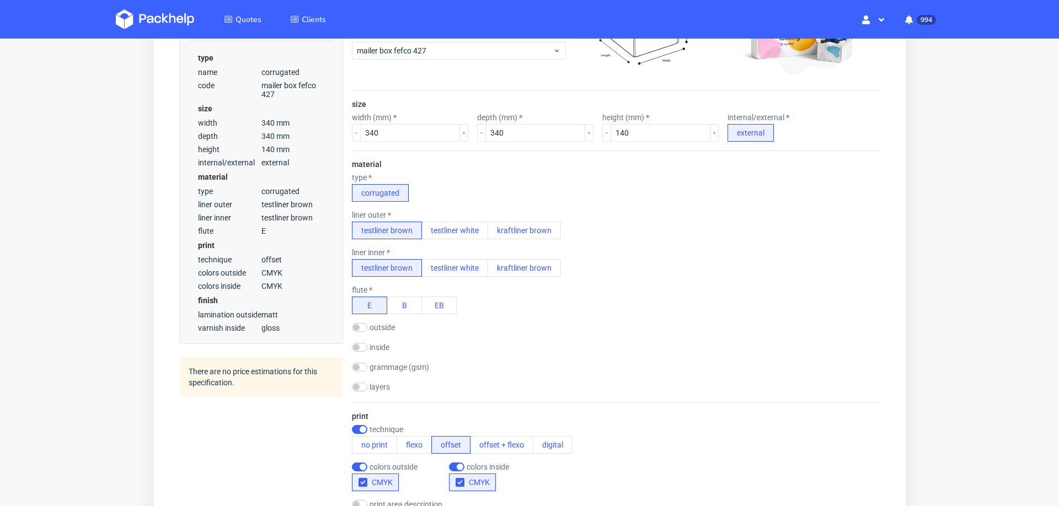
scroll to position [245, 0]
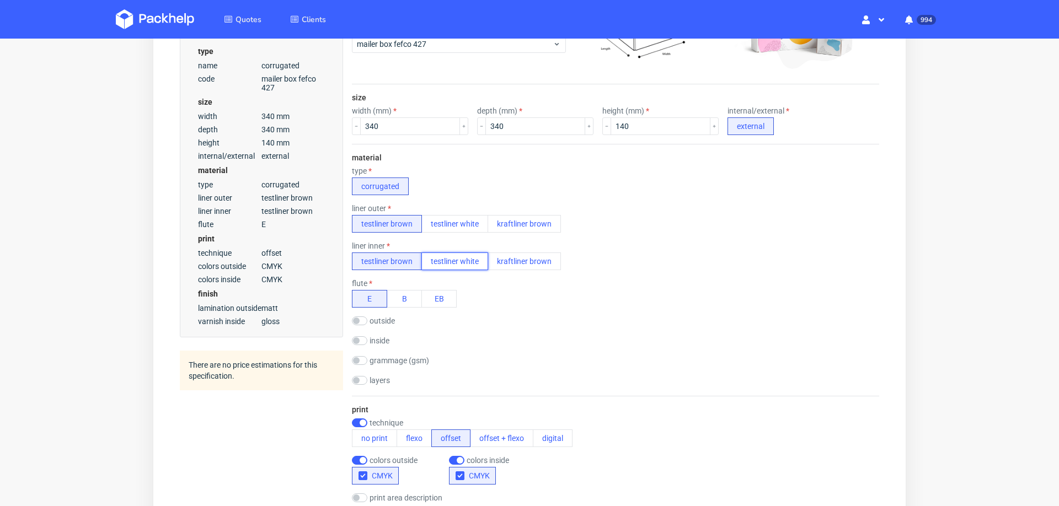
click at [464, 262] on button "testliner white" at bounding box center [454, 262] width 67 height 18
click at [400, 262] on button "testliner brown" at bounding box center [387, 262] width 70 height 18
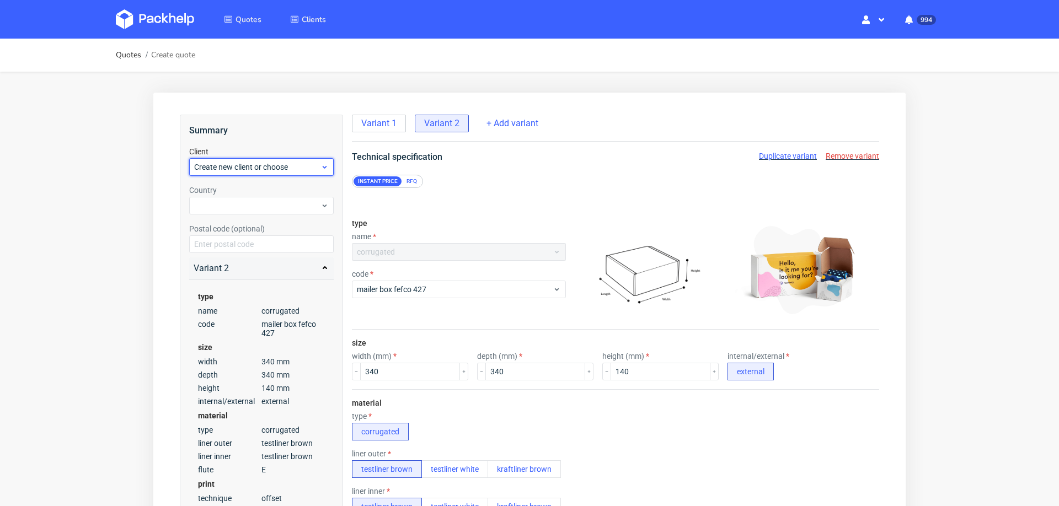
click at [293, 166] on span "Create new client or choose" at bounding box center [257, 167] width 126 height 11
type input "[PERSON_NAME][EMAIL_ADDRESS][DOMAIN_NAME]"
click at [272, 190] on div "Add new client" at bounding box center [262, 192] width 136 height 20
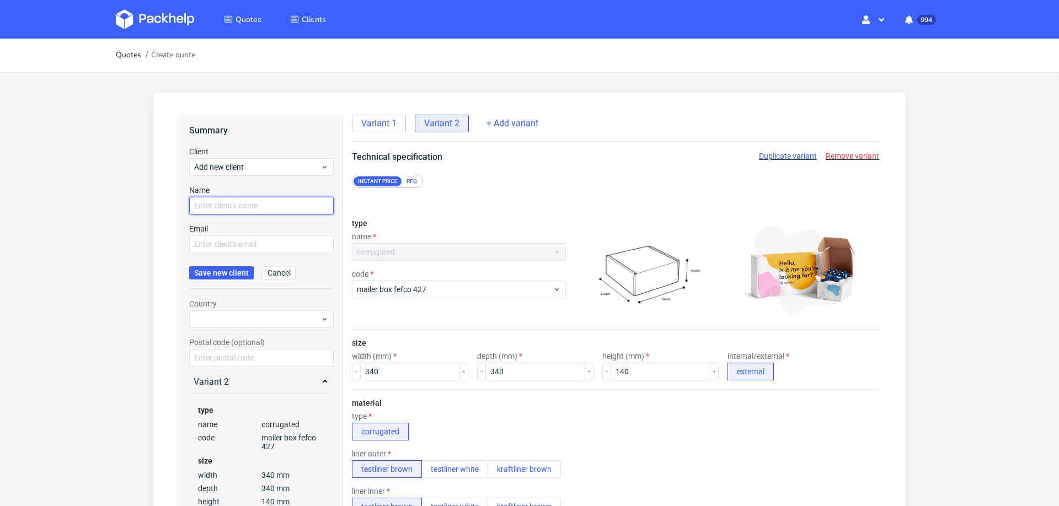
click at [266, 205] on input "text" at bounding box center [261, 206] width 144 height 18
paste input "franek@dveam.com"
type input "franek@dveam.com"
click at [248, 244] on input "text" at bounding box center [261, 244] width 144 height 18
paste input "franek@dveam.com"
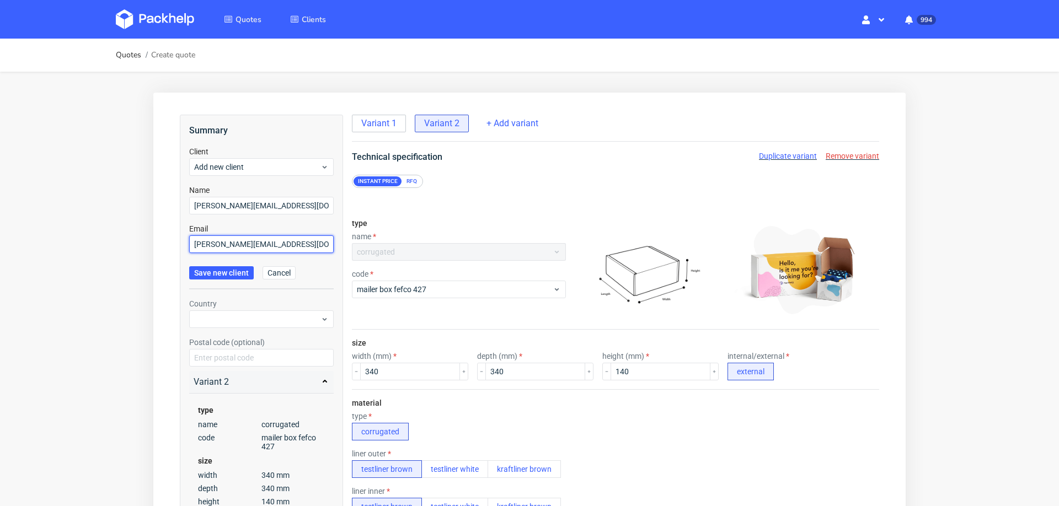
type input "franek@dveam.com"
click at [238, 273] on span "Save new client" at bounding box center [221, 273] width 55 height 8
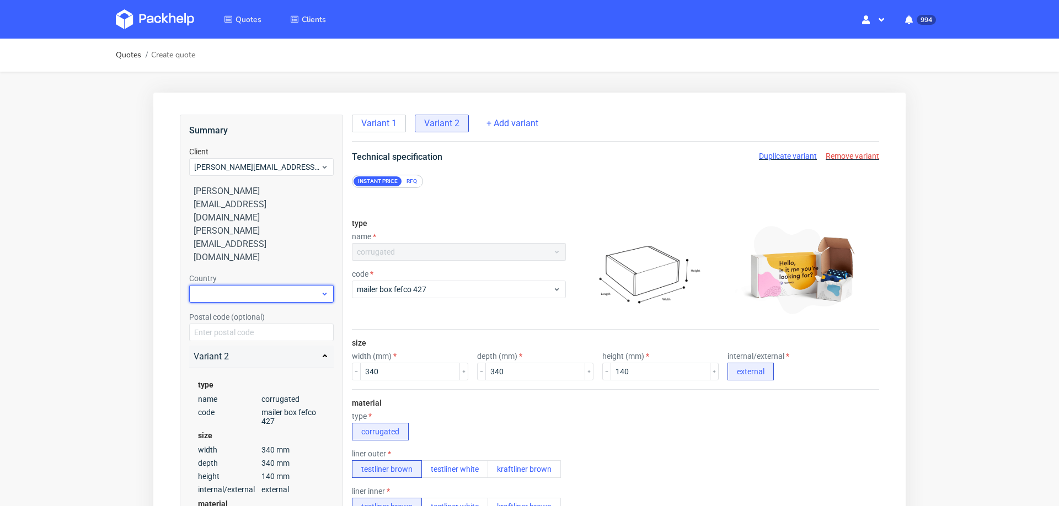
click at [273, 285] on div at bounding box center [261, 294] width 144 height 18
type input "pol"
click at [255, 286] on div "Poland" at bounding box center [262, 287] width 136 height 20
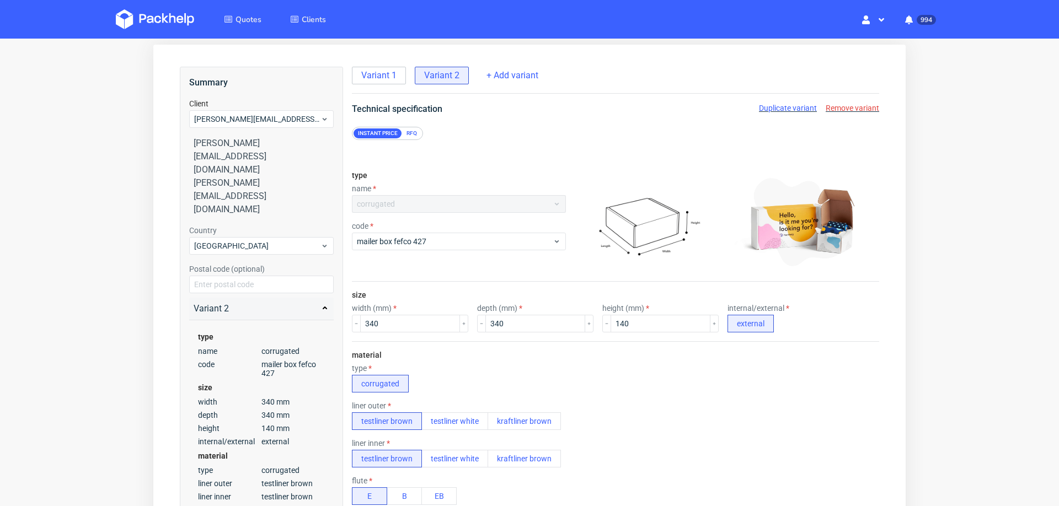
scroll to position [51, 0]
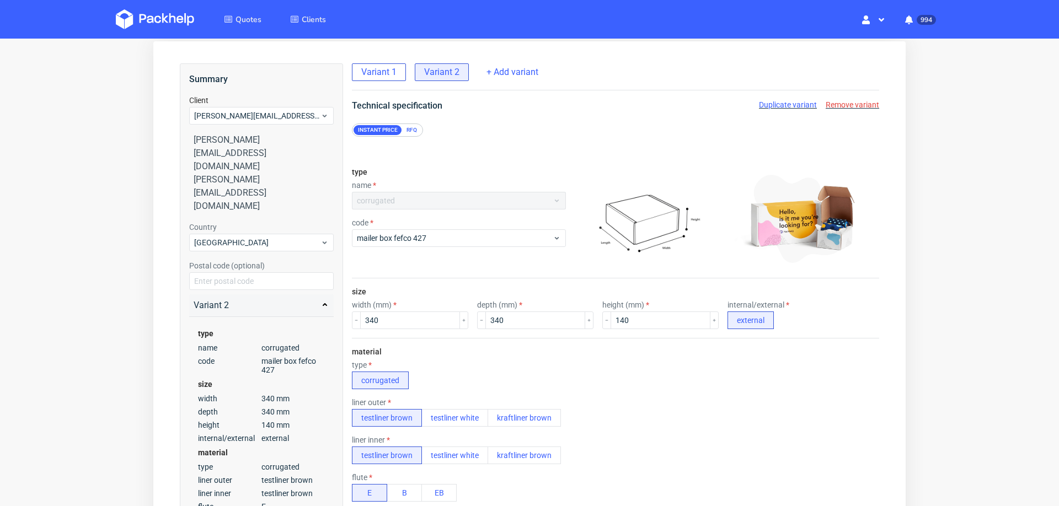
click at [372, 76] on span "Variant 1" at bounding box center [378, 72] width 35 height 12
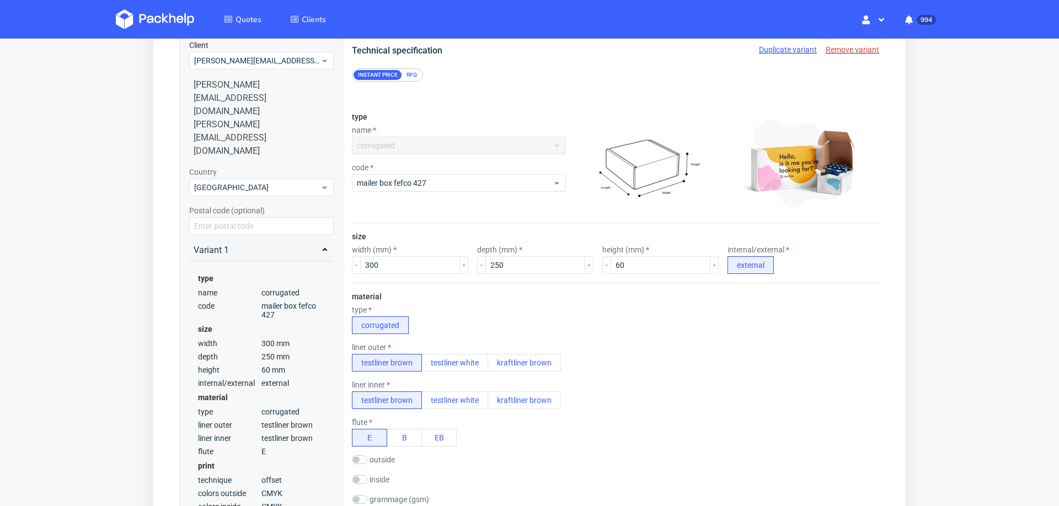
scroll to position [104, 0]
click at [406, 81] on div "RFQ" at bounding box center [411, 77] width 19 height 10
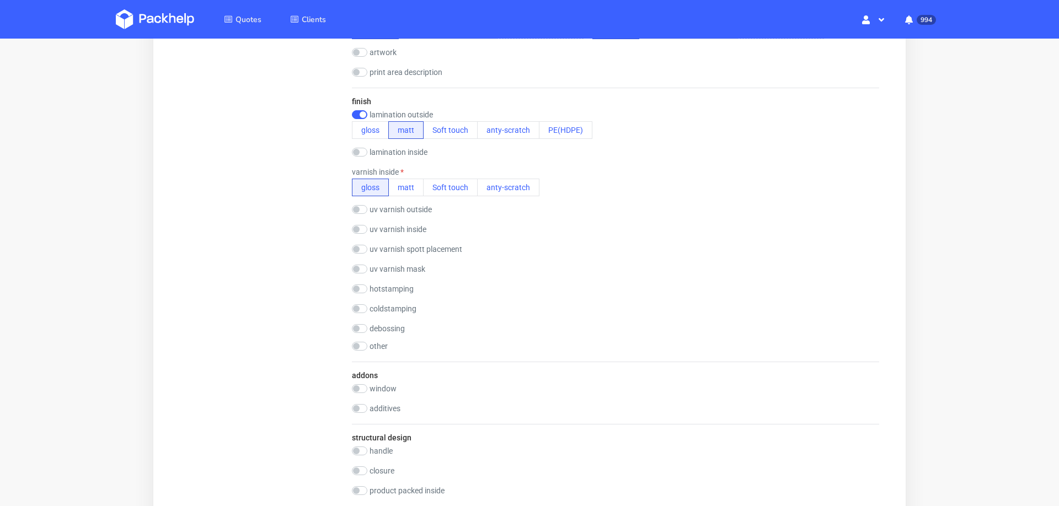
scroll to position [842, 0]
click at [360, 291] on input "checkbox" at bounding box center [359, 291] width 15 height 9
checkbox input "true"
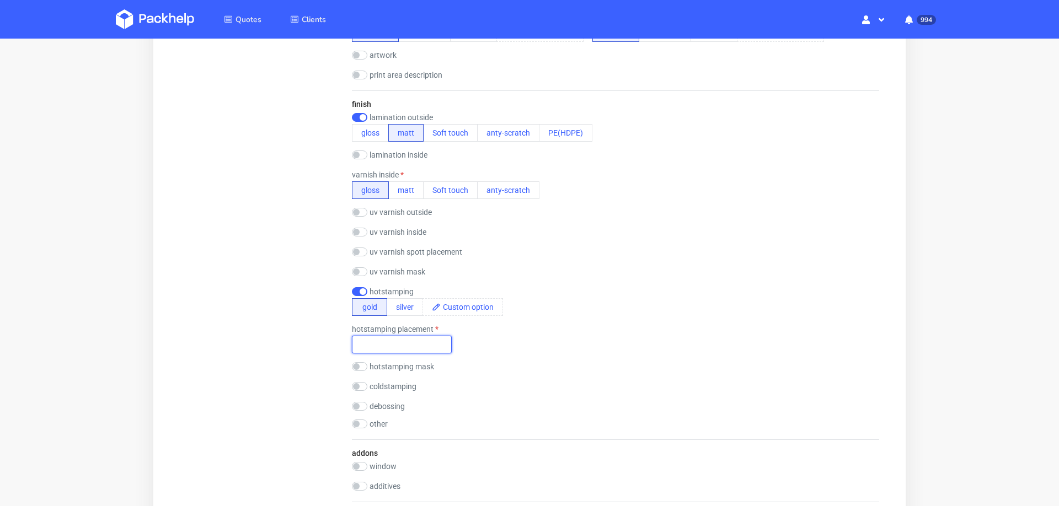
click at [384, 340] on input "text" at bounding box center [402, 345] width 100 height 18
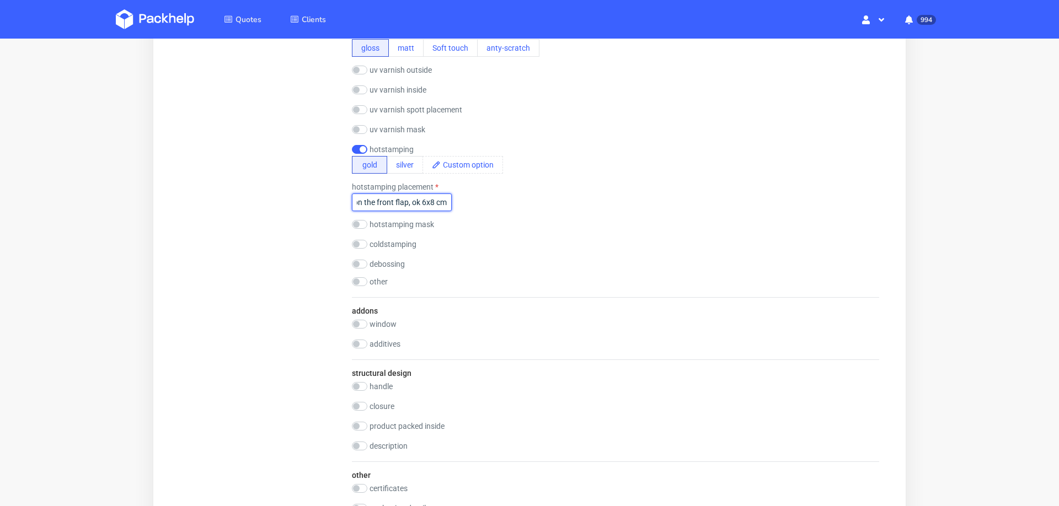
scroll to position [0, 13]
click at [416, 203] on input "on the front flap, ok 6x8 cm" at bounding box center [402, 203] width 100 height 18
click at [423, 203] on input "on the front flap, ok 8x8 cm" at bounding box center [402, 203] width 100 height 18
type input "on the front flap, ok 8x6 cm"
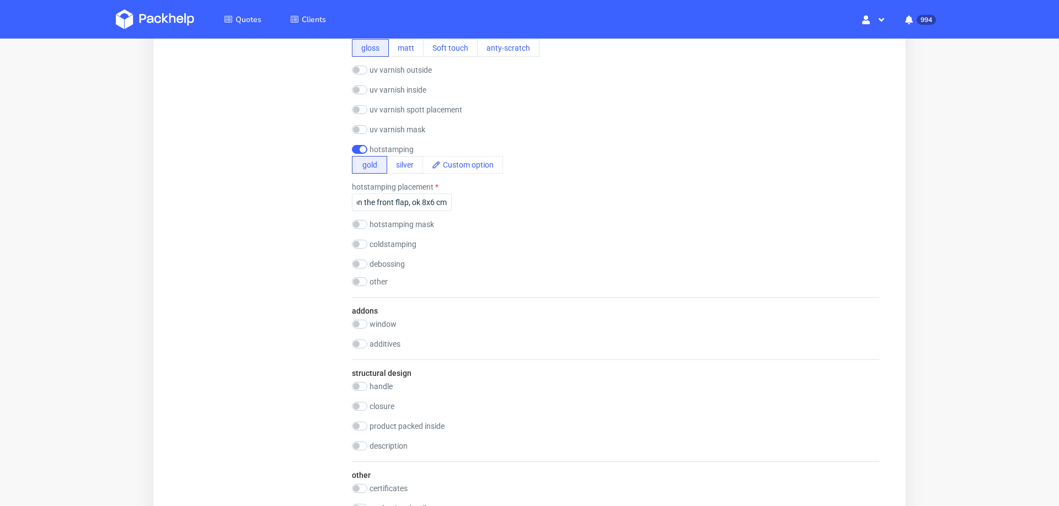
click at [561, 245] on div "coldstamping gold silver" at bounding box center [615, 245] width 527 height 11
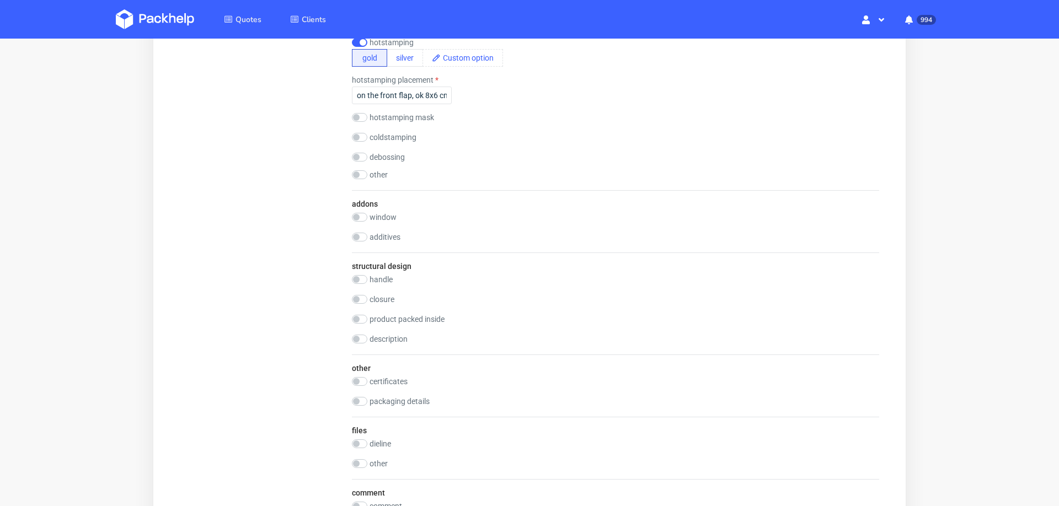
scroll to position [0, 0]
click at [415, 94] on input "on the front flap, ok 8x6 cm" at bounding box center [402, 96] width 100 height 18
click at [553, 207] on div "addons window empty PVC laminated additives euro hole round corners perforation…" at bounding box center [615, 221] width 527 height 62
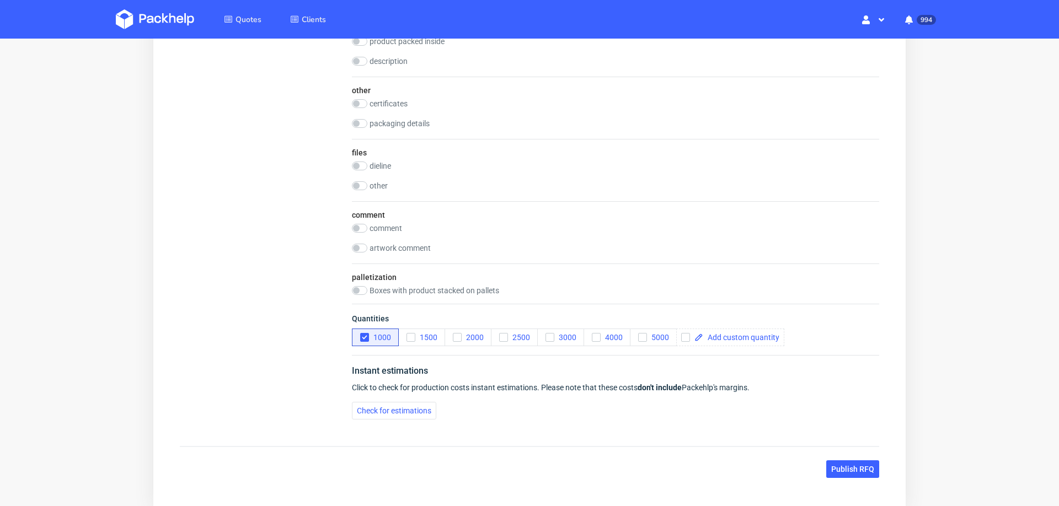
scroll to position [1370, 0]
click at [416, 406] on span "Check for estimations" at bounding box center [394, 410] width 74 height 8
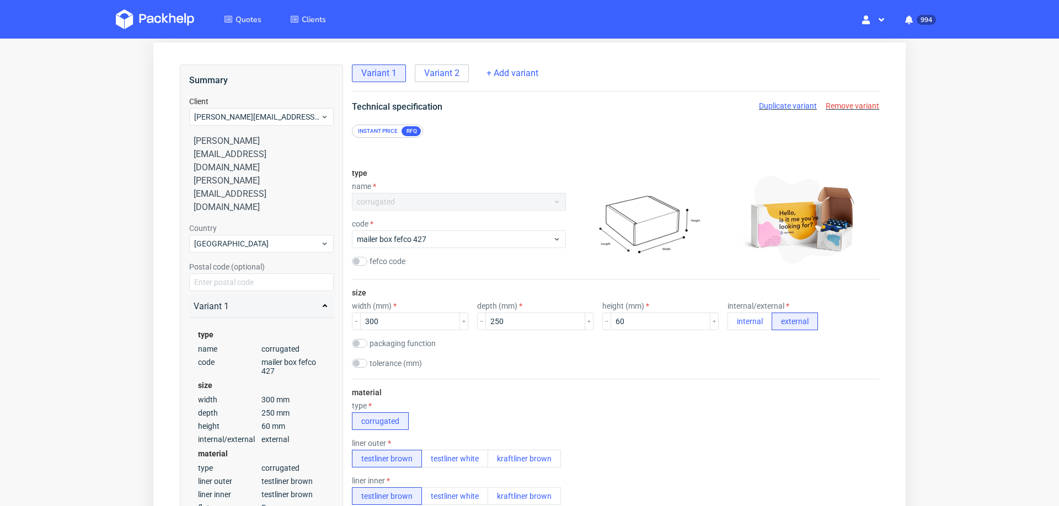
scroll to position [0, 0]
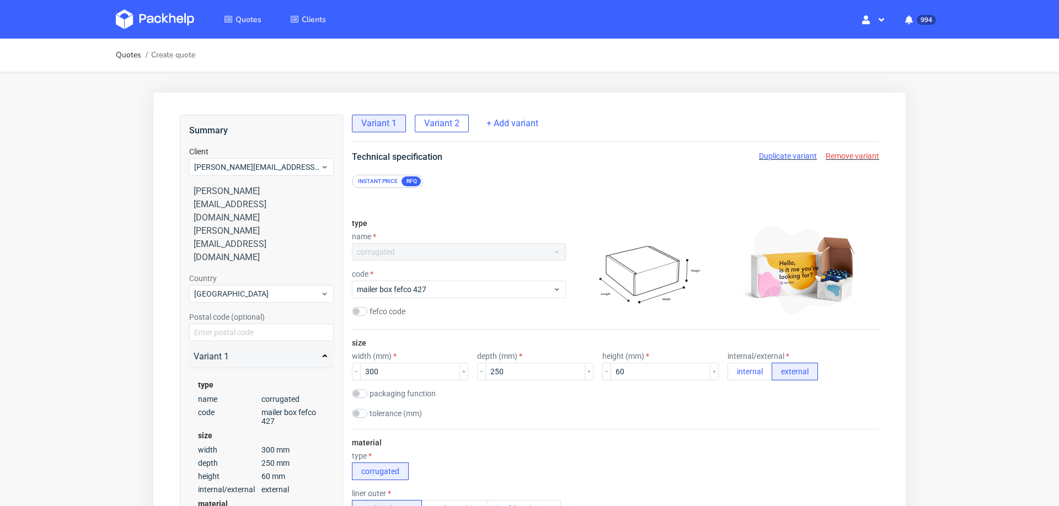
click at [445, 122] on span "Variant 2" at bounding box center [441, 123] width 35 height 12
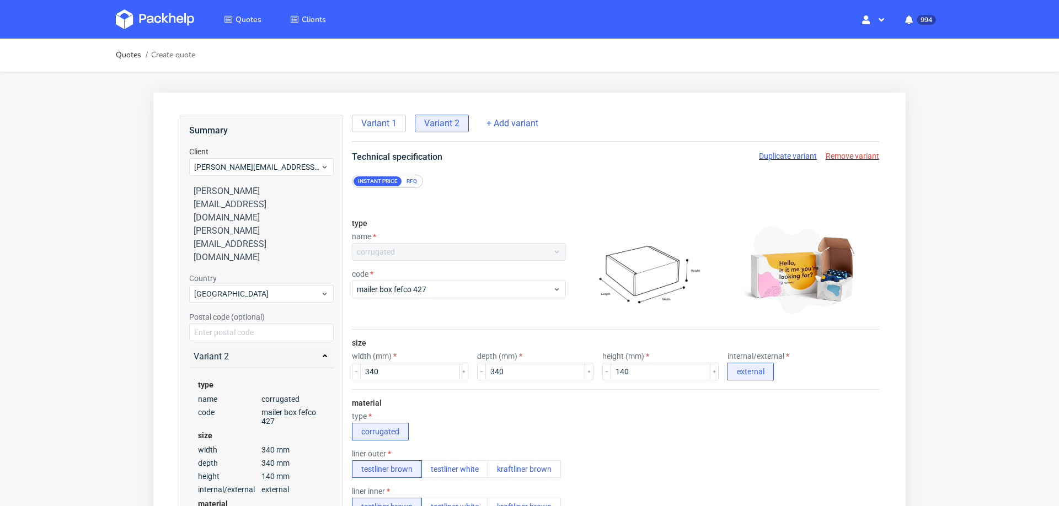
click at [415, 179] on div "RFQ" at bounding box center [411, 181] width 19 height 10
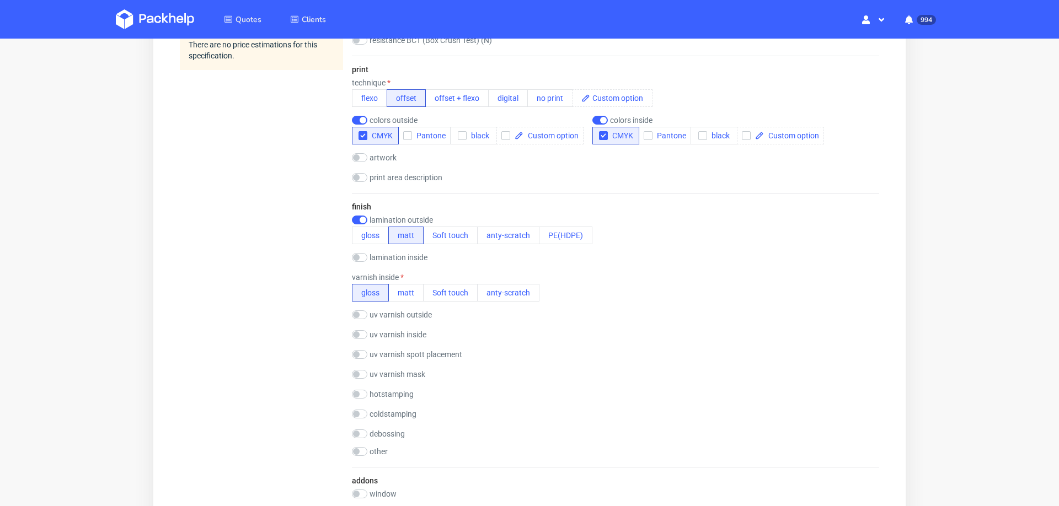
scroll to position [745, 0]
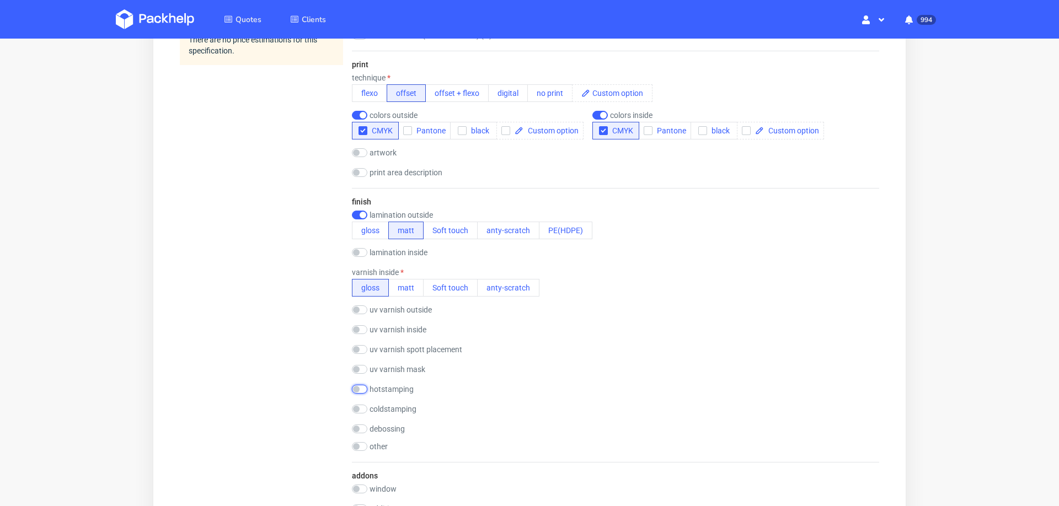
click at [363, 385] on input "checkbox" at bounding box center [359, 389] width 15 height 9
checkbox input "true"
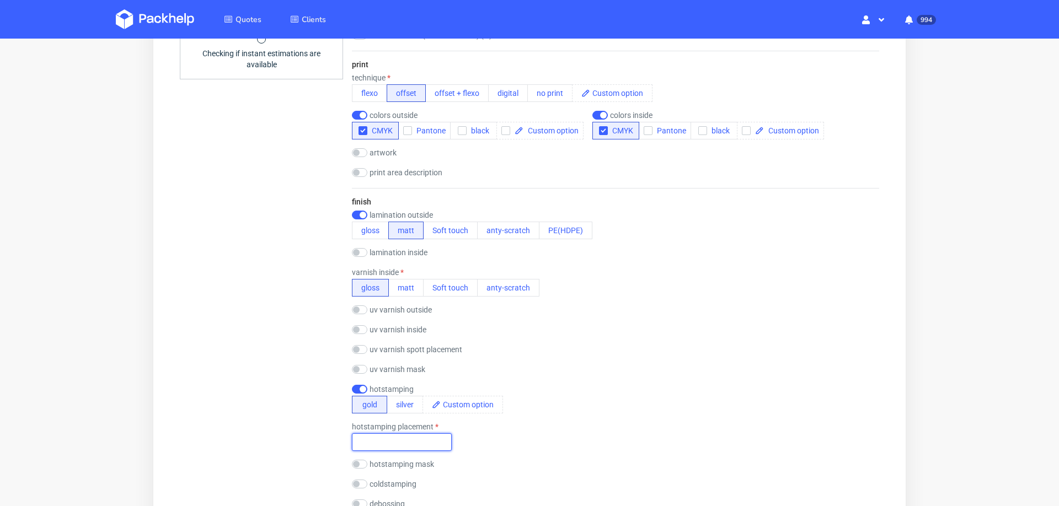
click at [370, 437] on input "text" at bounding box center [402, 442] width 100 height 18
paste input "on the front flap, ok 8x6 cm"
type input "on the front flap, ok 8x6 cm"
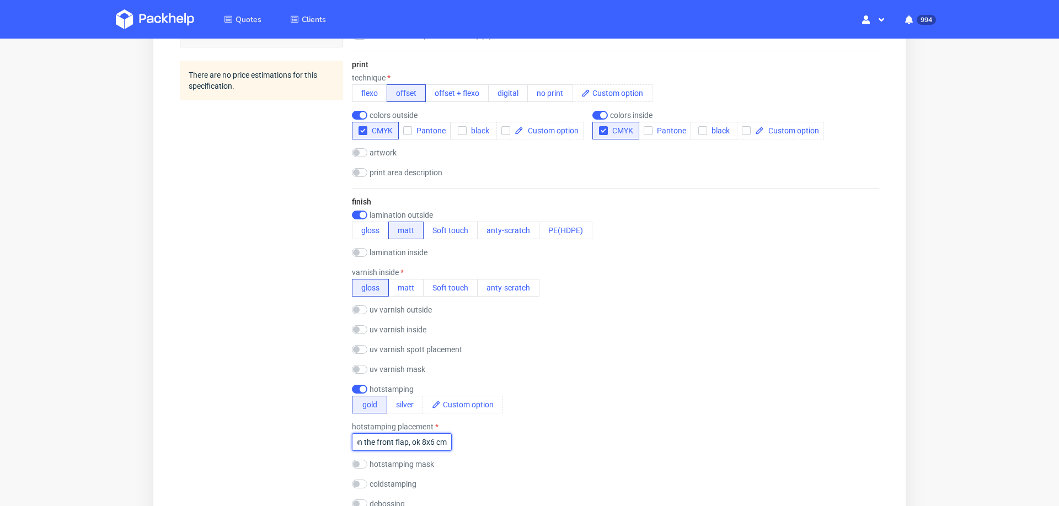
scroll to position [0, 0]
click at [409, 279] on button "matt" at bounding box center [405, 288] width 35 height 18
click at [407, 433] on input "on the front flap, ok 8x6 cm" at bounding box center [402, 442] width 100 height 18
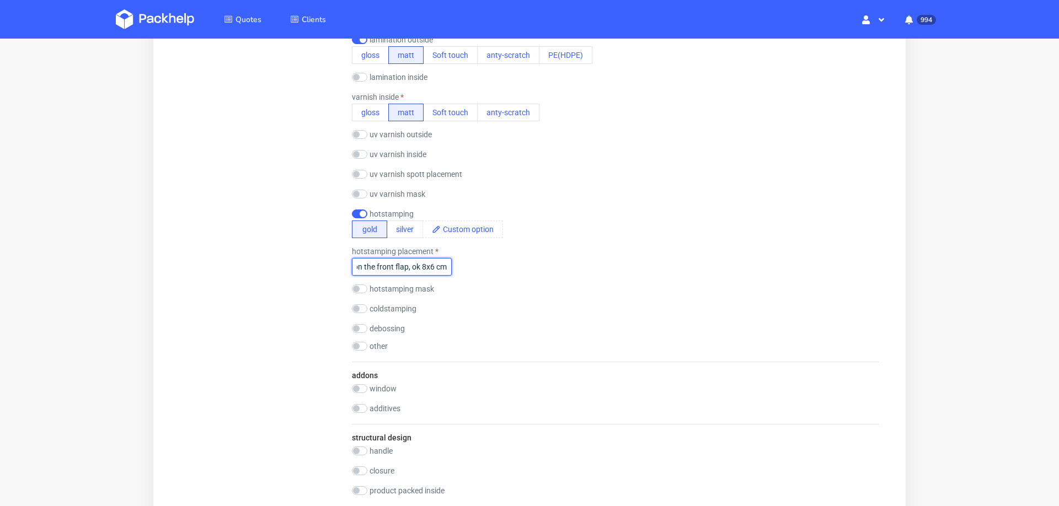
scroll to position [953, 0]
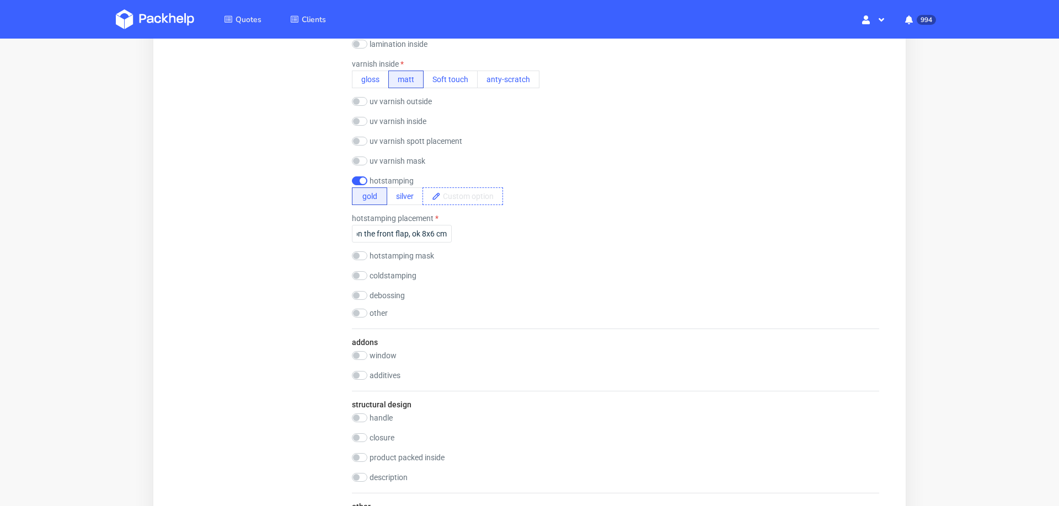
click at [475, 188] on span at bounding box center [472, 196] width 62 height 17
paste span
click at [485, 244] on div "finish lamination outside gloss matt Soft touch anty-scratch PE(HDPE) laminatio…" at bounding box center [615, 154] width 527 height 349
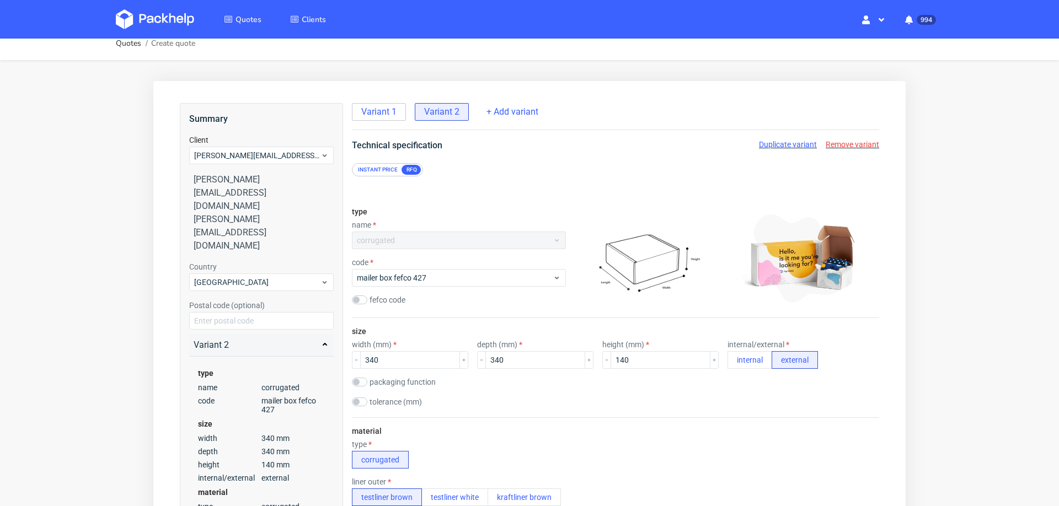
scroll to position [0, 0]
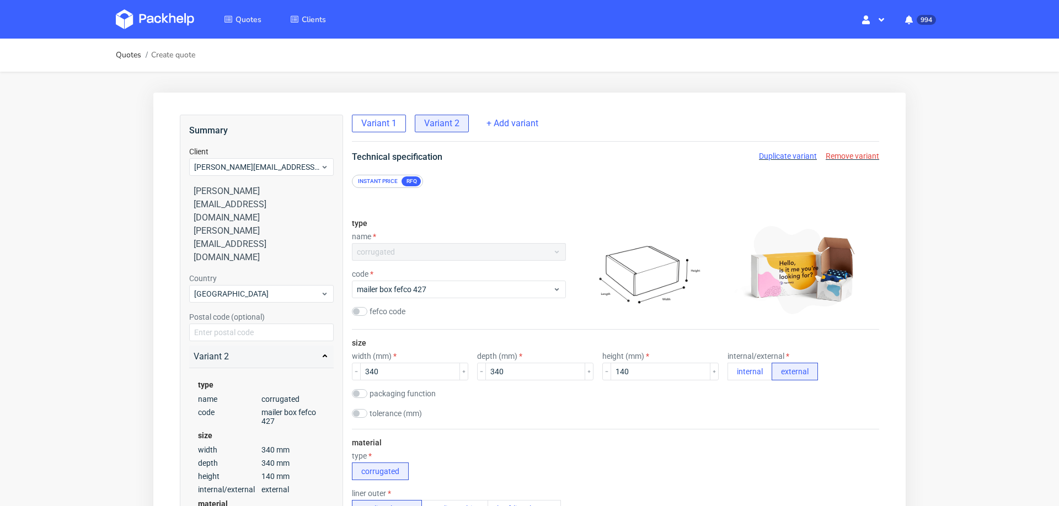
click at [392, 120] on span "Variant 1" at bounding box center [378, 123] width 35 height 12
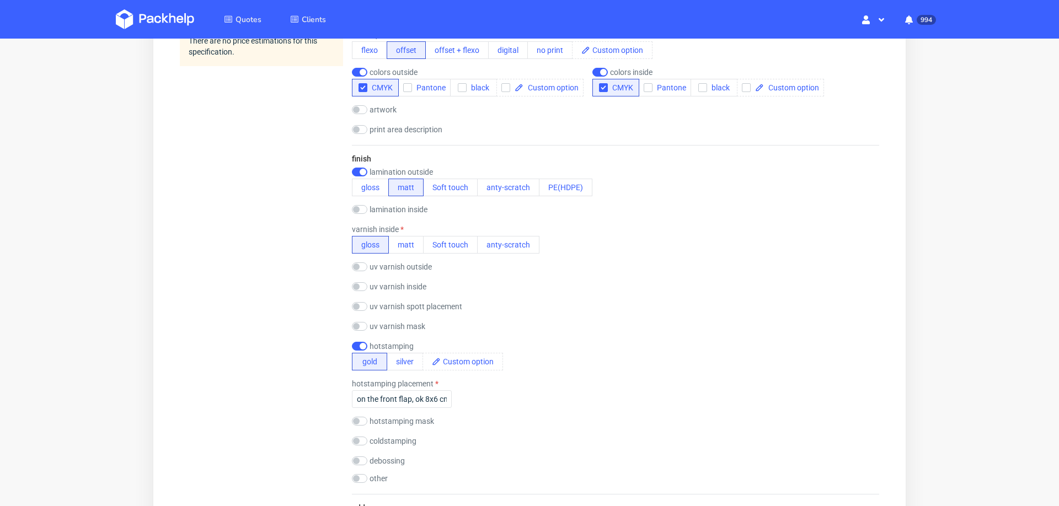
scroll to position [791, 0]
click at [480, 359] on span at bounding box center [472, 359] width 62 height 17
paste span
click at [480, 395] on div "hotstamping placement on the front flap, ok 8x6 cm" at bounding box center [615, 391] width 527 height 29
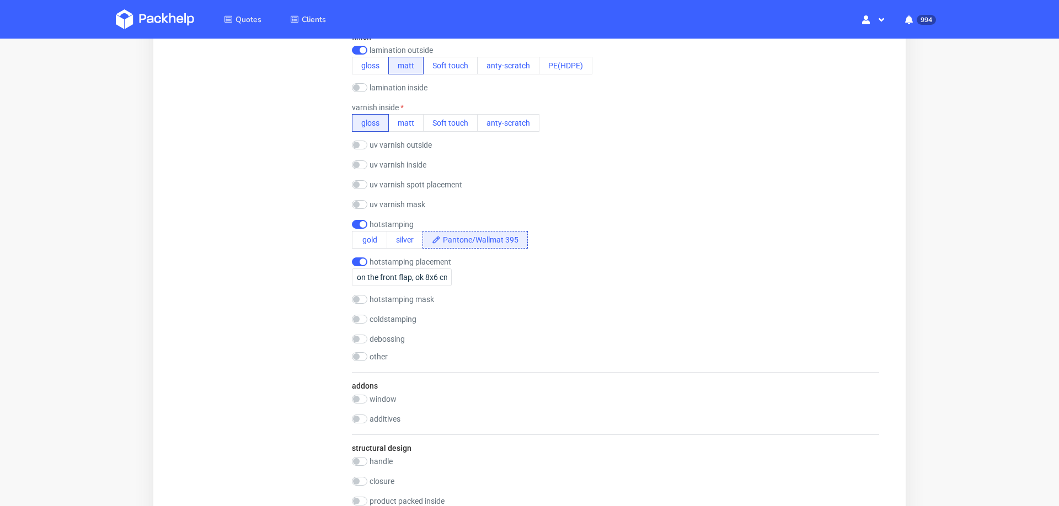
scroll to position [788, 0]
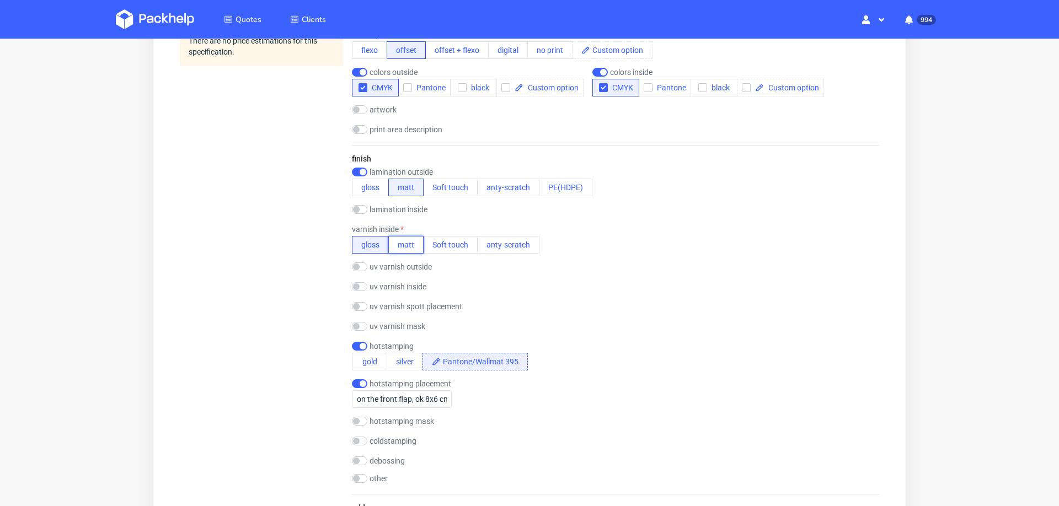
click at [403, 241] on button "matt" at bounding box center [405, 245] width 35 height 18
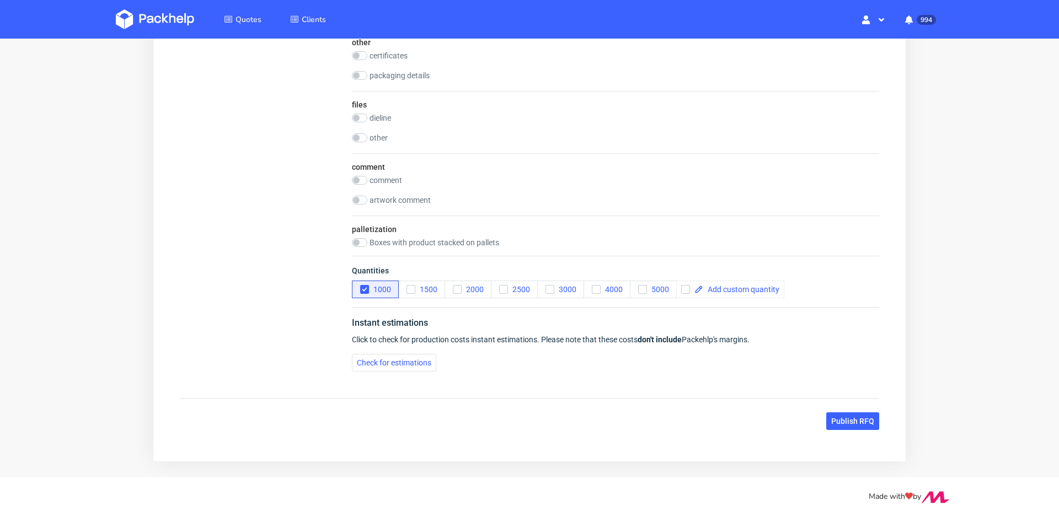
scroll to position [1427, 0]
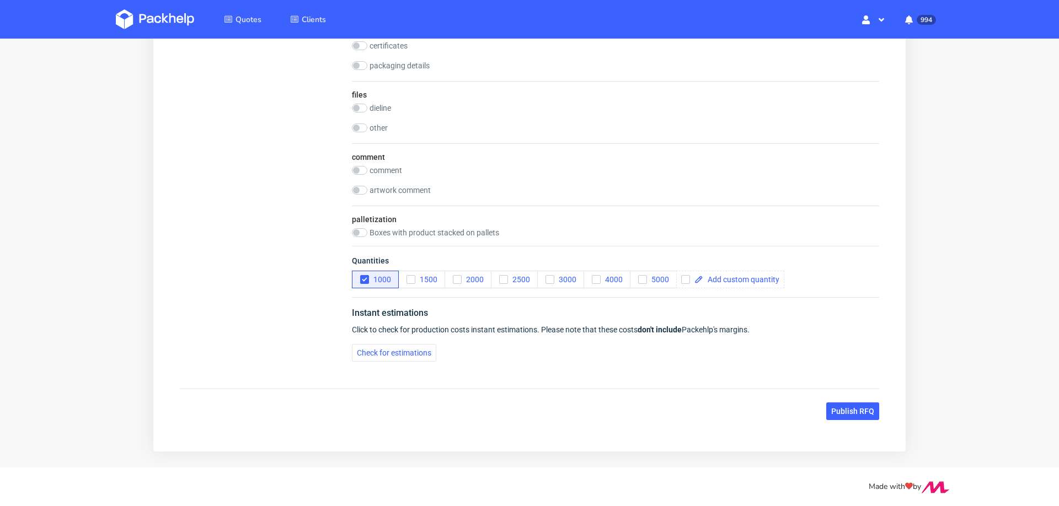
click at [851, 402] on button "Publish RFQ" at bounding box center [852, 411] width 53 height 18
